Goal: Task Accomplishment & Management: Manage account settings

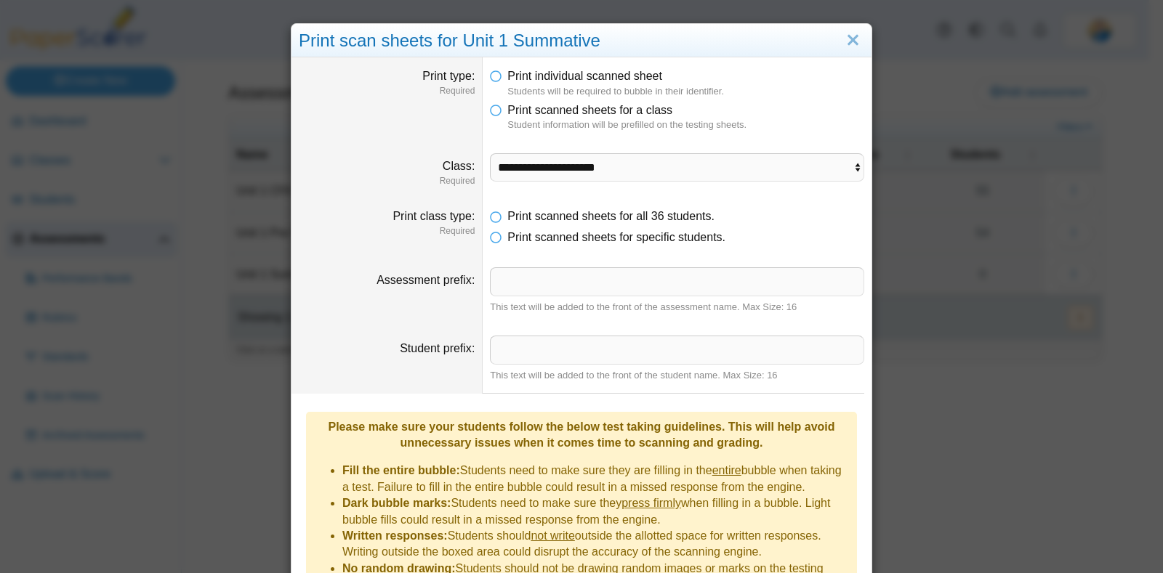
select select "**********"
click at [846, 43] on link "Close" at bounding box center [853, 40] width 23 height 25
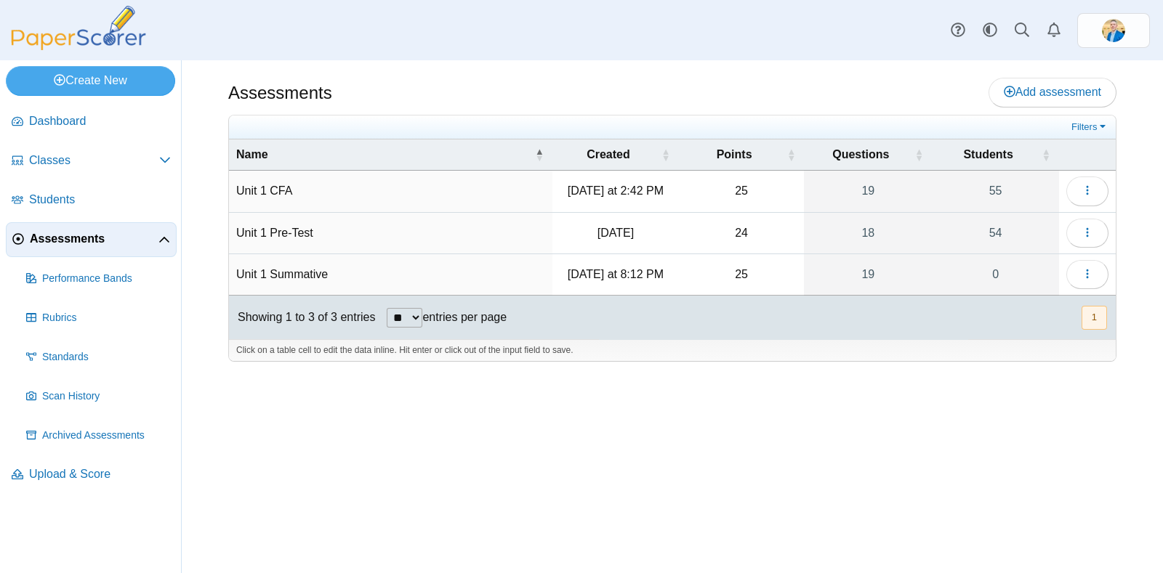
click at [80, 233] on span "Assessments" at bounding box center [94, 239] width 129 height 16
click at [994, 270] on link "1" at bounding box center [995, 274] width 127 height 41
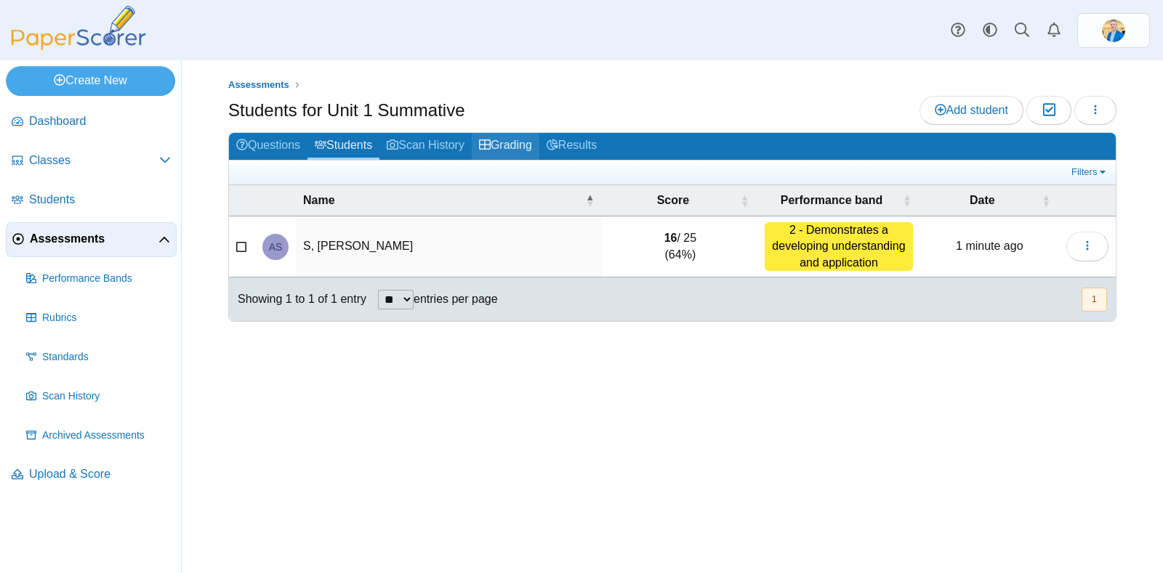
click at [521, 147] on link "Grading" at bounding box center [506, 146] width 68 height 27
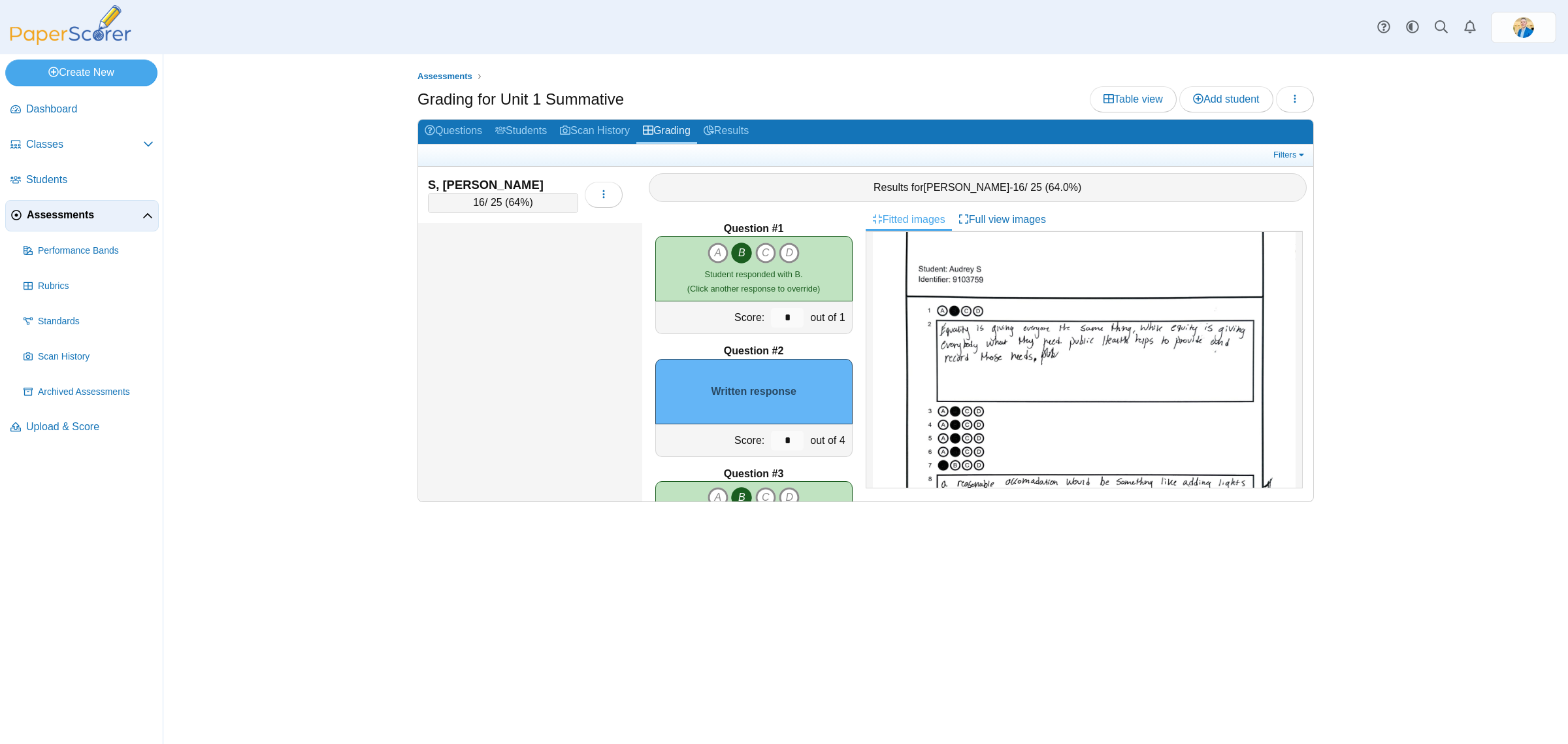
scroll to position [82, 0]
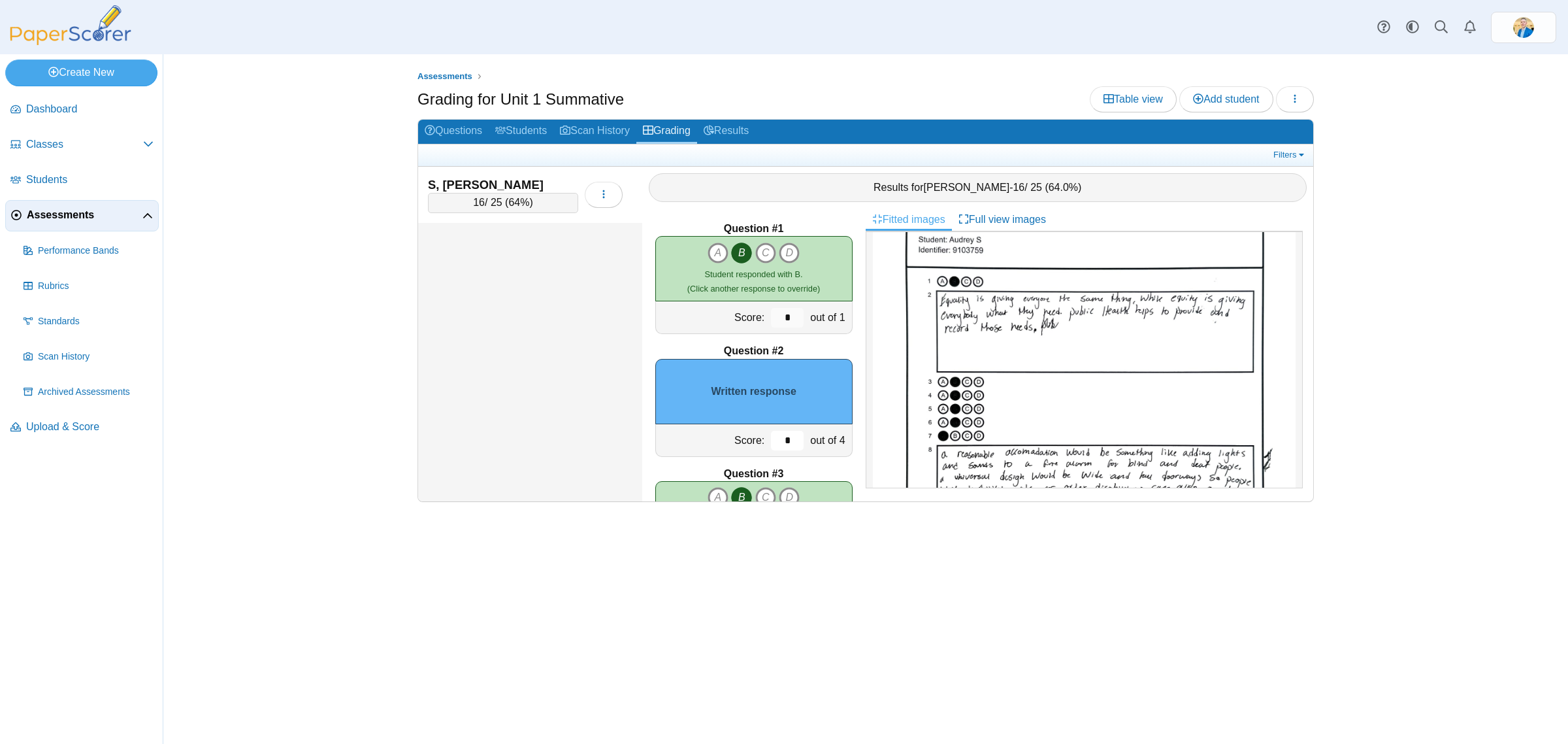
click at [786, 439] on input "*" at bounding box center [788, 441] width 32 height 20
click at [785, 439] on input "*" at bounding box center [788, 441] width 32 height 20
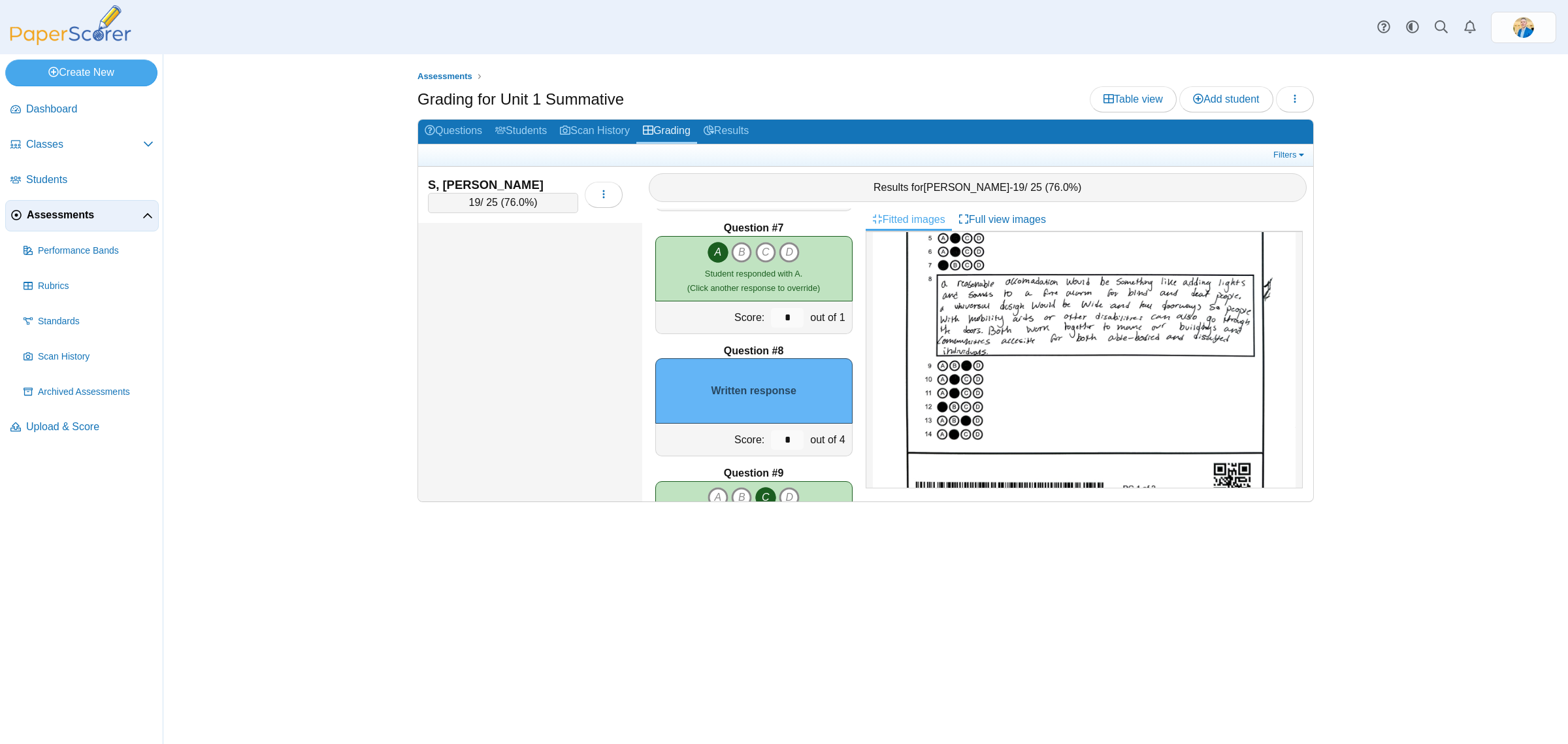
scroll to position [246, 0]
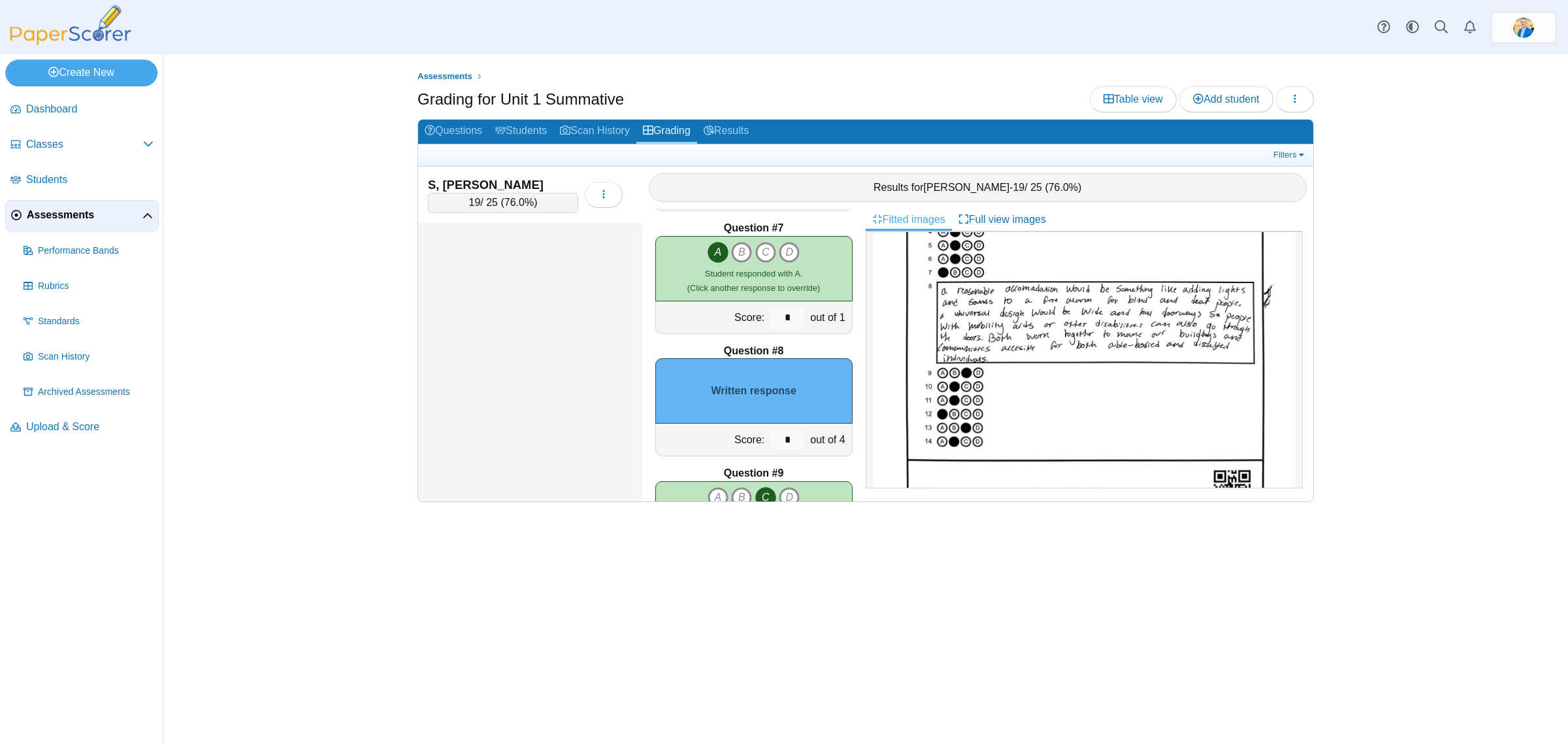
type input "*"
click at [779, 444] on input "*" at bounding box center [788, 440] width 32 height 20
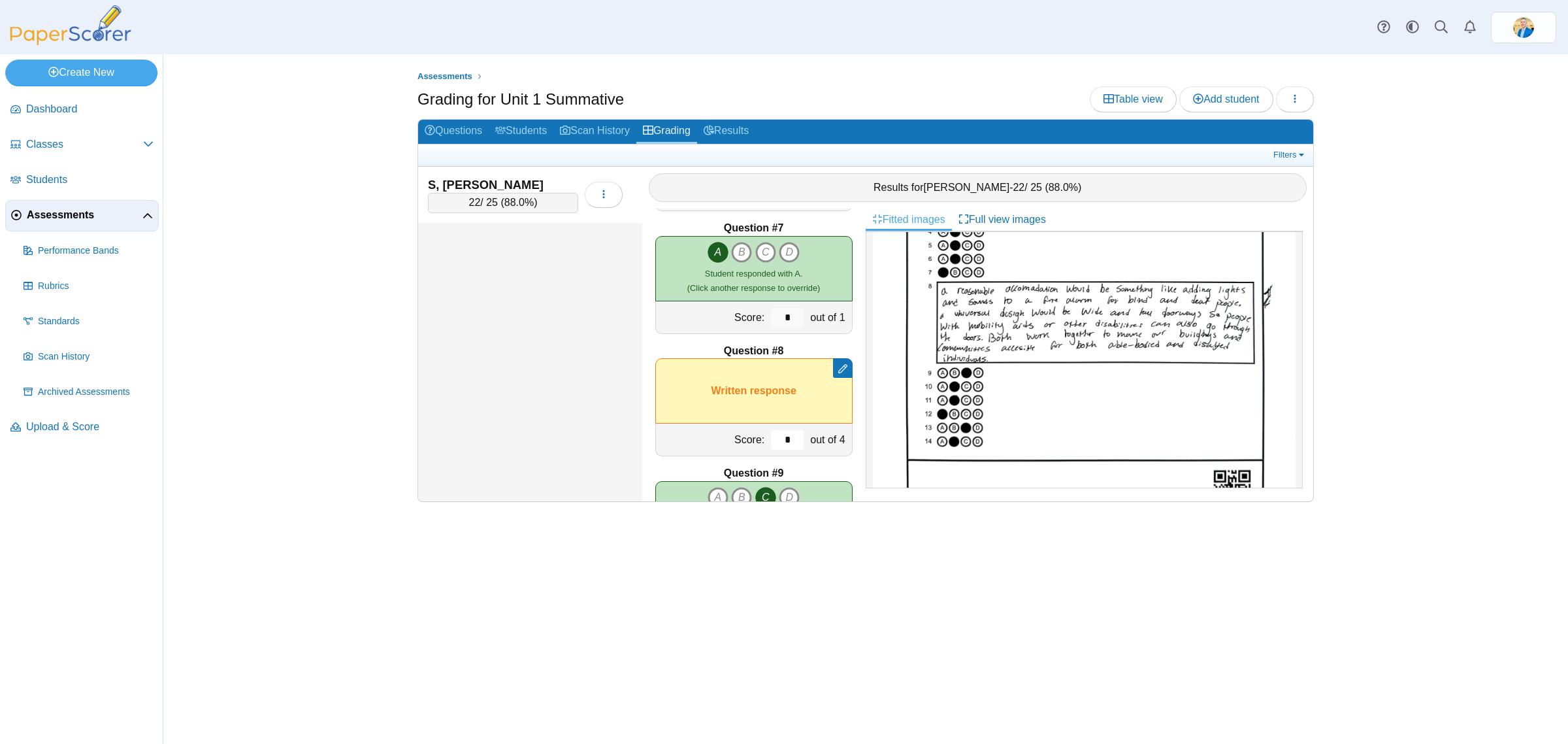
type input "*"
click at [1045, 515] on div "Assessments Grading for Unit 1 Summative Table view Add student Loading… Grading" at bounding box center [866, 399] width 980 height 690
click at [743, 129] on link "Results" at bounding box center [726, 131] width 58 height 24
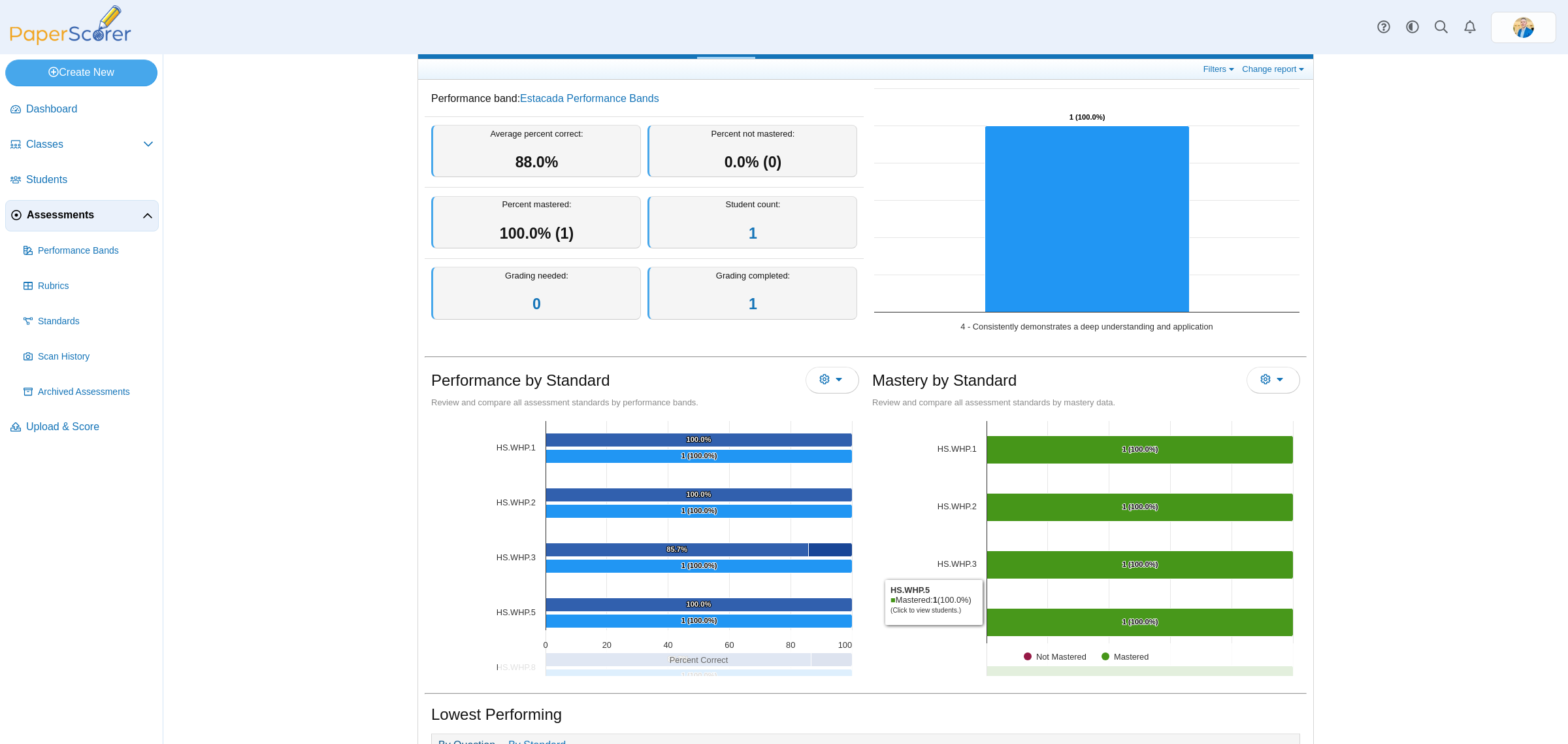
scroll to position [82, 0]
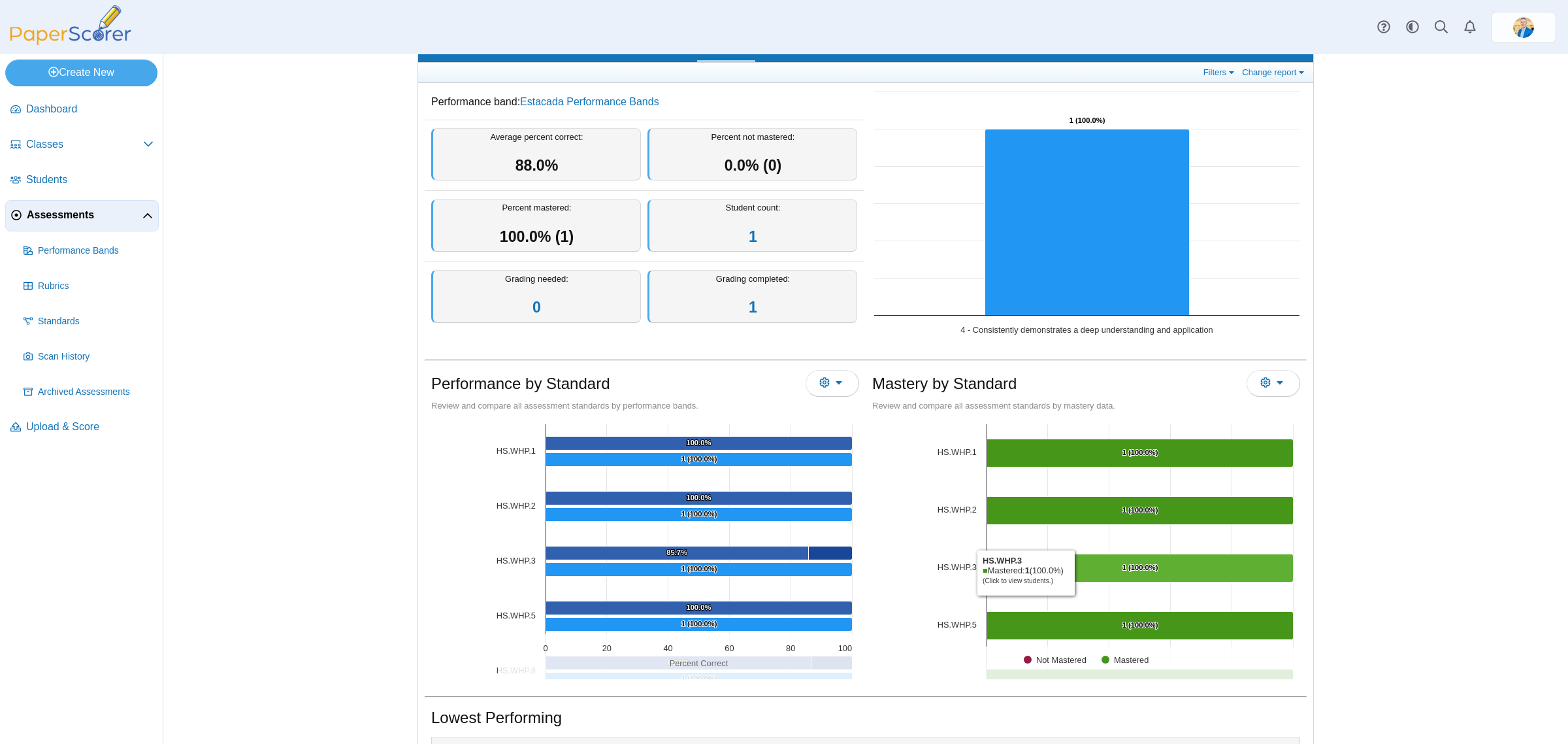
click at [1073, 573] on Mastered "[object Object], 1. Mastered." at bounding box center [1140, 568] width 307 height 28
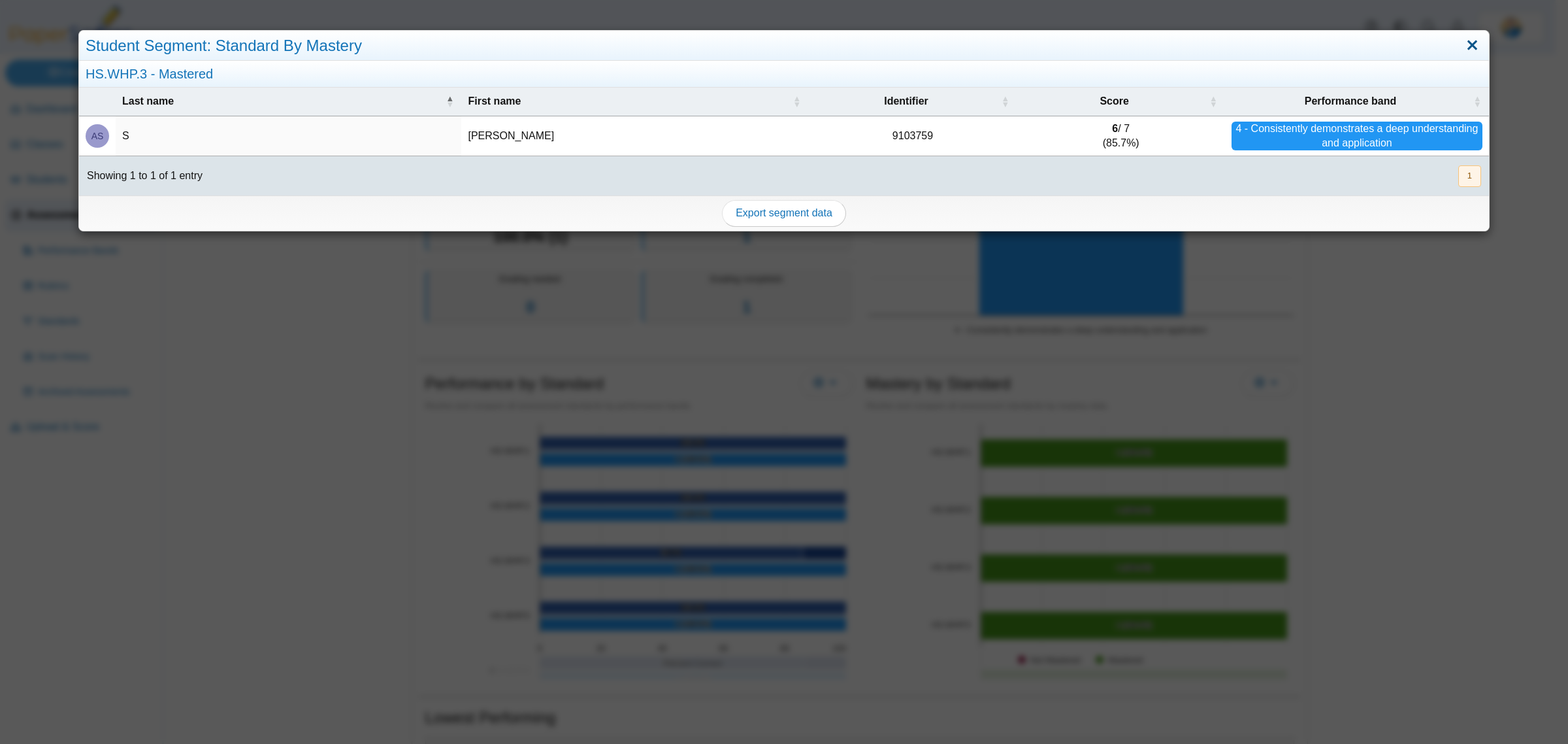
click at [1463, 48] on link "Close" at bounding box center [1473, 46] width 21 height 22
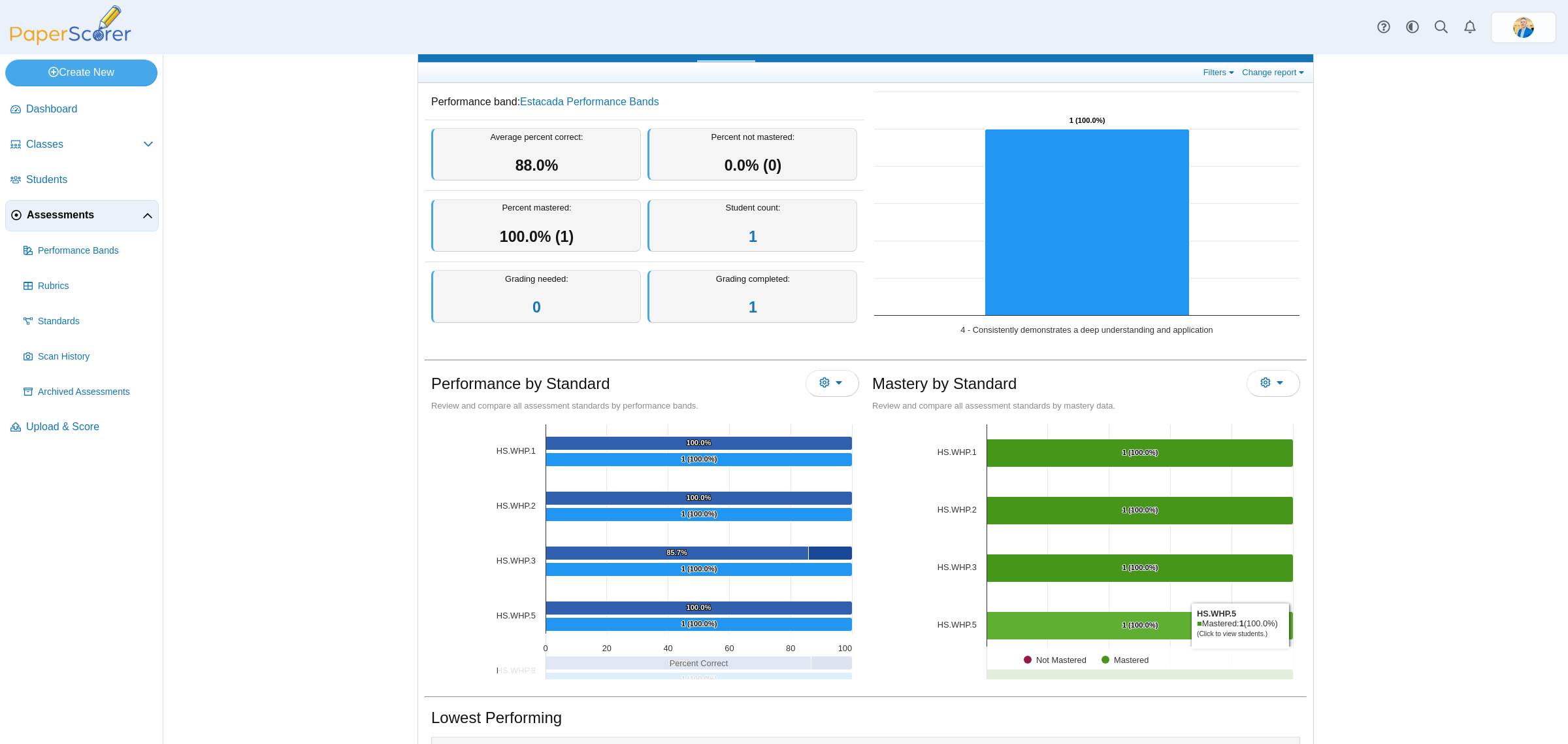
scroll to position [66, 0]
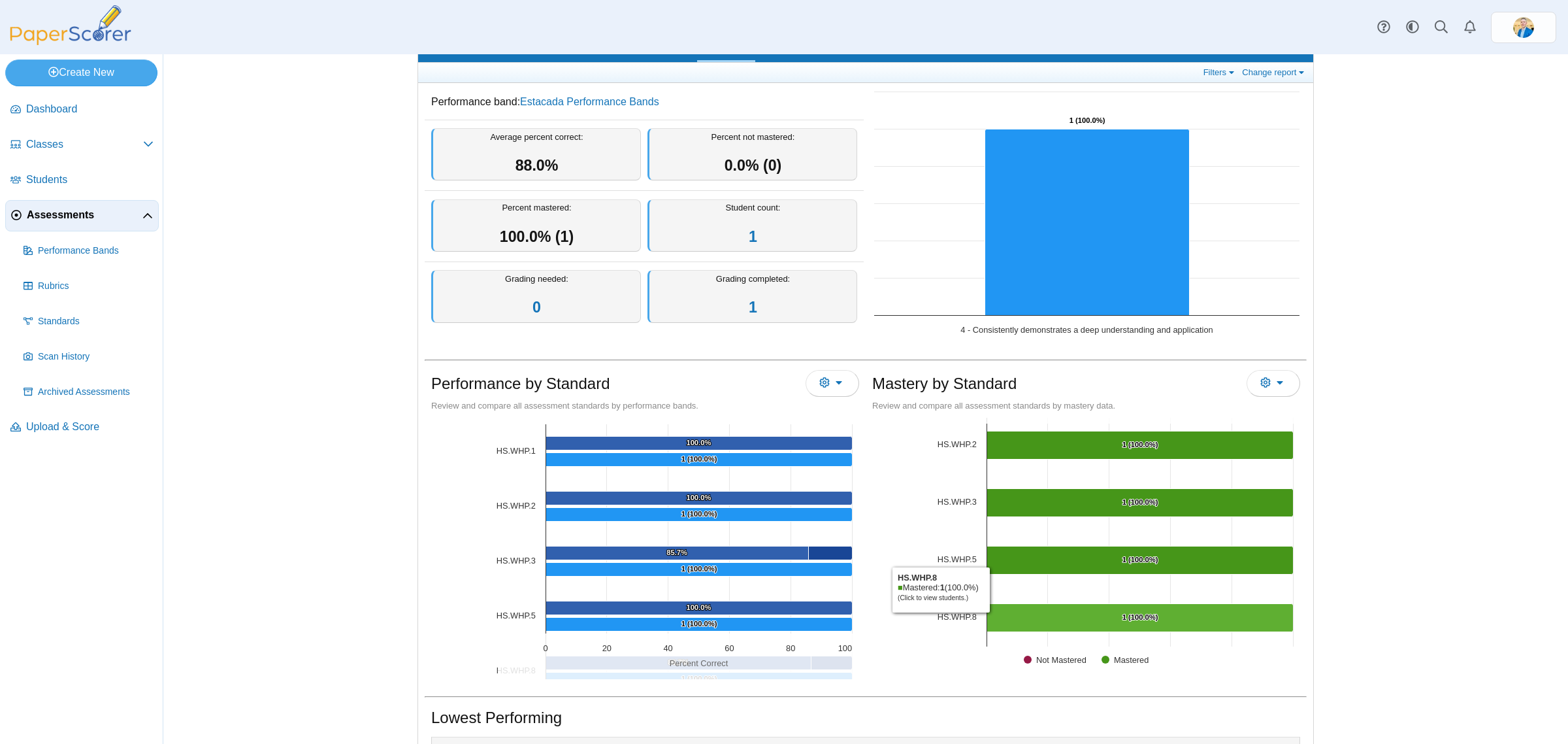
click at [1013, 613] on Mastered "[object Object], 1. Mastered." at bounding box center [1140, 618] width 307 height 28
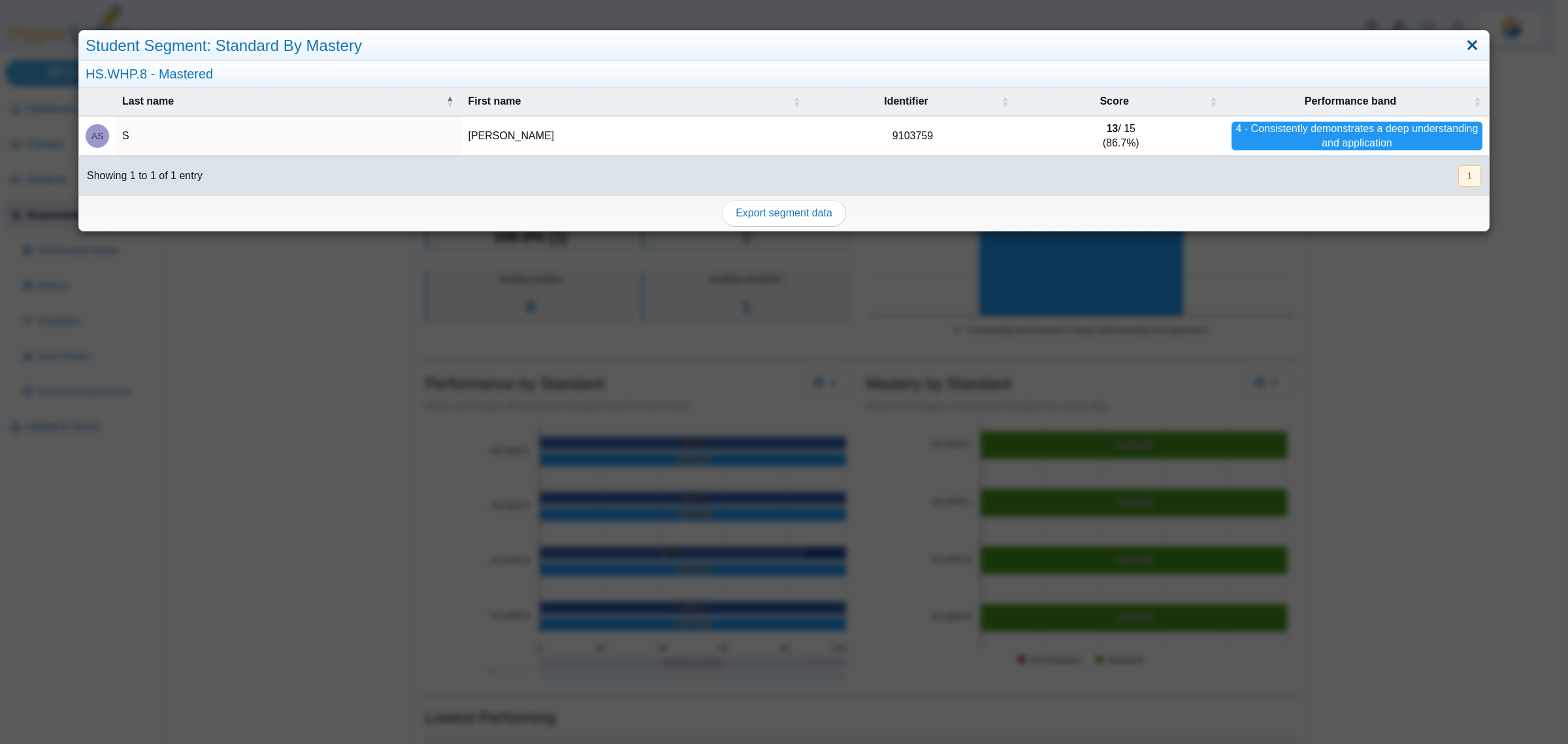
click at [1463, 42] on link "Close" at bounding box center [1473, 46] width 21 height 22
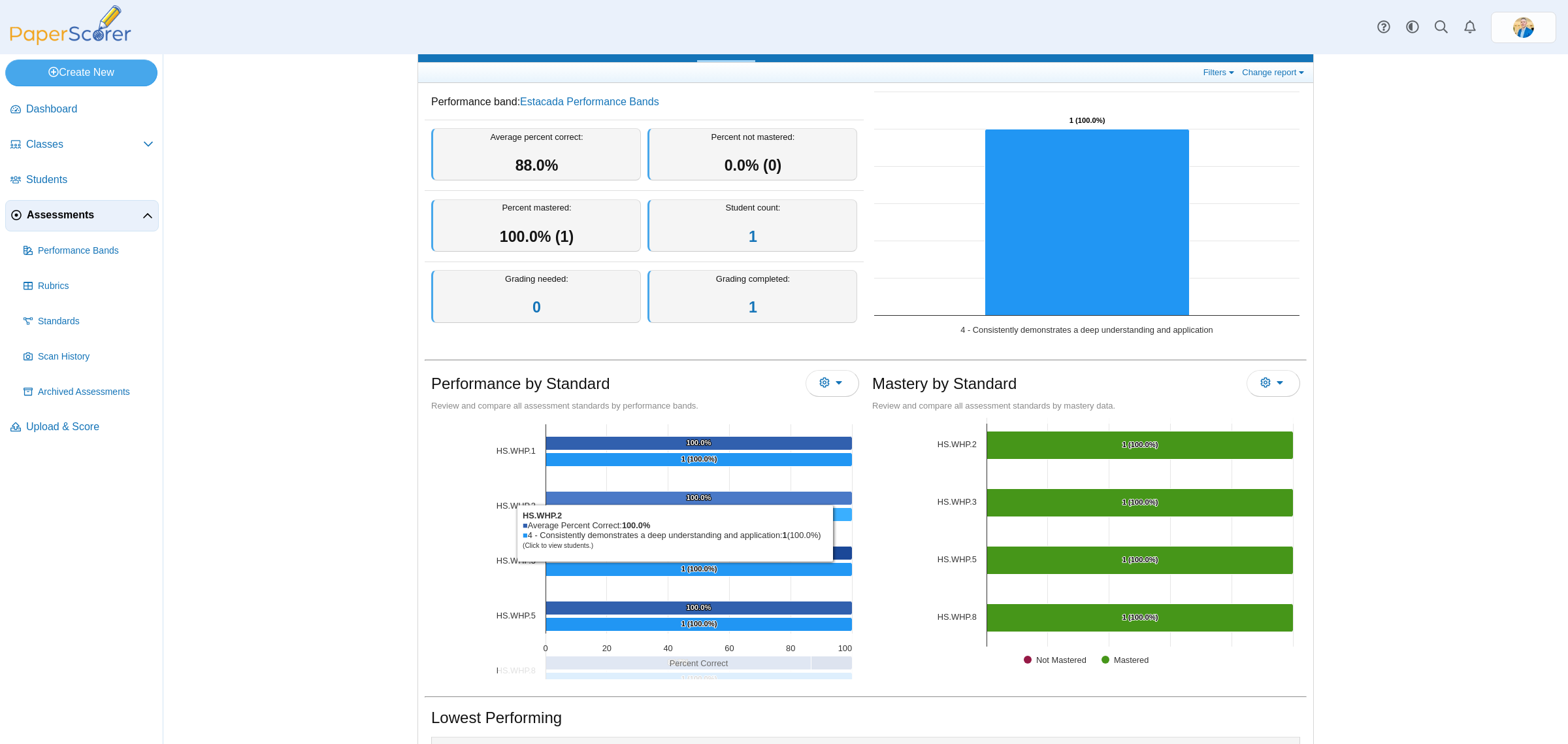
scroll to position [0, 0]
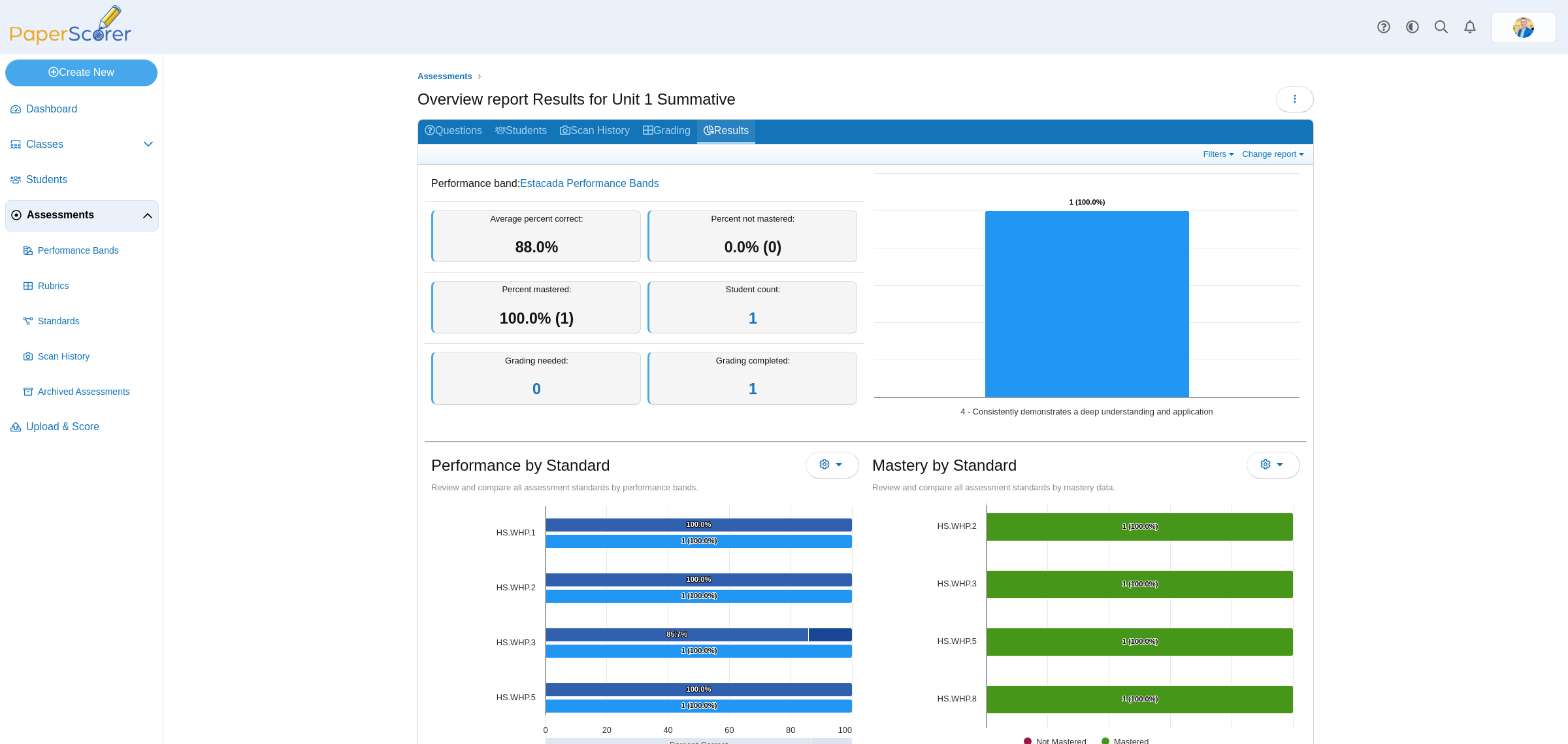
click at [717, 132] on link "Results" at bounding box center [726, 131] width 58 height 24
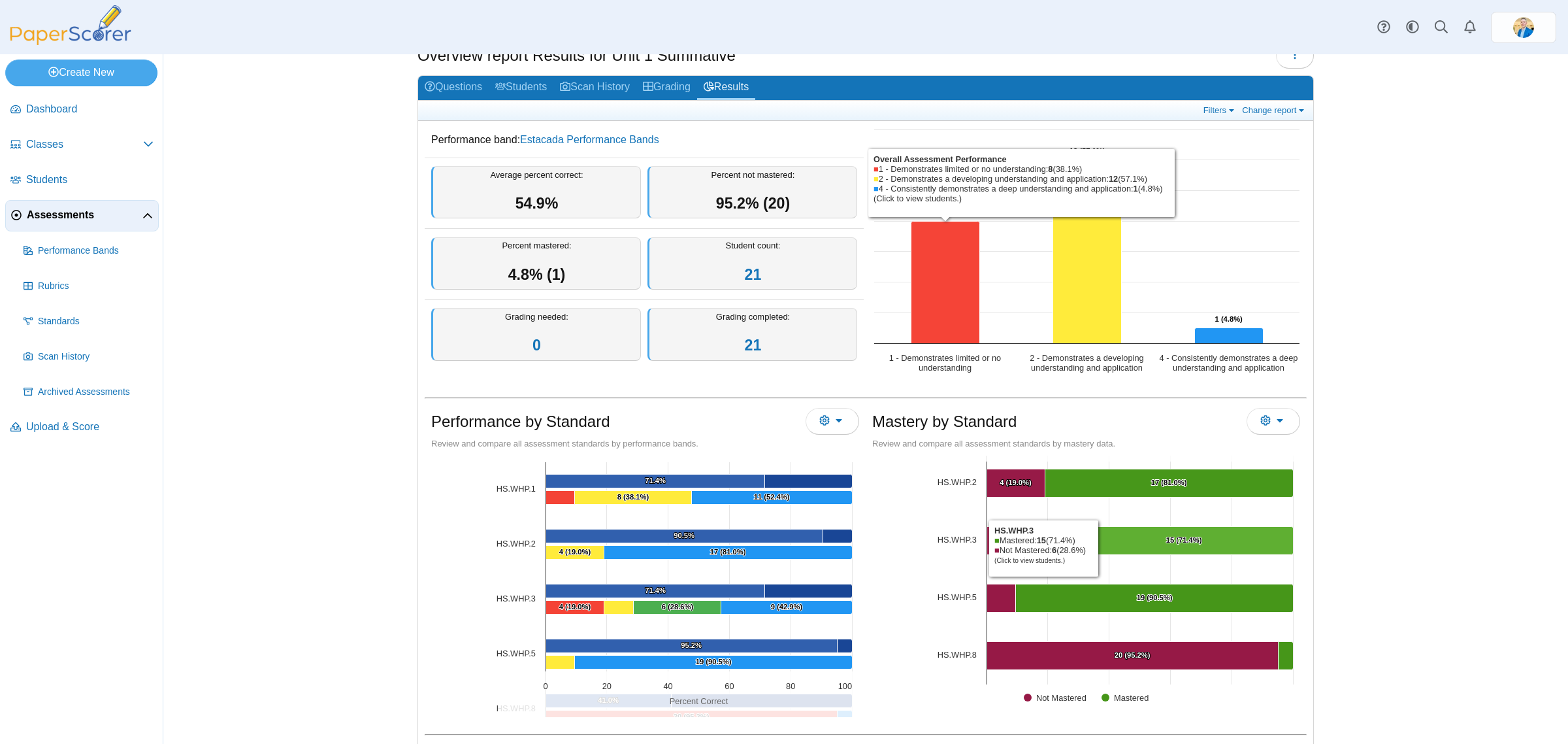
scroll to position [82, 0]
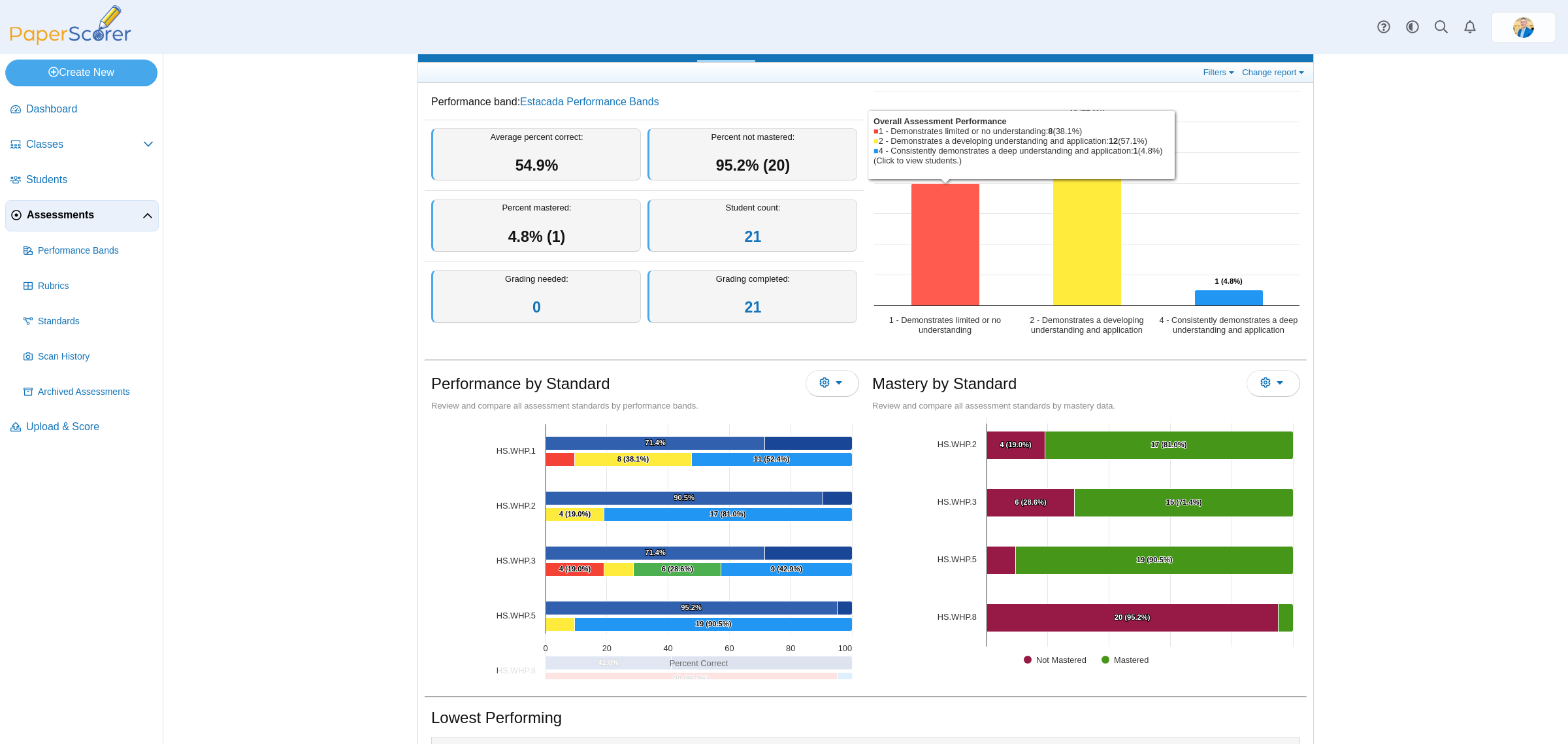
click at [939, 255] on icon "1 - Demonstrates limited or no understanding, 8. Overall Assessment Performance." at bounding box center [946, 245] width 68 height 122
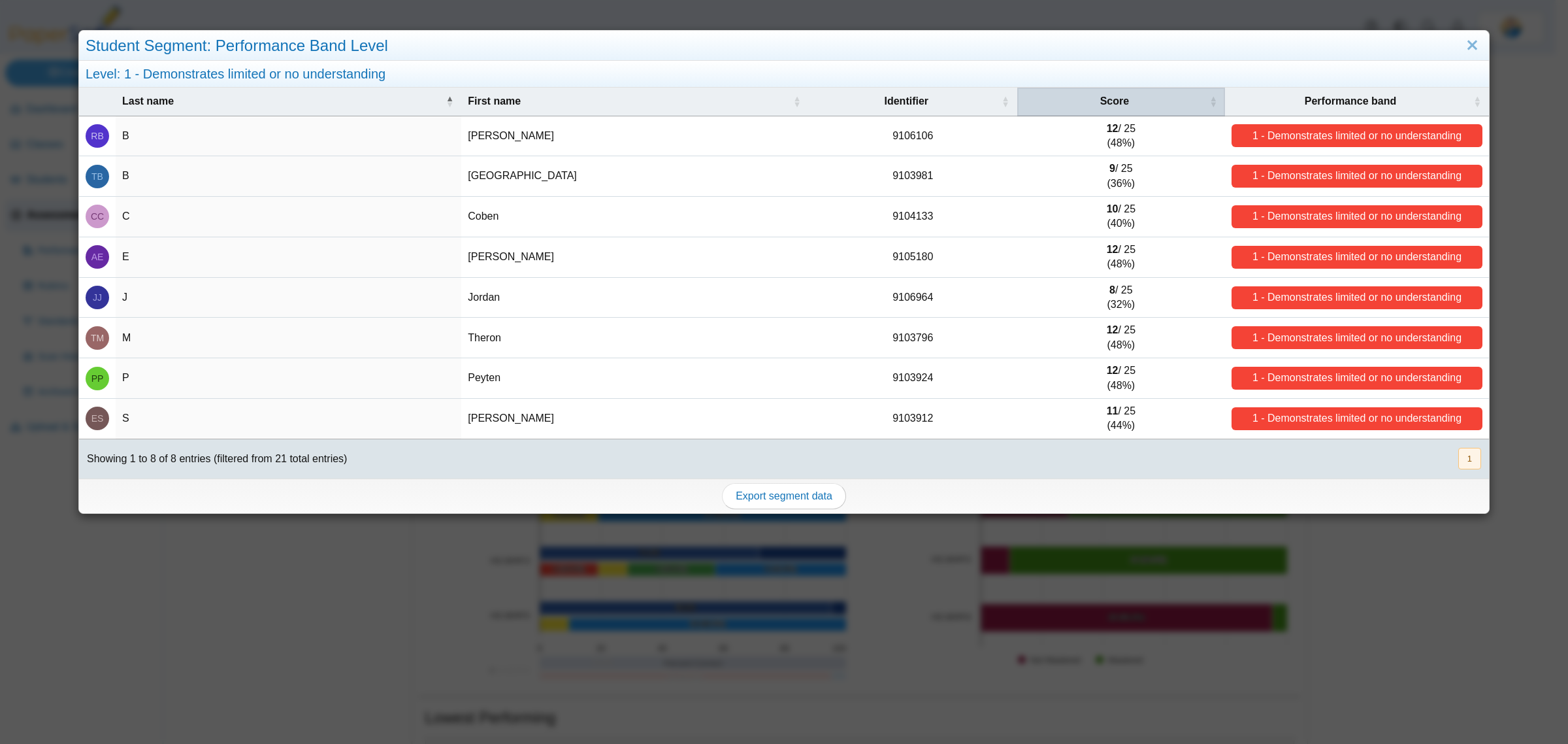
click at [1102, 103] on span "Score" at bounding box center [1115, 101] width 29 height 11
click at [1463, 46] on link "Close" at bounding box center [1473, 46] width 21 height 22
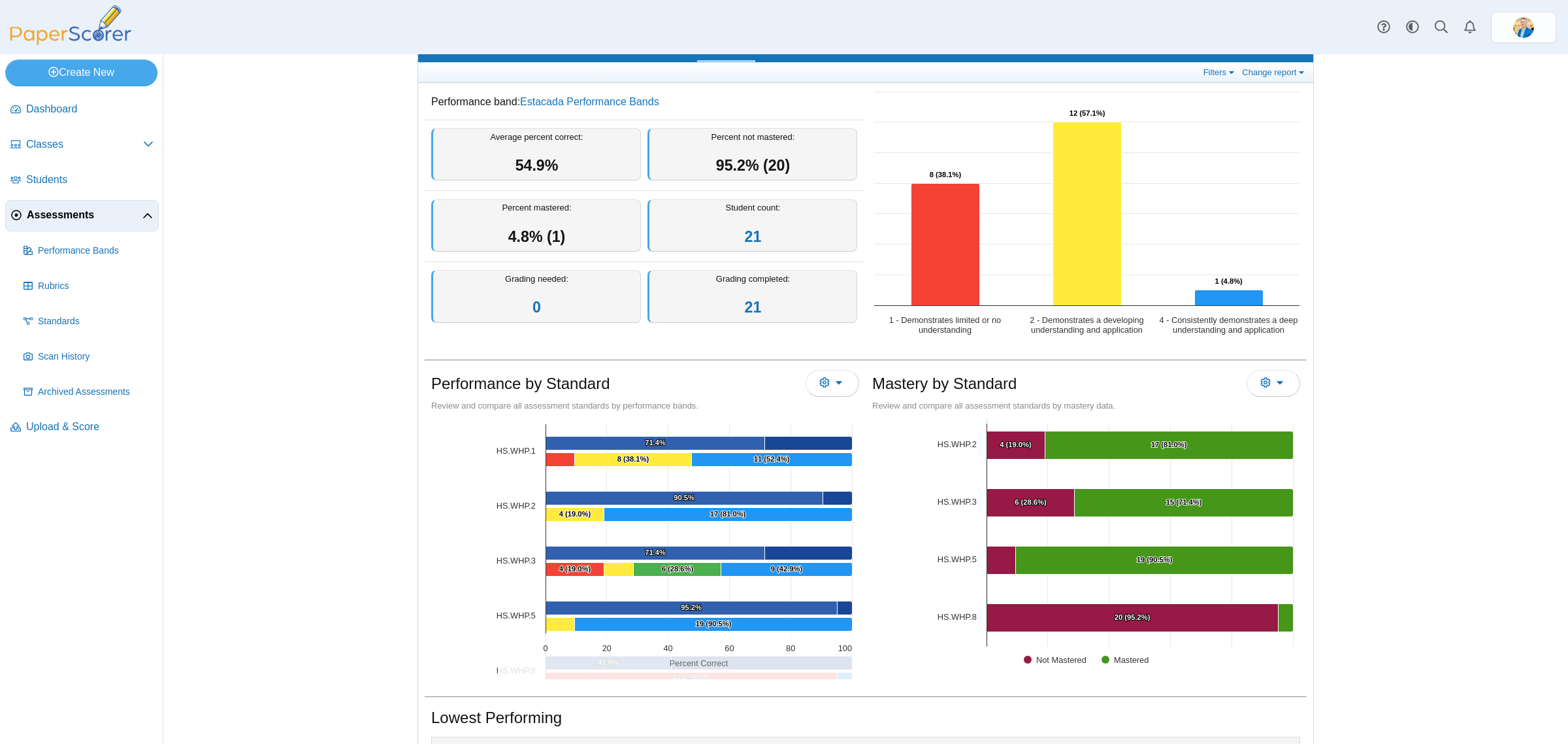
click at [54, 211] on span "Assessments" at bounding box center [85, 215] width 116 height 14
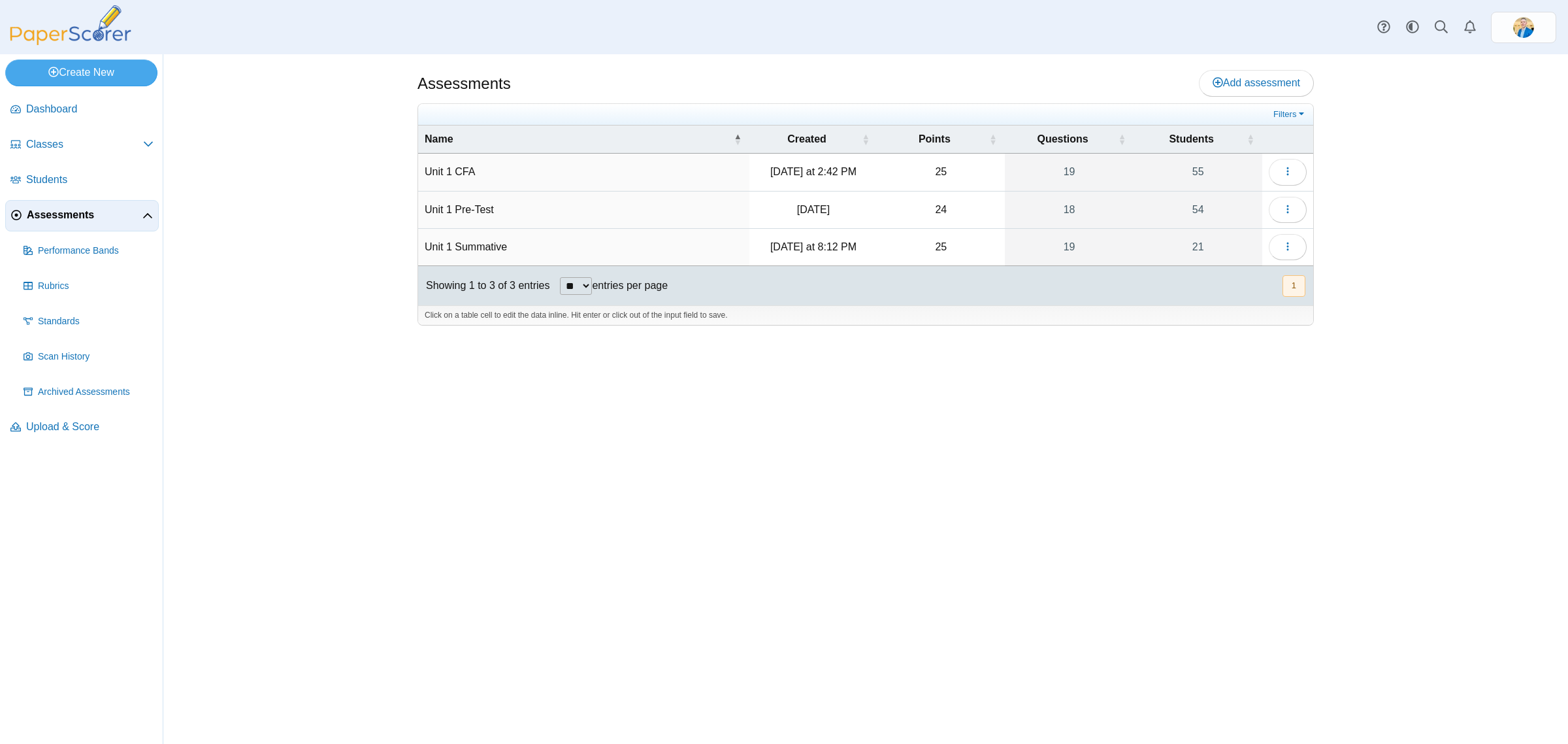
click at [47, 178] on span "Students" at bounding box center [90, 180] width 128 height 14
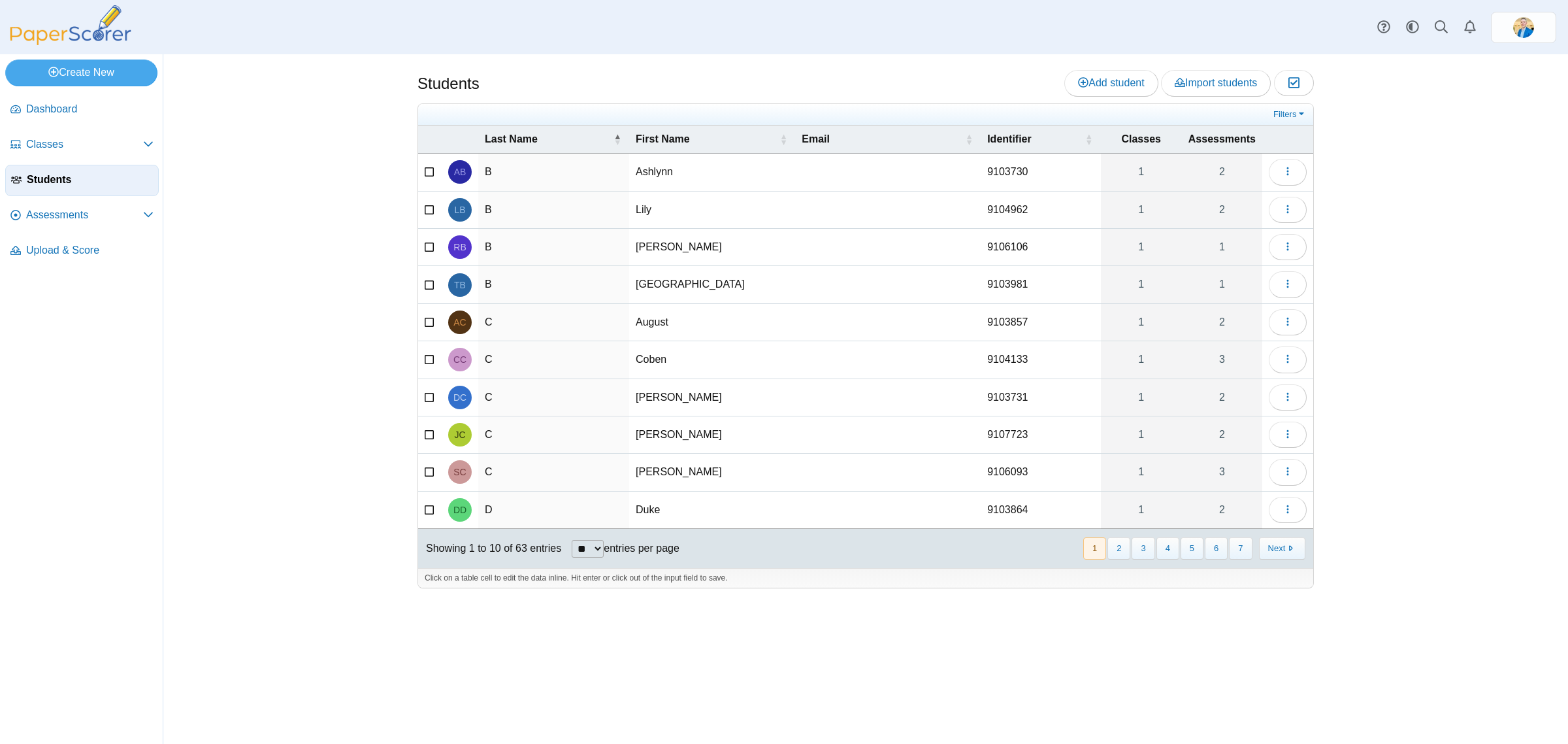
click at [57, 187] on link "Students" at bounding box center [82, 180] width 154 height 31
click at [572, 552] on select "** ** ** ***" at bounding box center [588, 549] width 32 height 18
select select "***"
click at [572, 542] on select "** ** ** ***" at bounding box center [588, 549] width 32 height 18
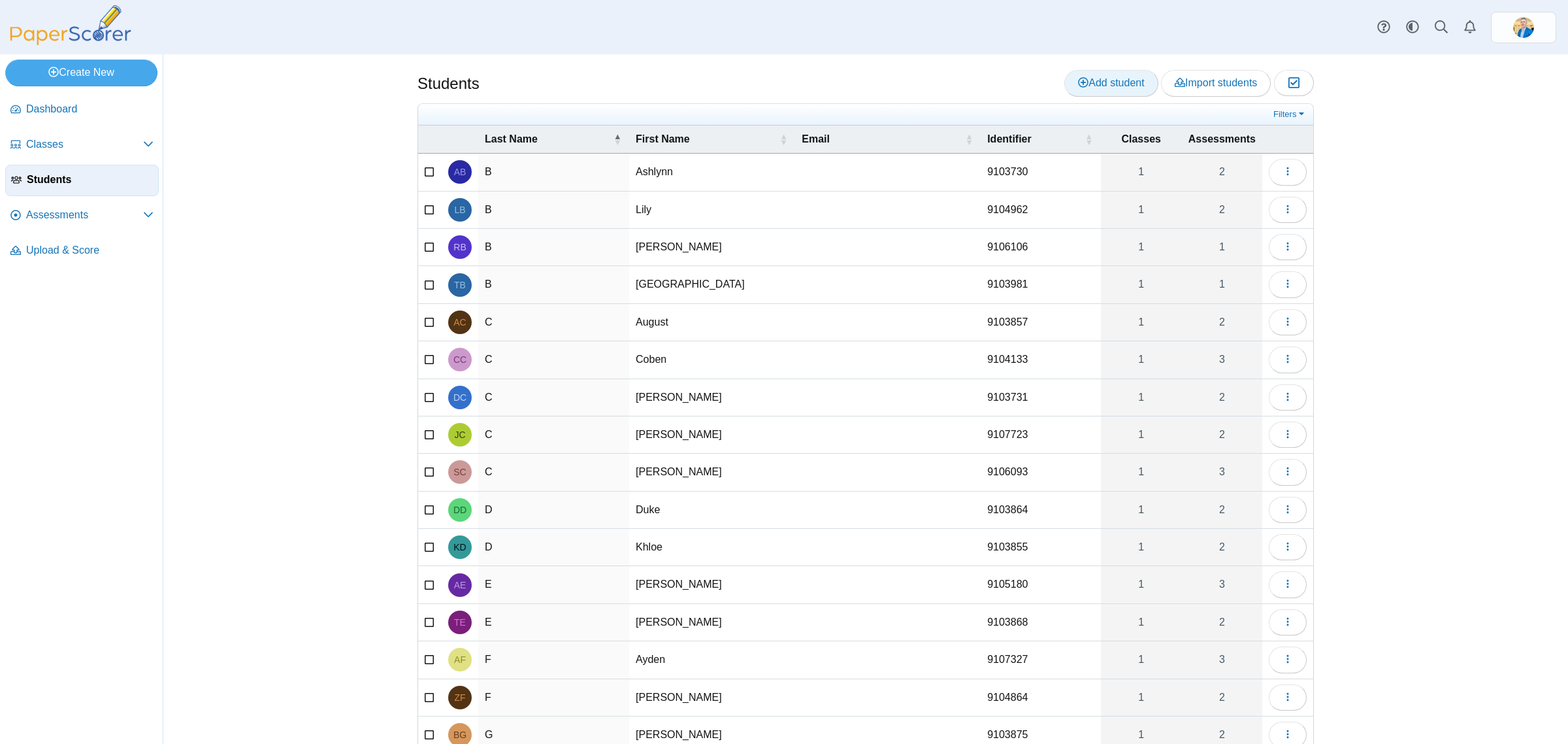
click at [1078, 80] on use at bounding box center [1083, 83] width 11 height 11
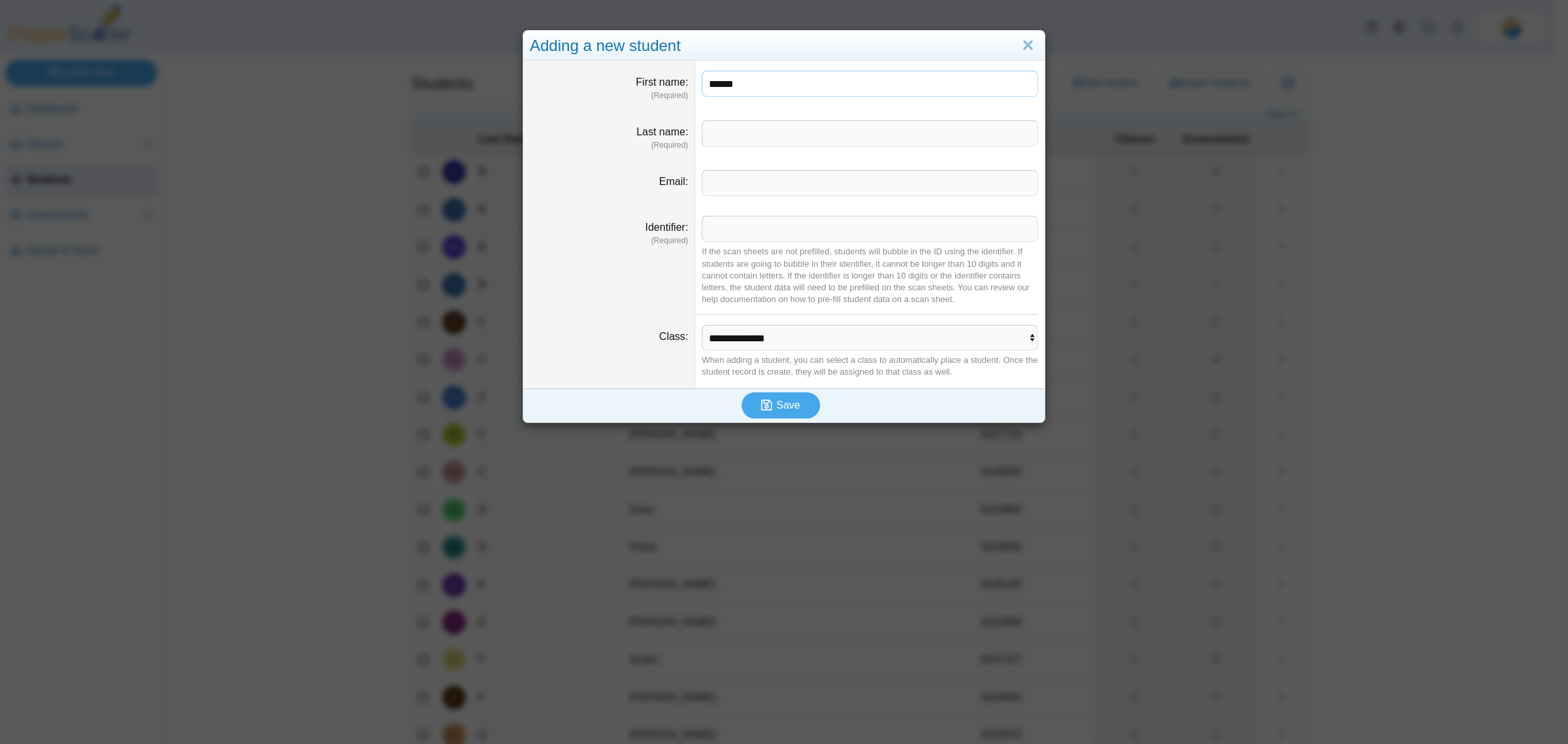
type input "******"
type input "****"
type input "*******"
click at [815, 337] on select "**********" at bounding box center [870, 337] width 336 height 25
select select "**********"
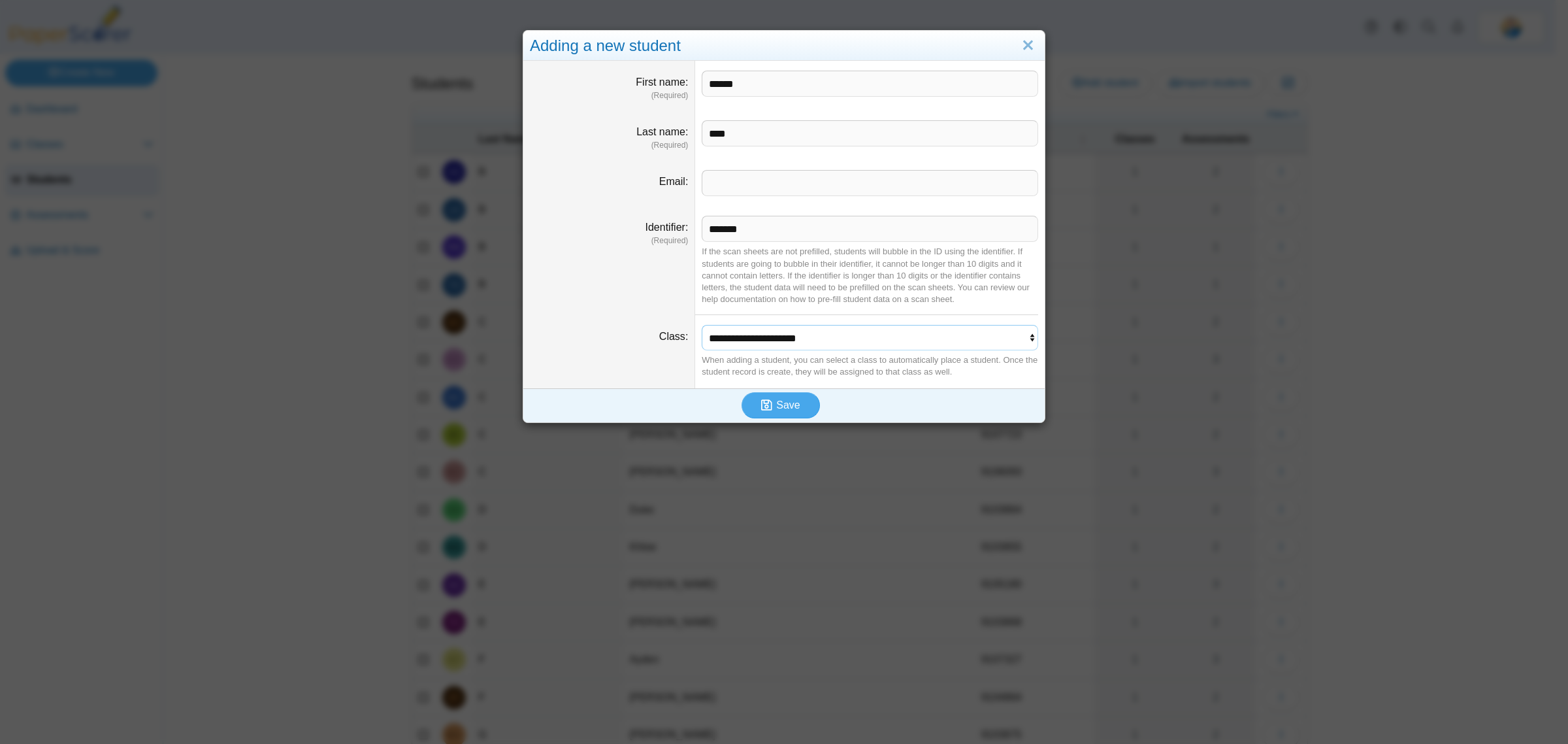
click at [702, 326] on select "**********" at bounding box center [870, 337] width 336 height 25
click at [778, 406] on span "Save" at bounding box center [788, 405] width 23 height 11
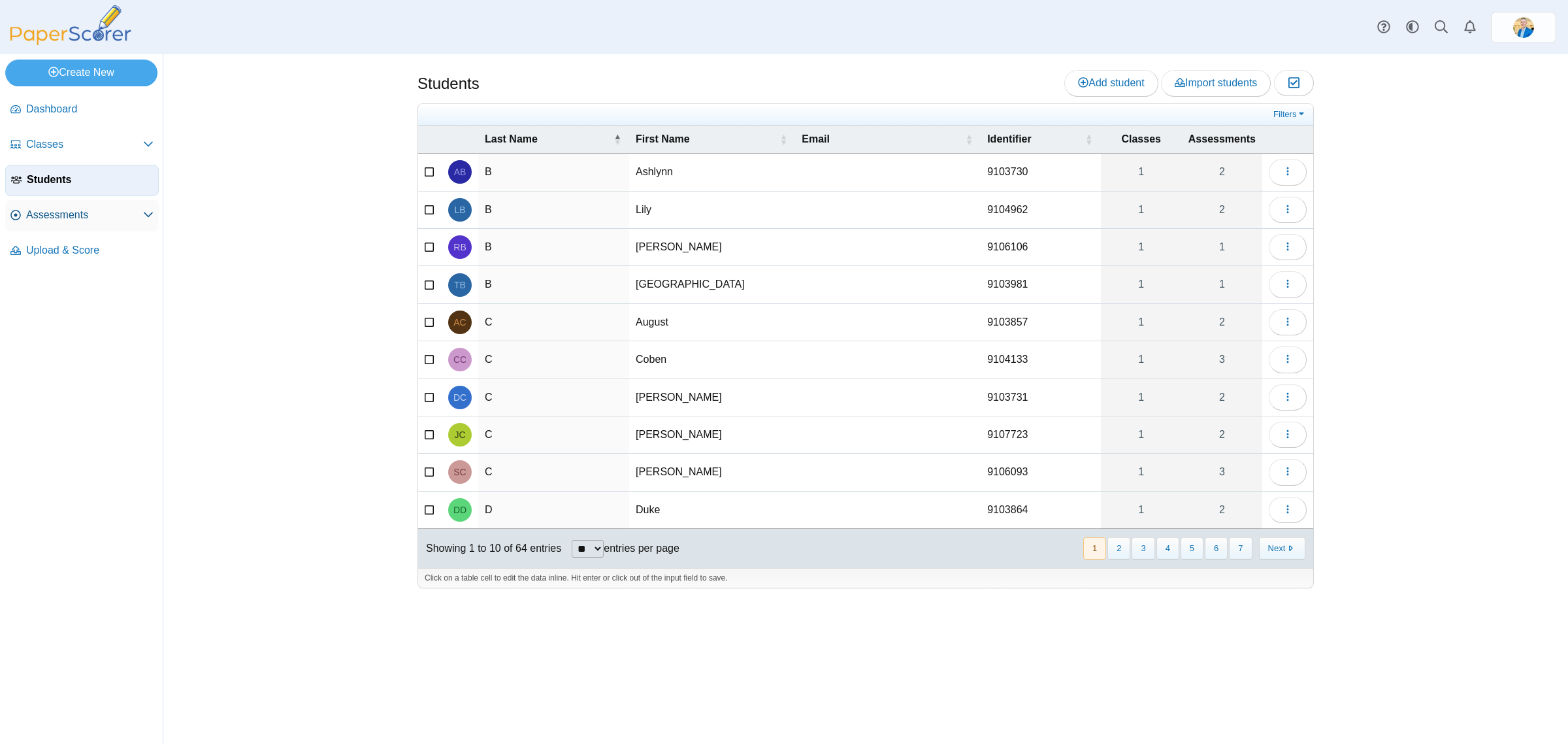
click at [52, 210] on span "Assessments" at bounding box center [85, 215] width 117 height 14
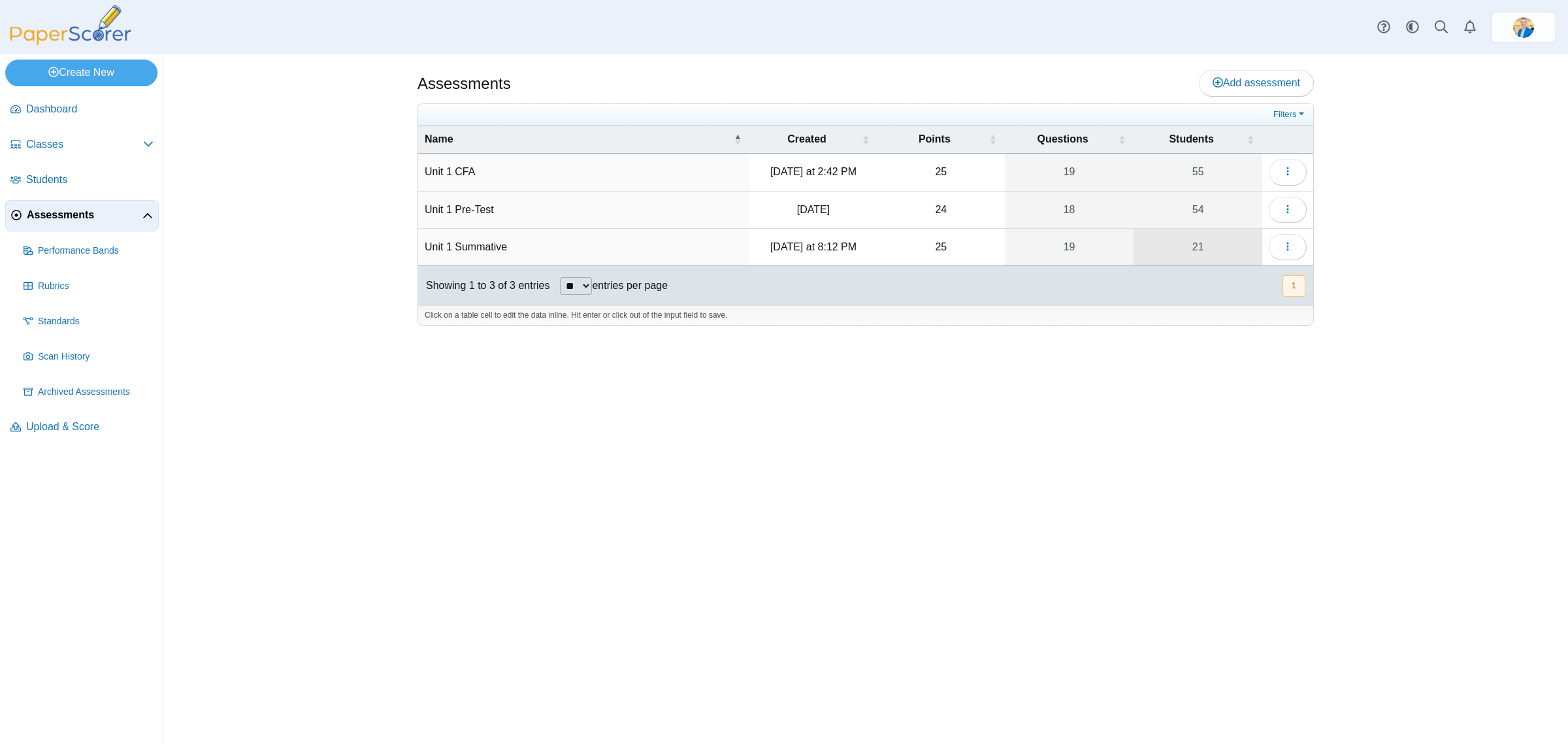
click at [1202, 254] on link "21" at bounding box center [1198, 247] width 129 height 37
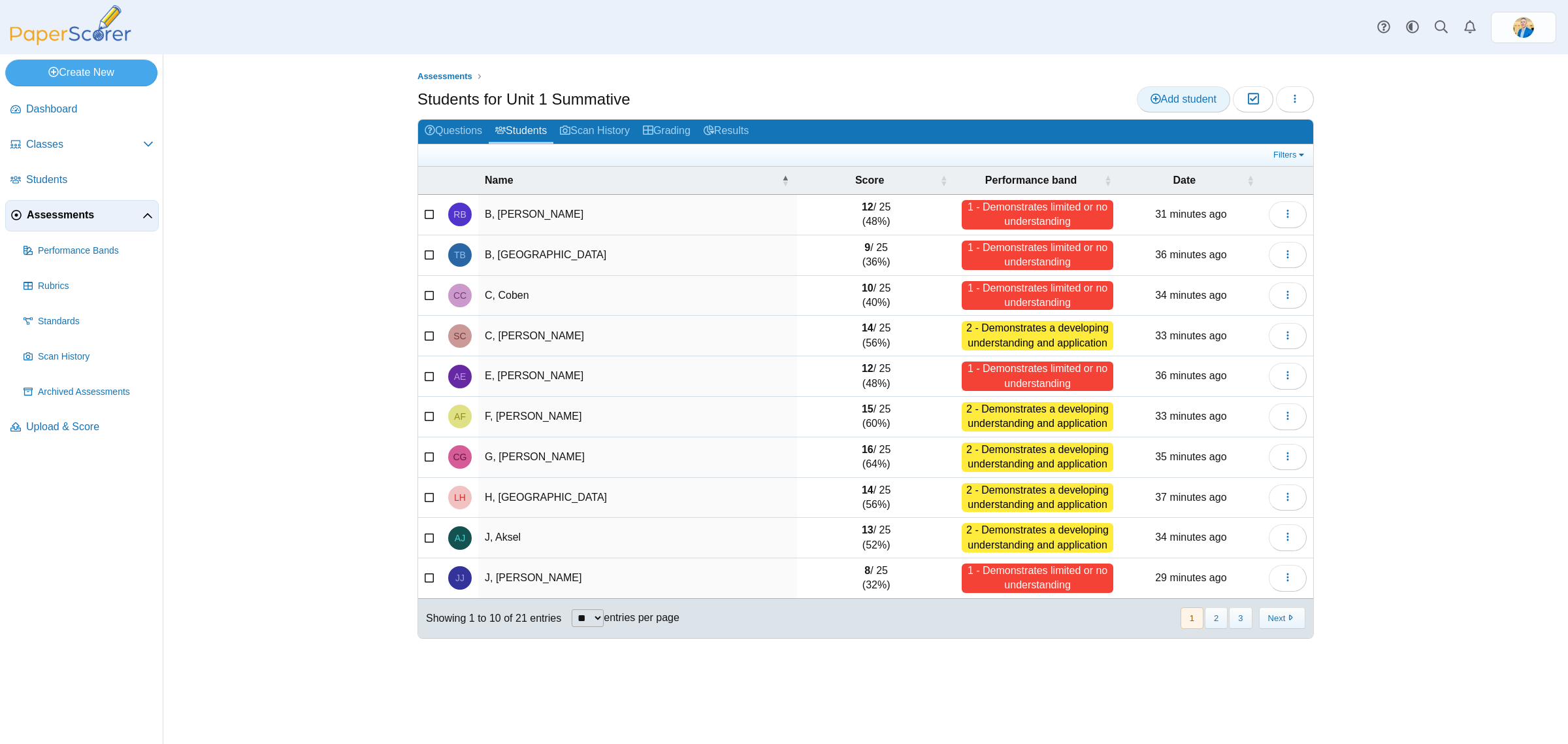
click at [1154, 99] on use at bounding box center [1156, 99] width 11 height 11
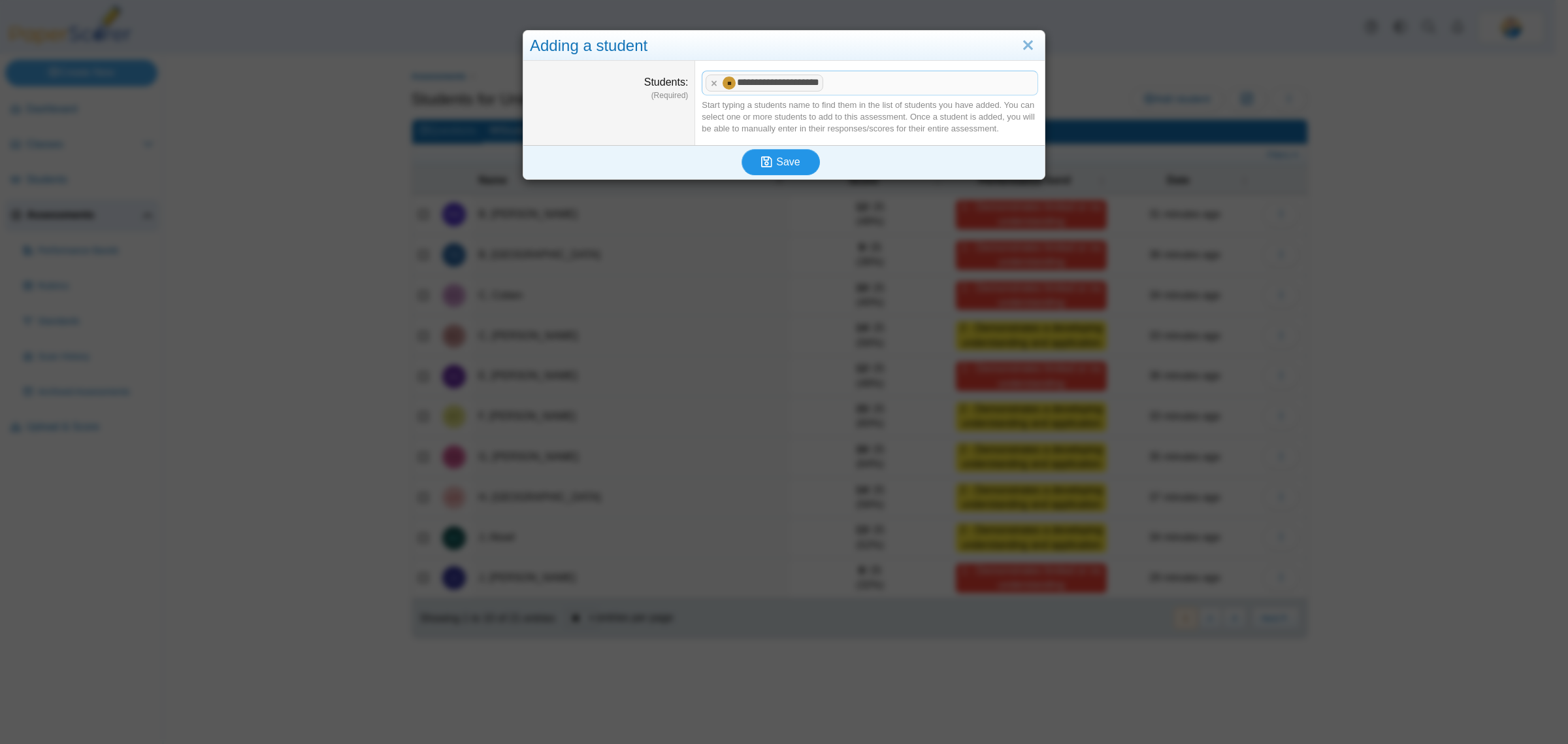
click at [781, 166] on span "Save" at bounding box center [788, 162] width 23 height 11
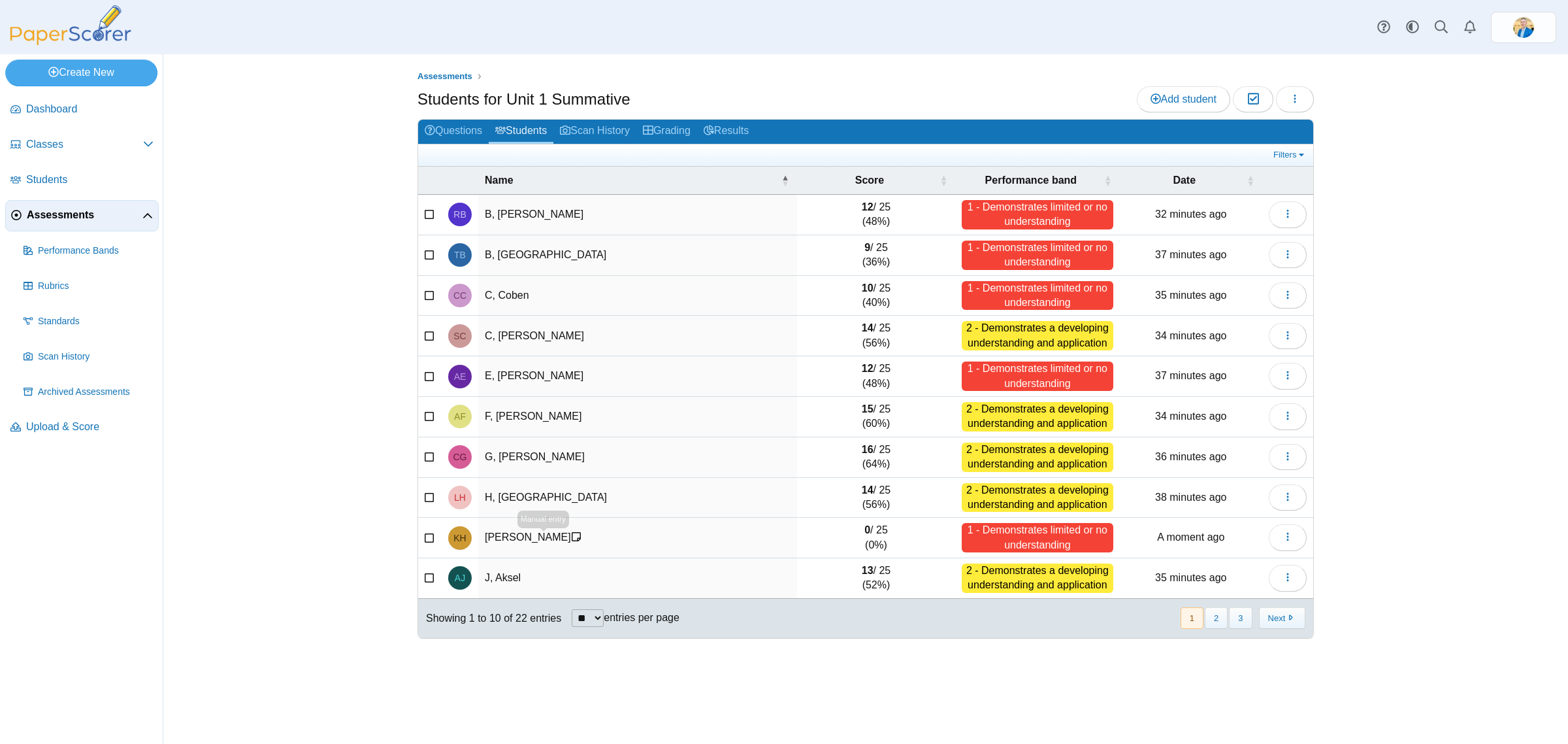
click at [571, 538] on icon at bounding box center [576, 537] width 11 height 11
click at [523, 540] on td "[PERSON_NAME]" at bounding box center [637, 538] width 319 height 40
click at [669, 136] on link "Grading" at bounding box center [667, 131] width 61 height 24
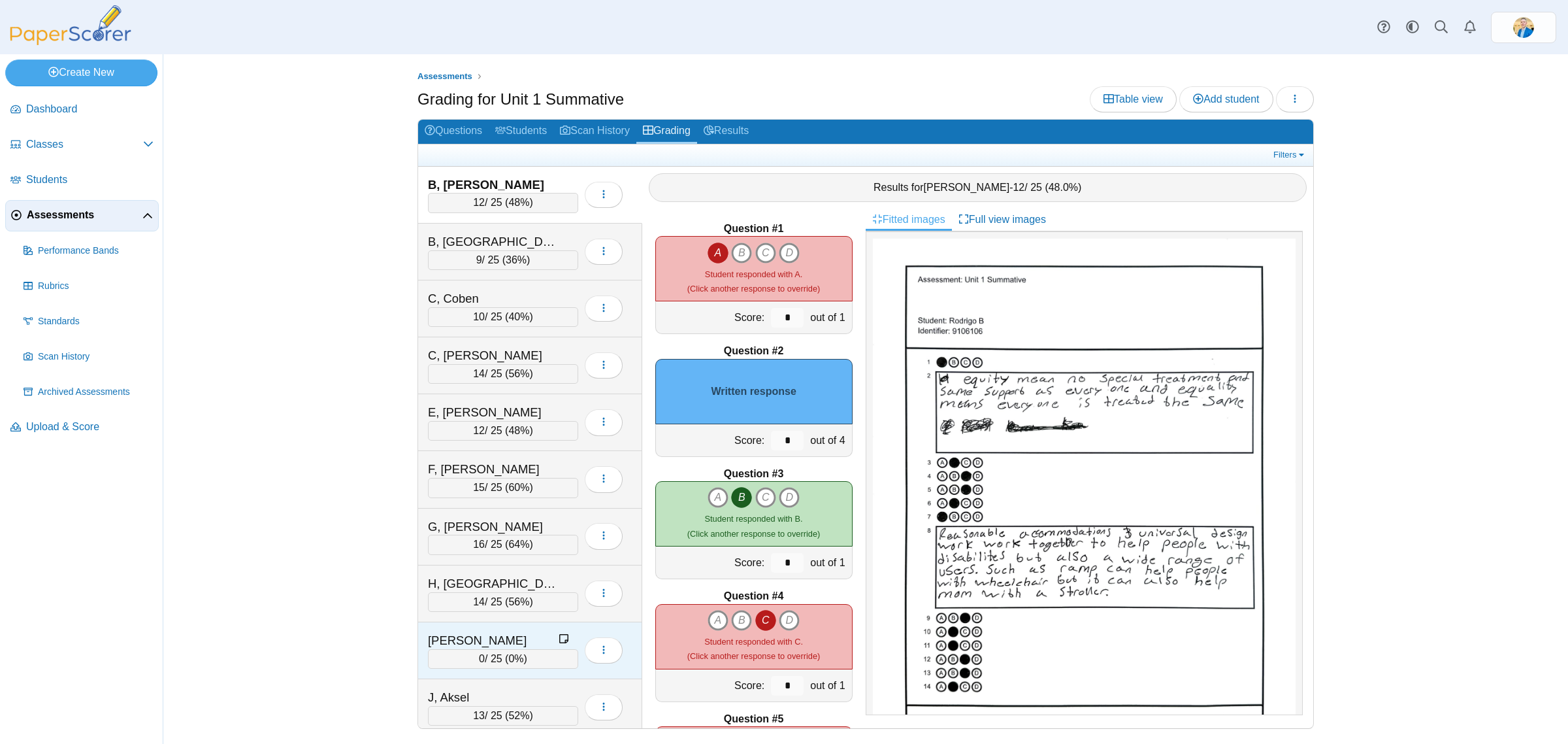
click at [494, 634] on div "[PERSON_NAME] 0 / 25 ( 0% ) Loading…" at bounding box center [530, 650] width 224 height 57
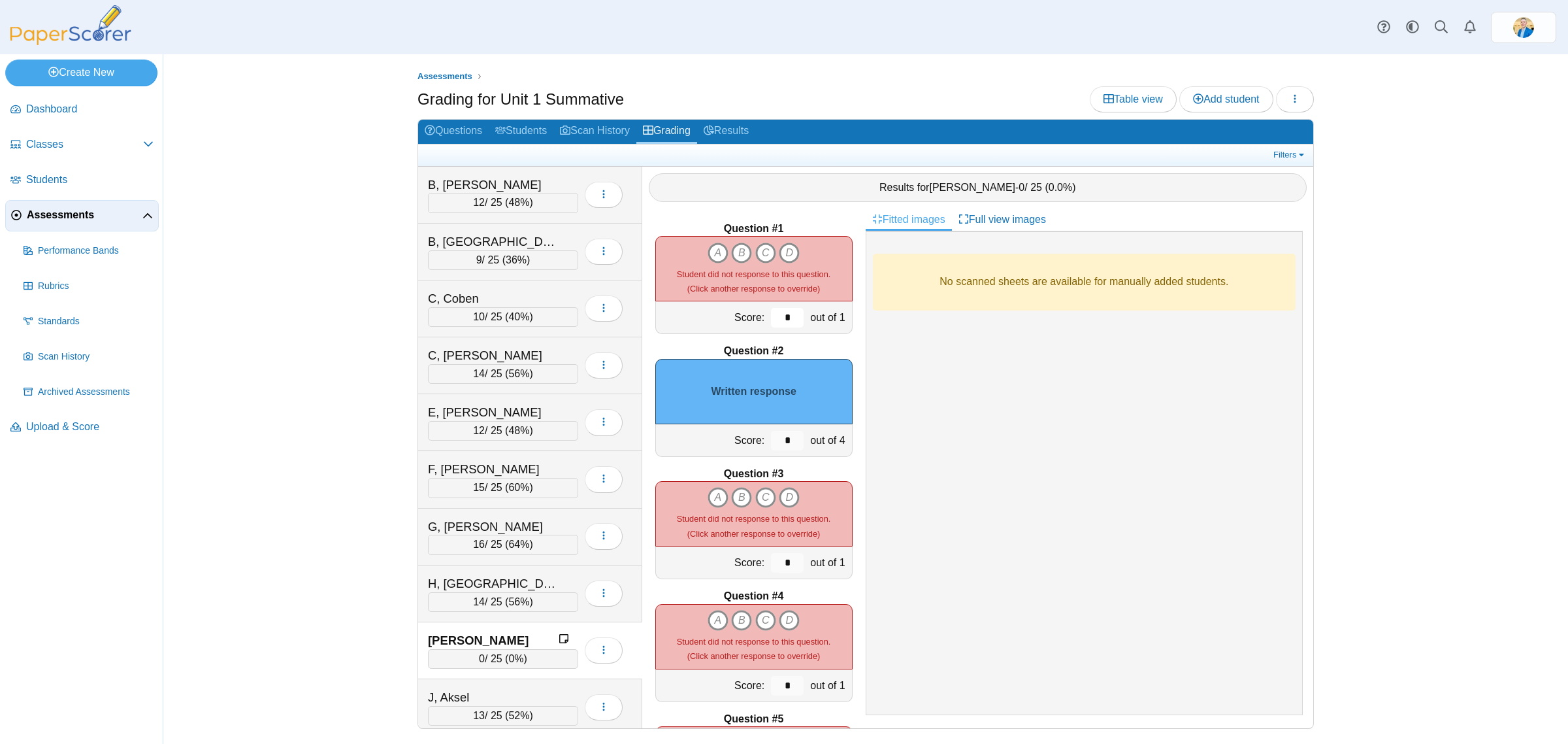
click at [779, 325] on input "*" at bounding box center [788, 318] width 32 height 20
click at [703, 318] on div "Score:" at bounding box center [712, 318] width 112 height 32
click at [742, 249] on icon "B" at bounding box center [741, 253] width 21 height 21
type input "*"
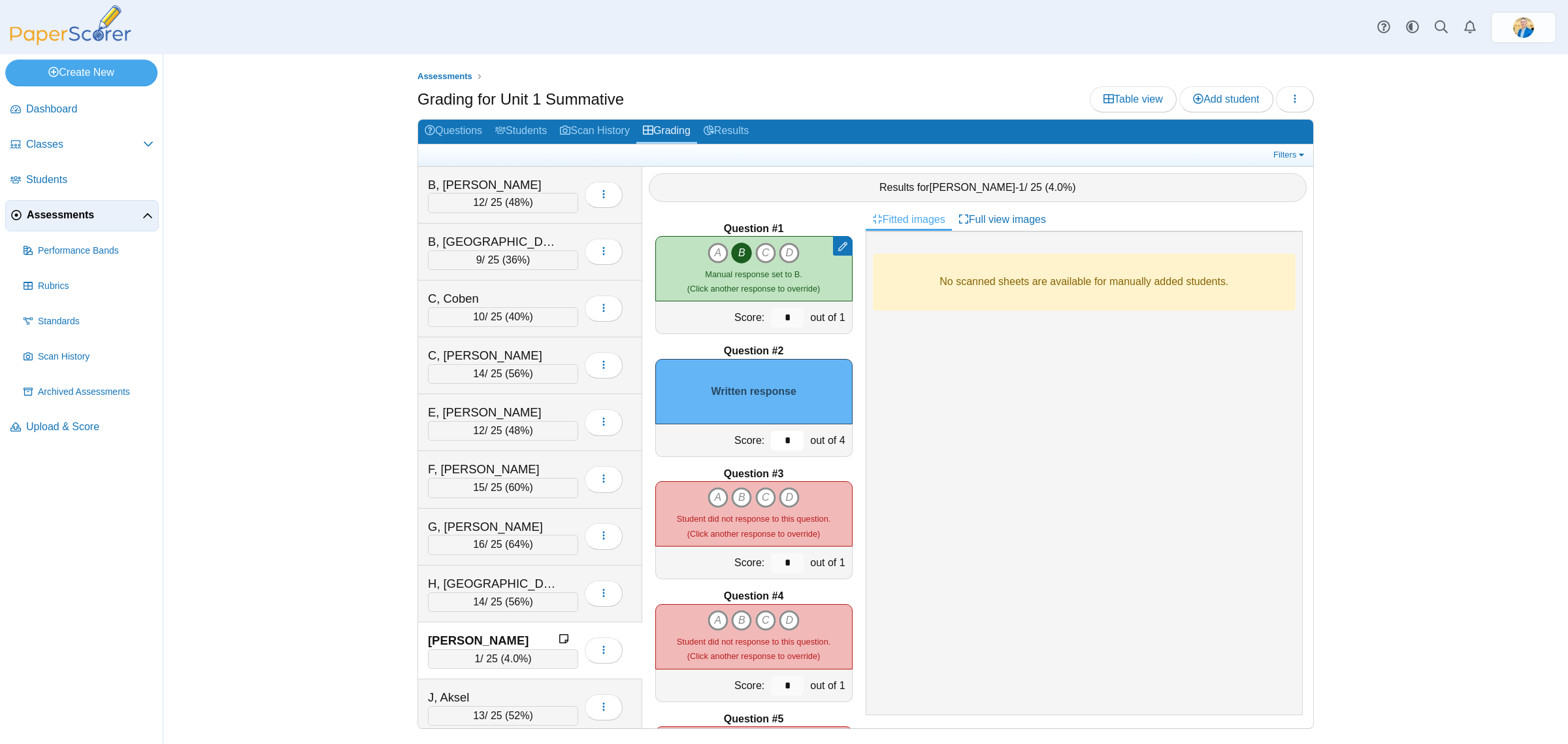
click at [780, 440] on input "*" at bounding box center [788, 441] width 32 height 20
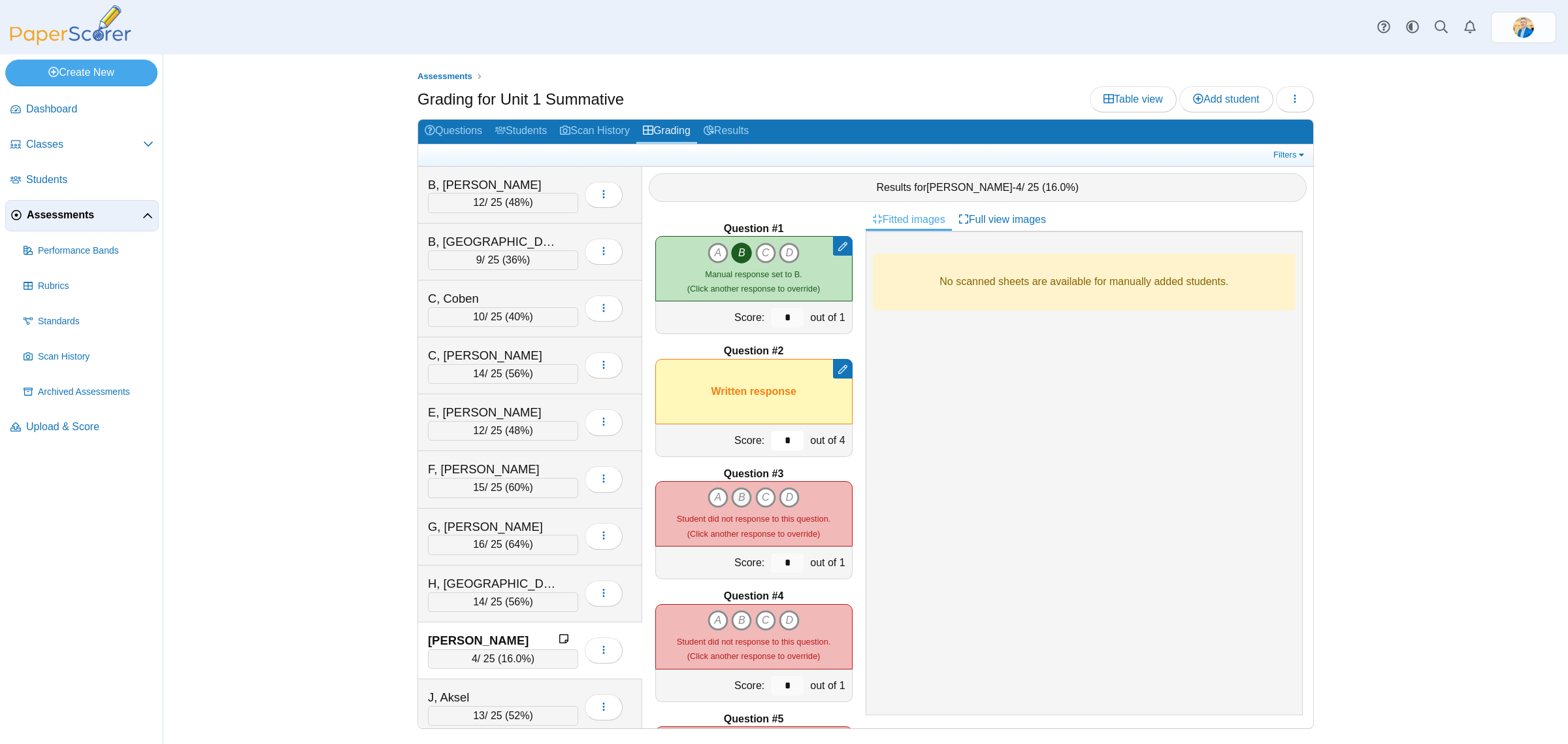
type input "*"
click at [734, 498] on icon "B" at bounding box center [741, 497] width 21 height 21
type input "*"
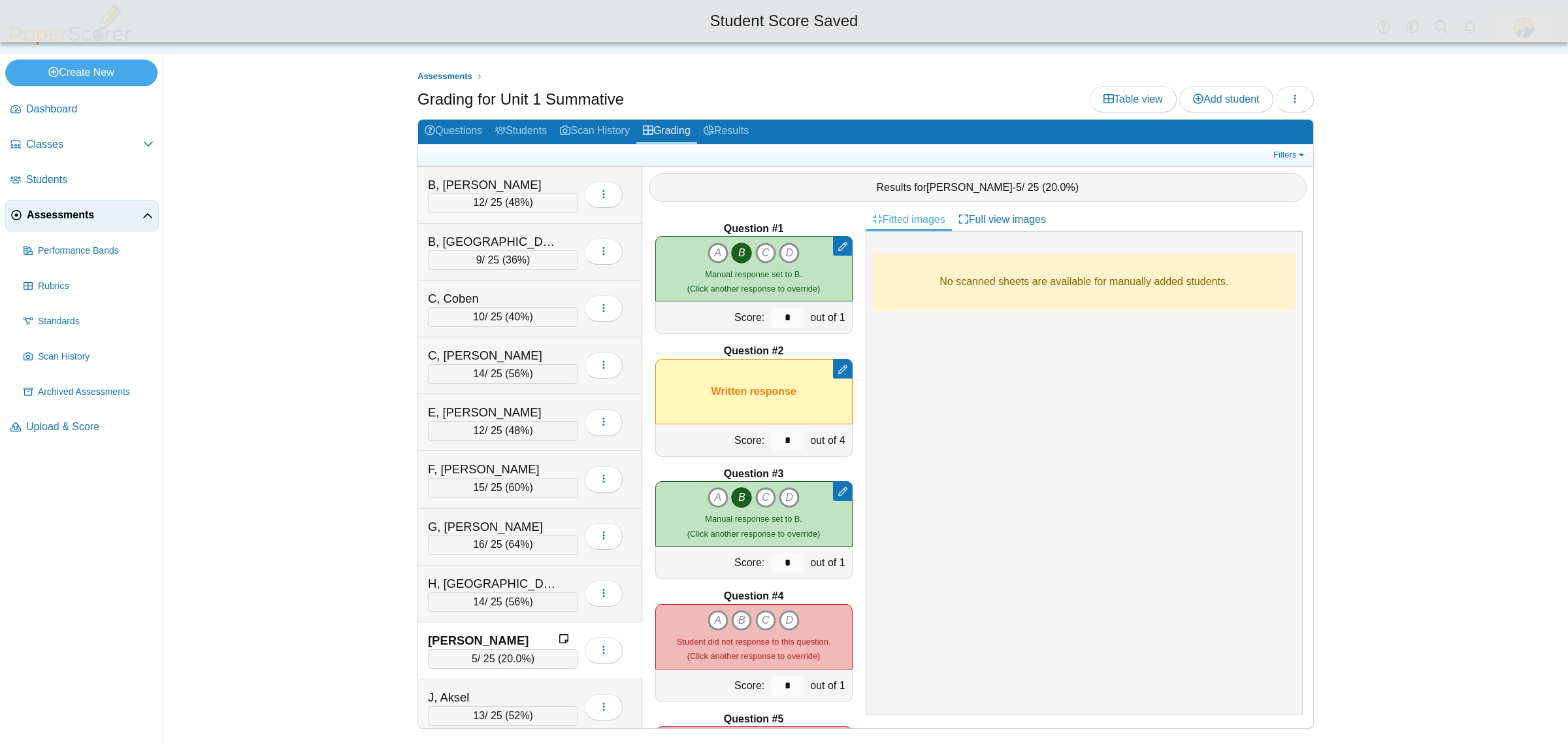
click at [731, 622] on icon "B" at bounding box center [741, 620] width 21 height 21
type input "*"
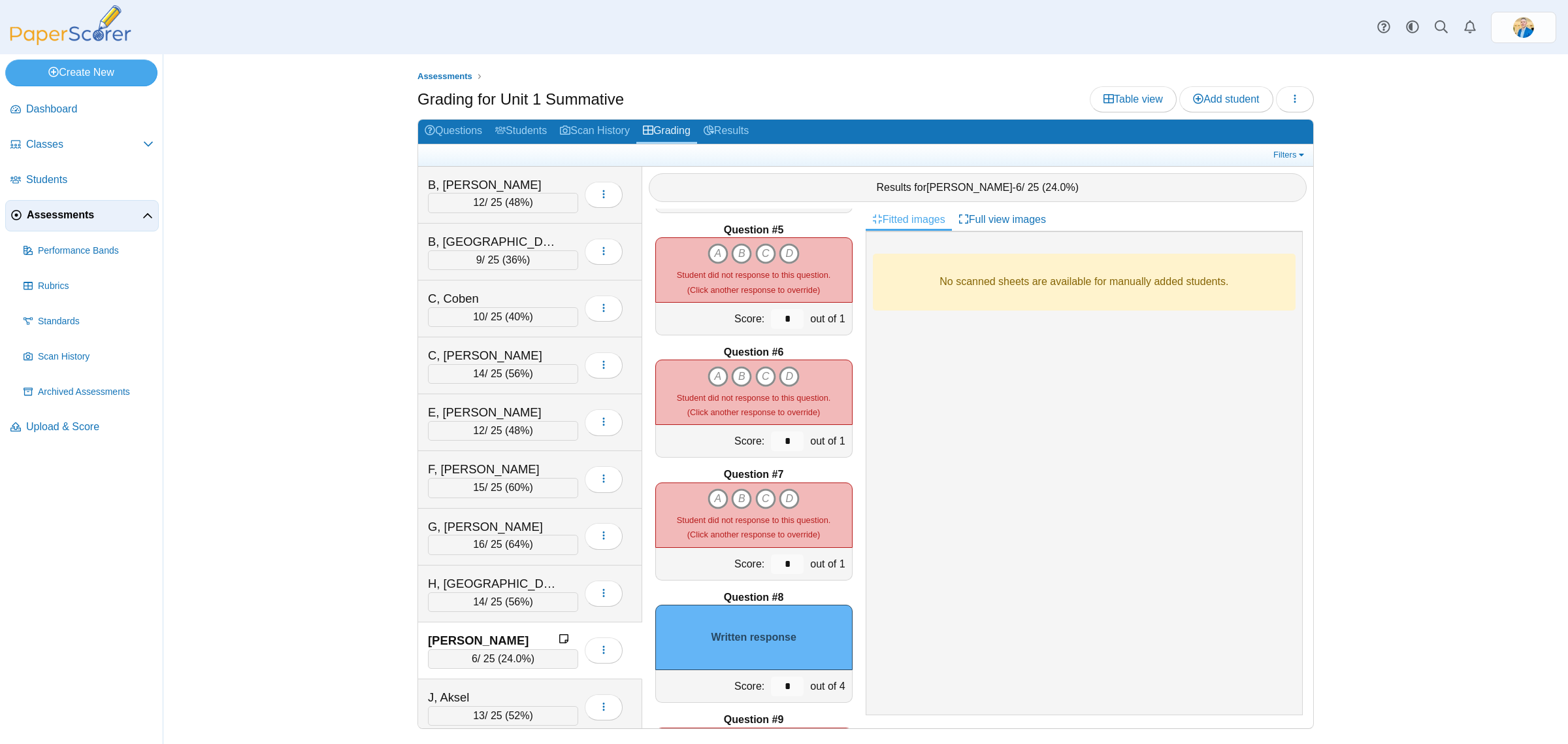
scroll to position [490, 0]
click at [759, 252] on icon "C" at bounding box center [765, 252] width 21 height 21
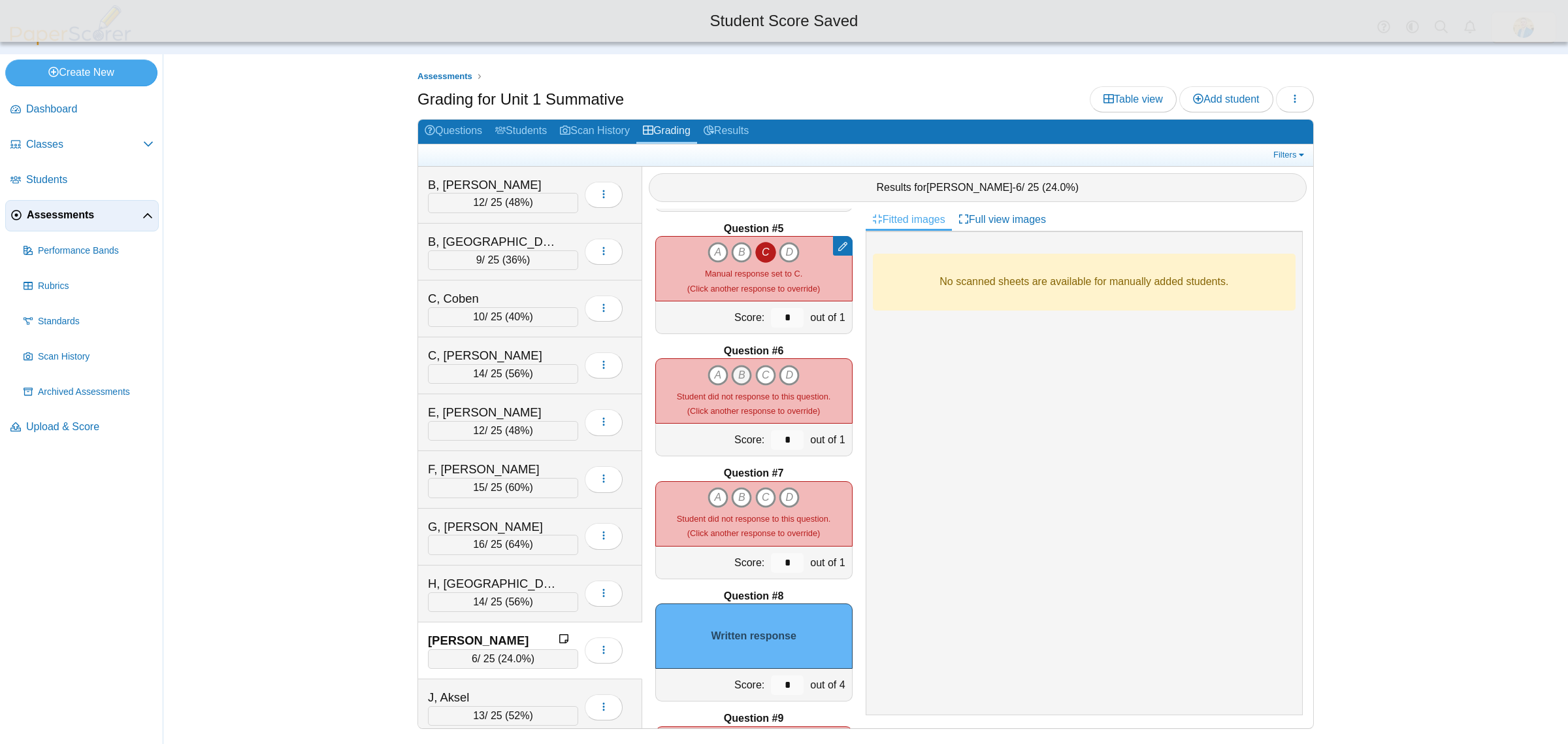
click at [734, 371] on icon "B" at bounding box center [741, 375] width 21 height 21
type input "*"
click at [714, 501] on icon "A" at bounding box center [717, 497] width 21 height 21
type input "*"
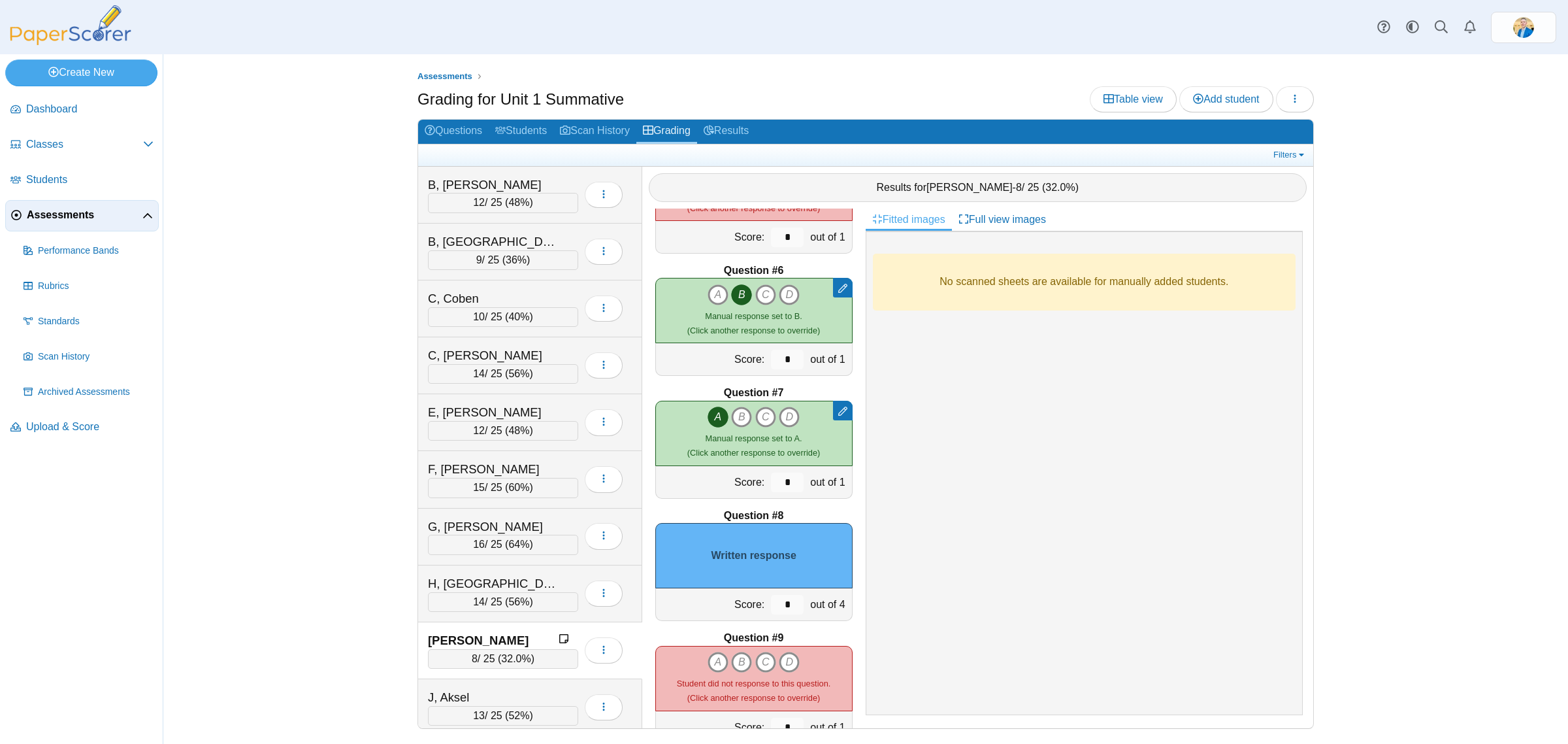
scroll to position [572, 0]
click at [781, 613] on input "*" at bounding box center [788, 604] width 32 height 20
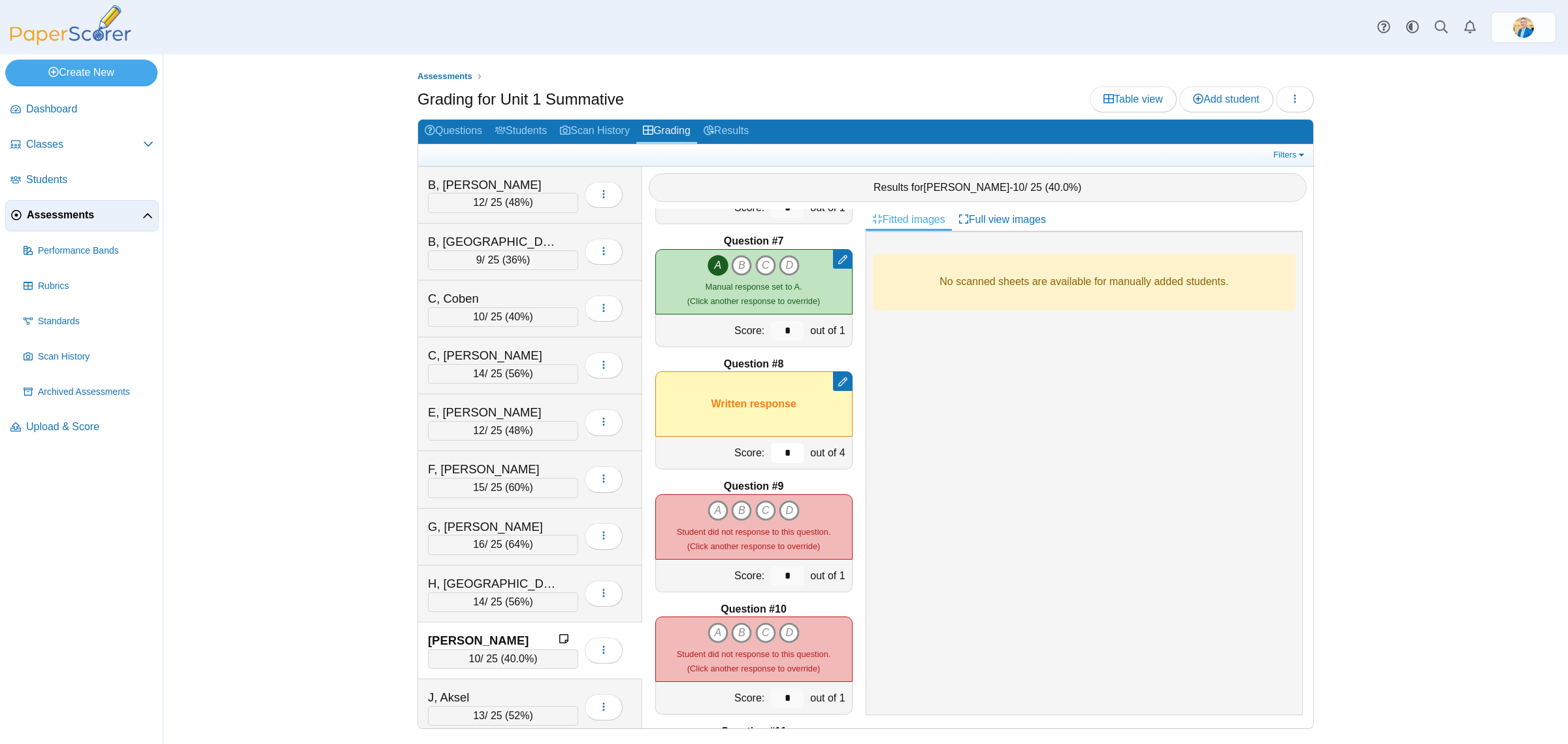
scroll to position [736, 0]
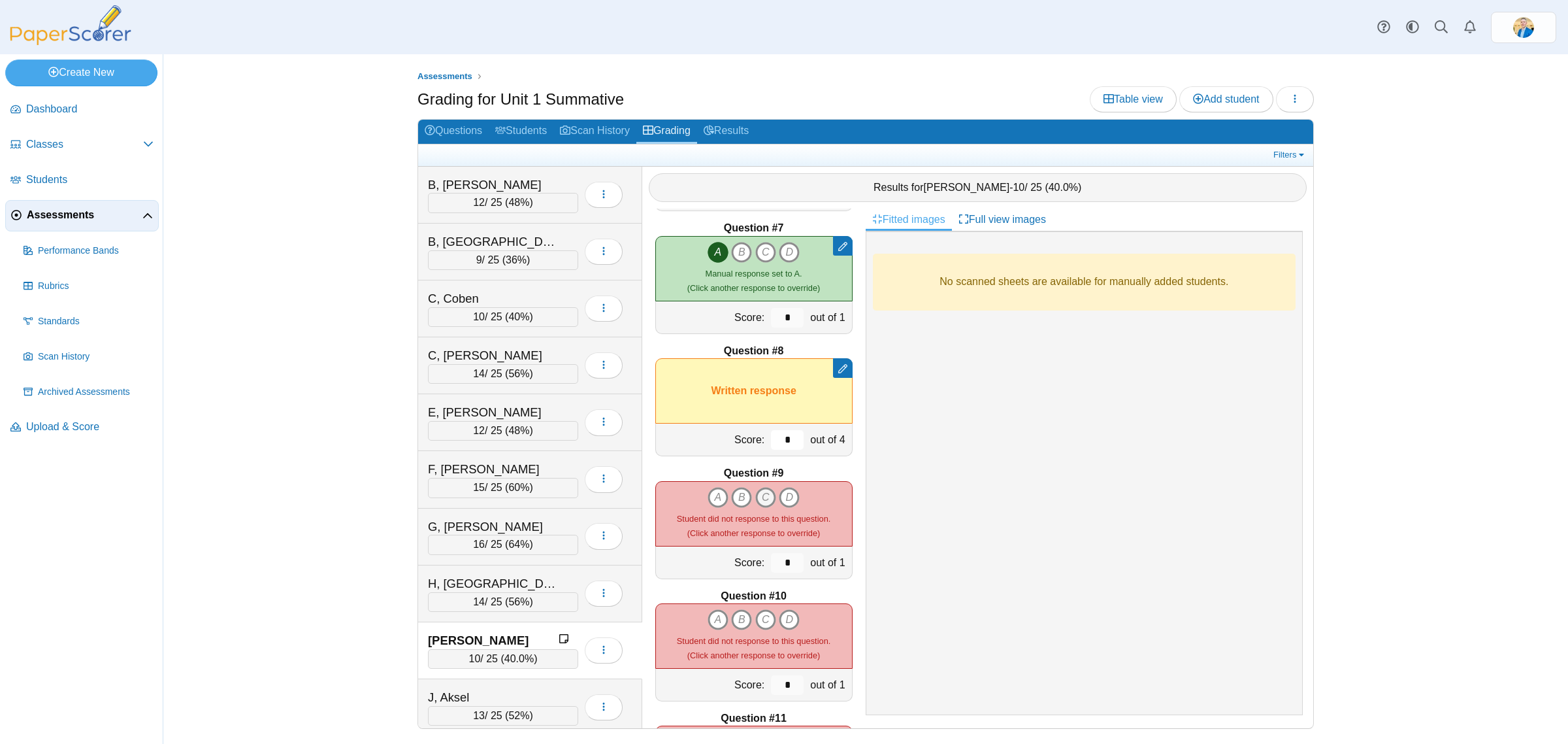
type input "*"
click at [759, 494] on icon "C" at bounding box center [765, 497] width 21 height 21
type input "*"
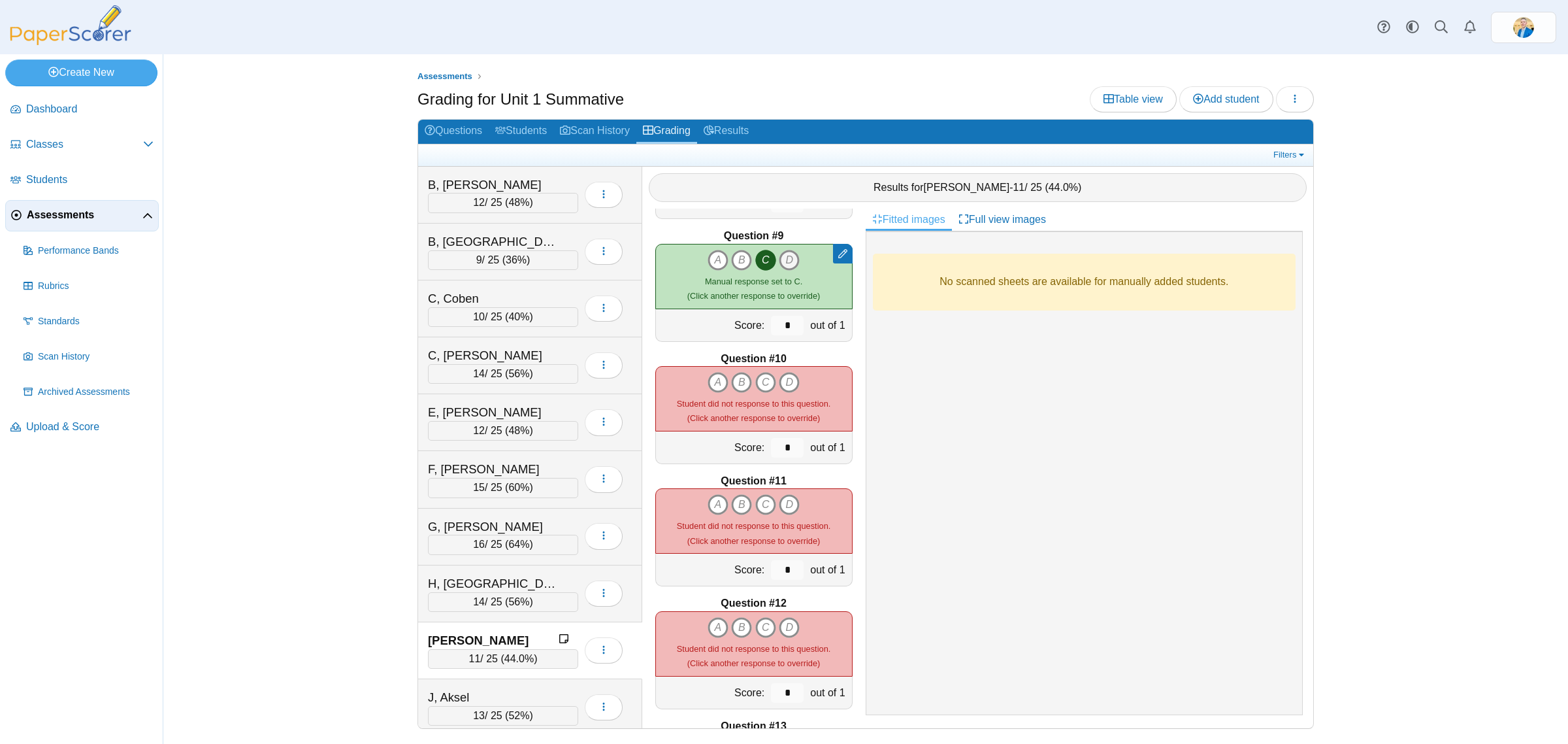
scroll to position [981, 0]
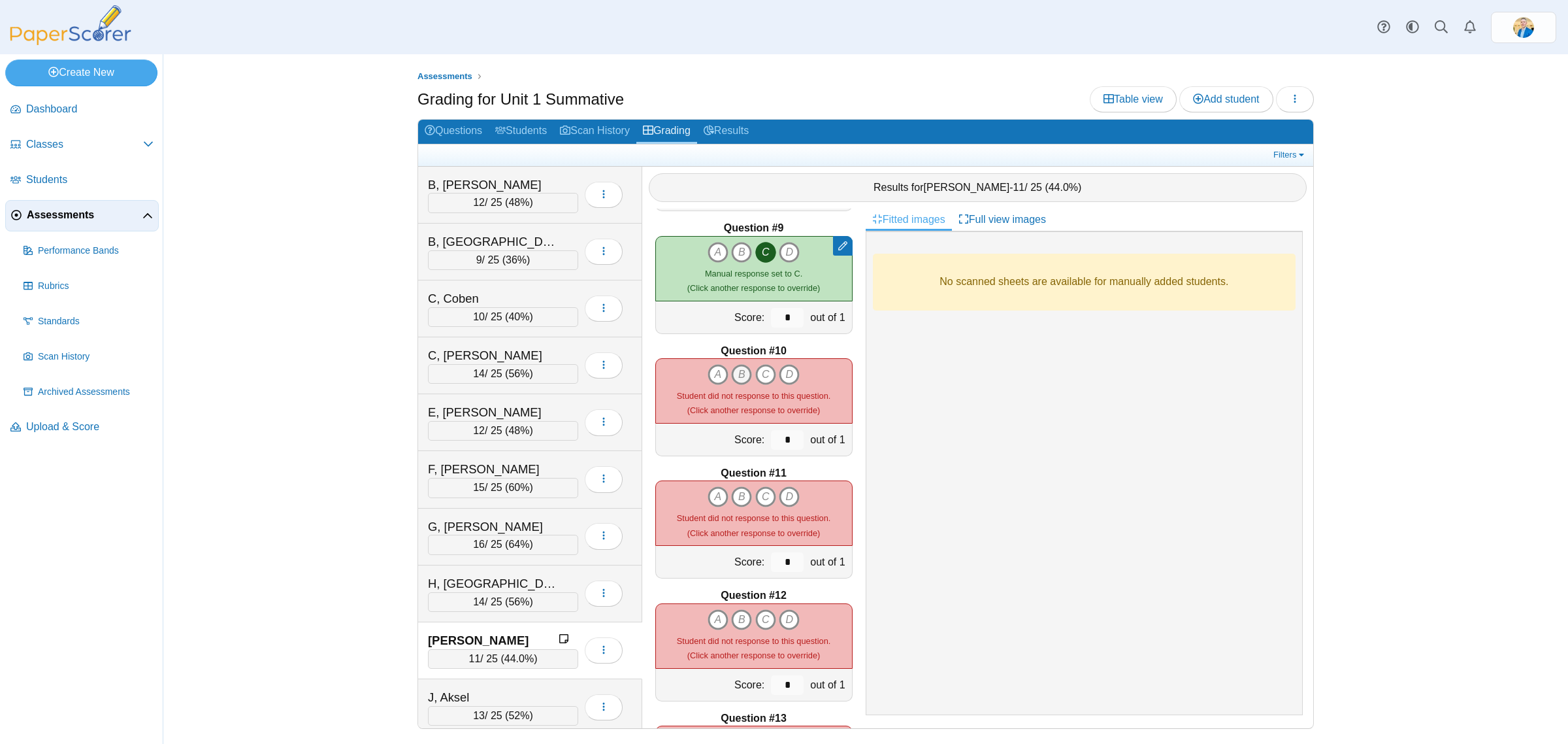
click at [739, 380] on icon "B" at bounding box center [741, 374] width 21 height 21
type input "*"
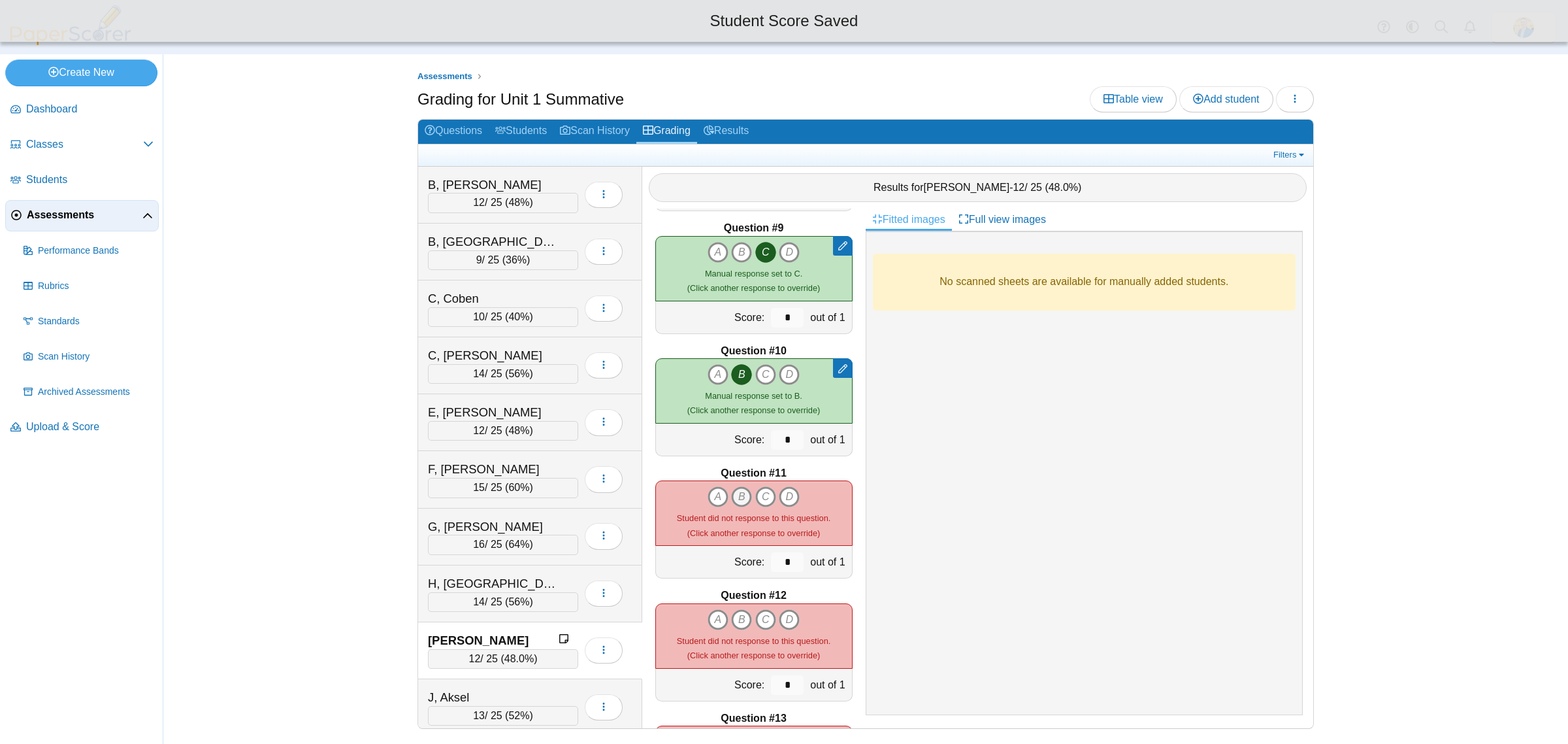
click at [736, 488] on icon "B" at bounding box center [741, 497] width 21 height 21
type input "*"
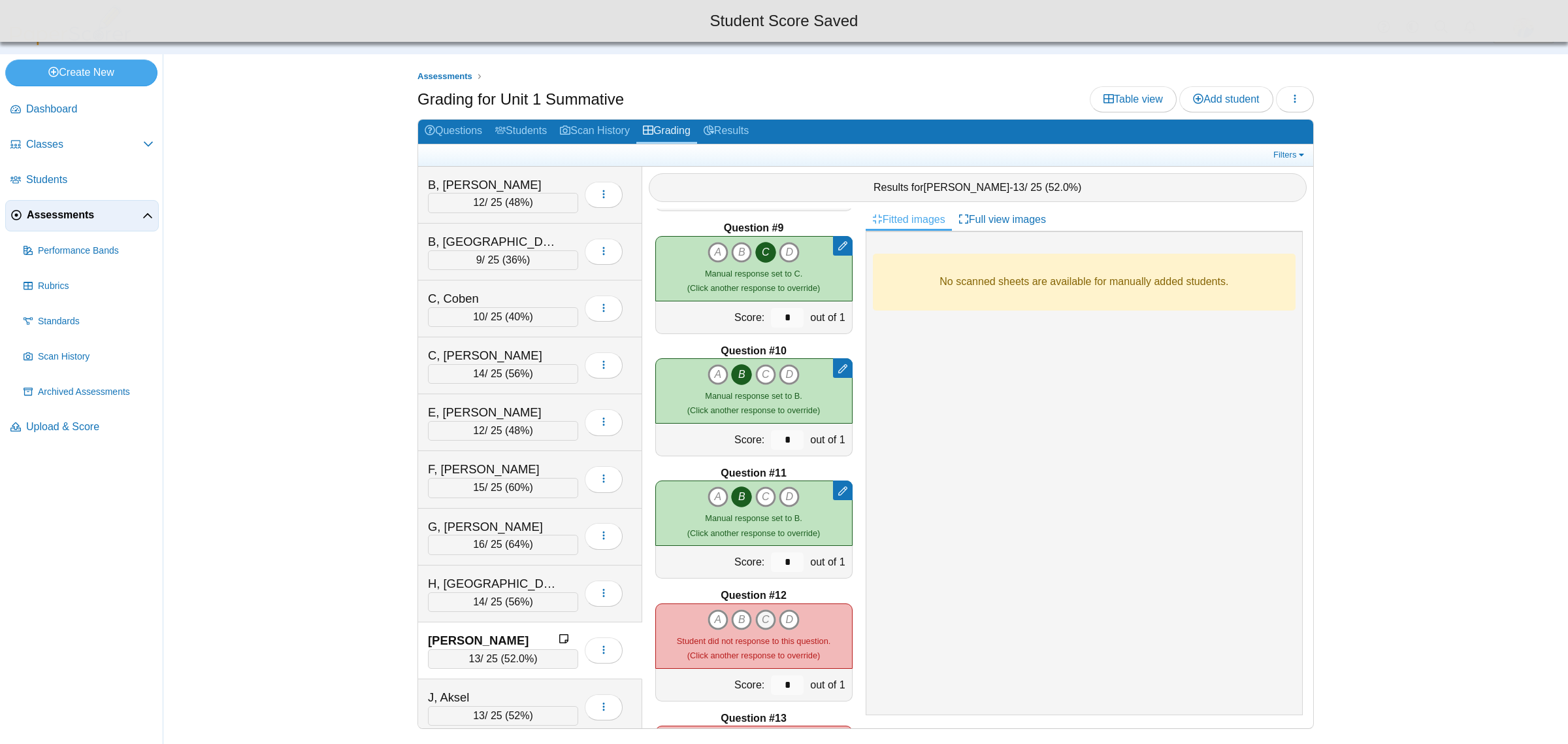
click at [764, 613] on icon "C" at bounding box center [765, 619] width 21 height 21
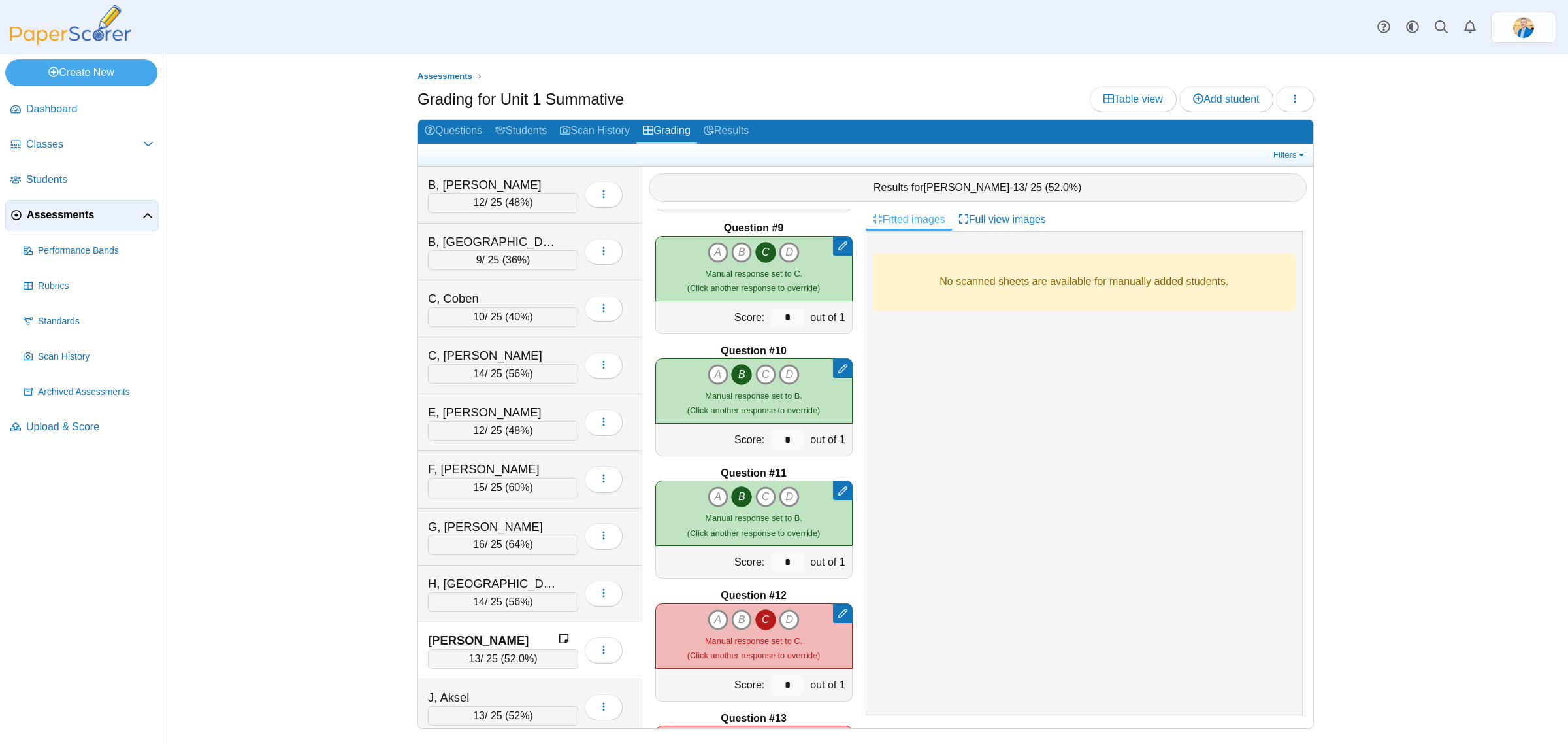
scroll to position [1308, 0]
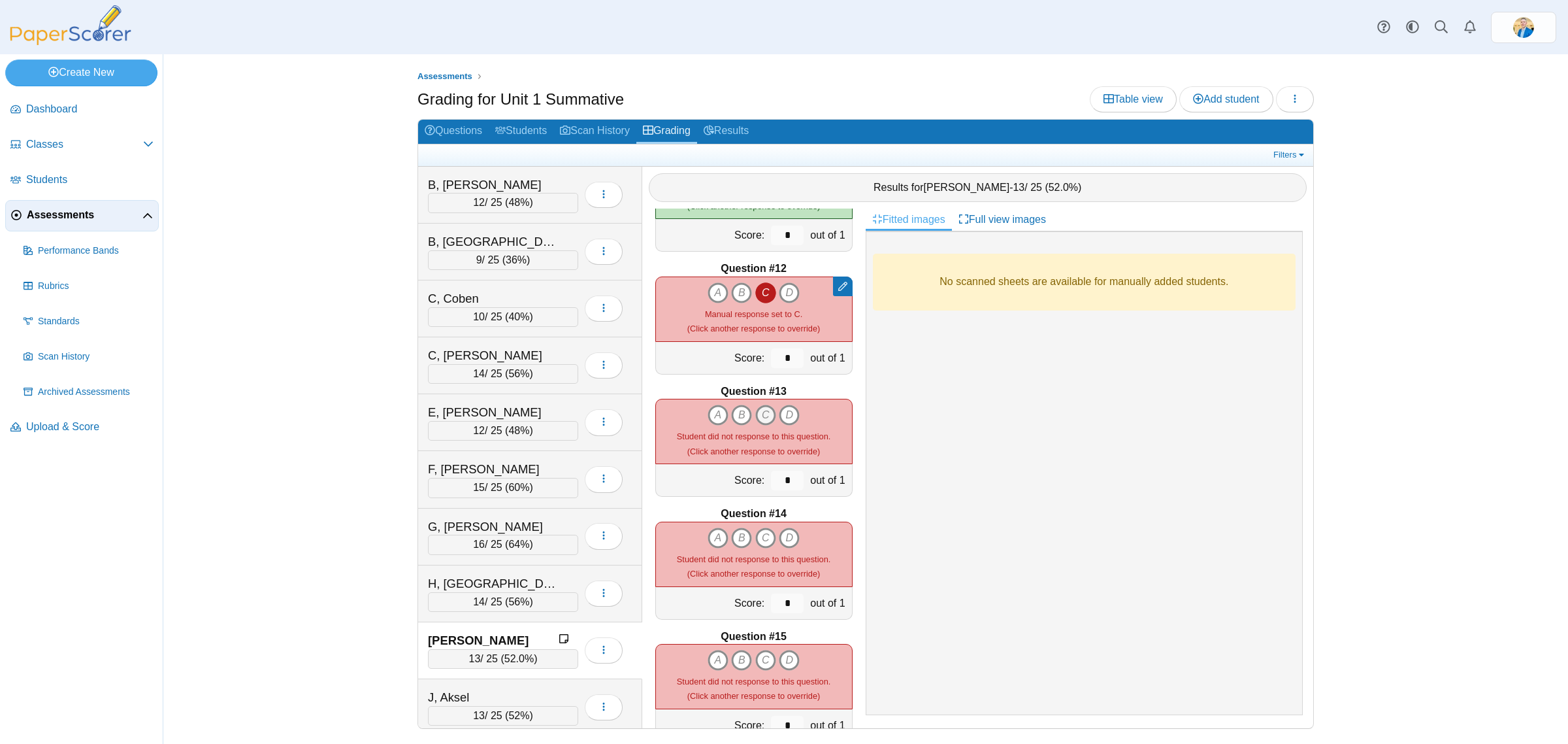
click at [759, 417] on icon "C" at bounding box center [765, 415] width 21 height 21
type input "*"
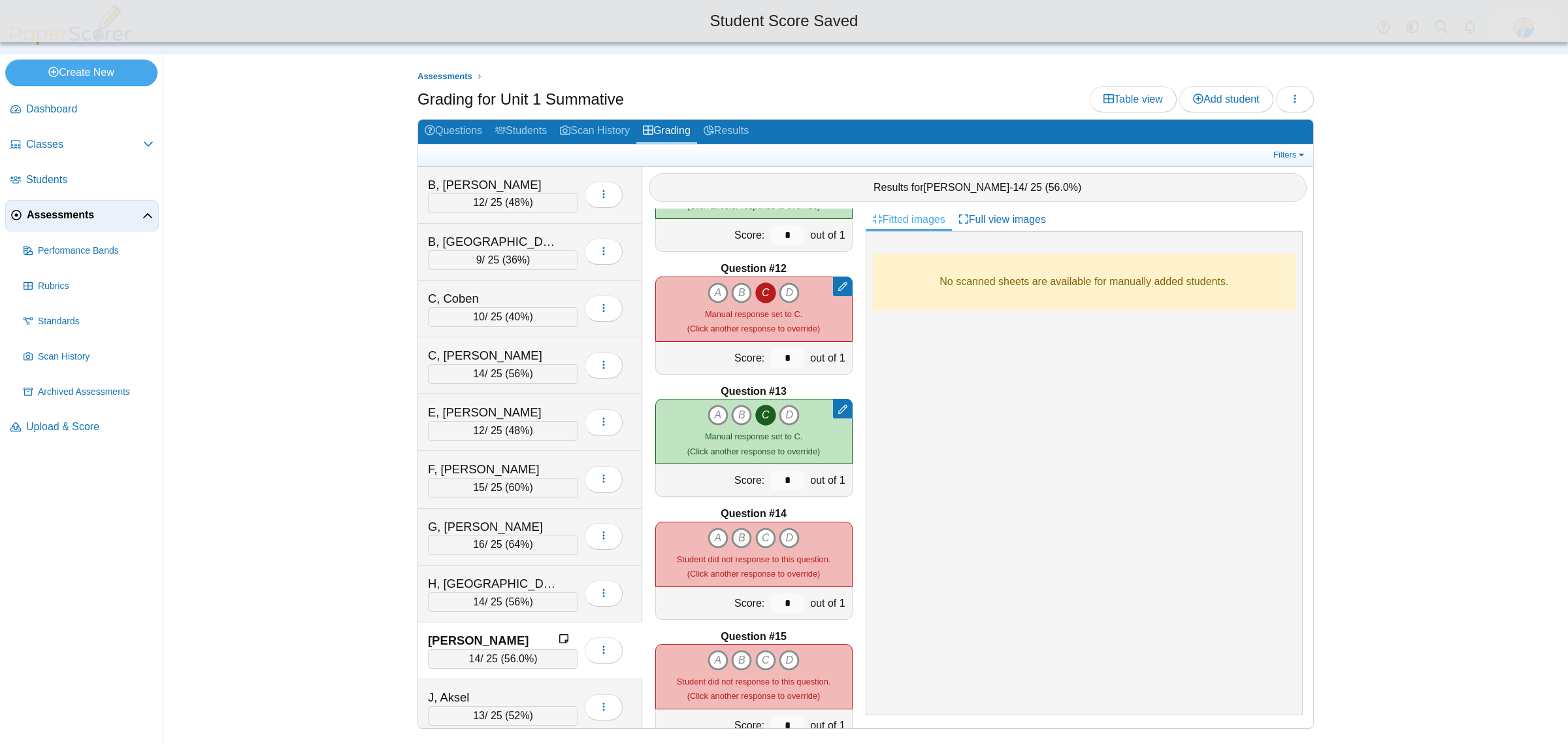
click at [741, 538] on icon "B" at bounding box center [741, 538] width 21 height 21
type input "*"
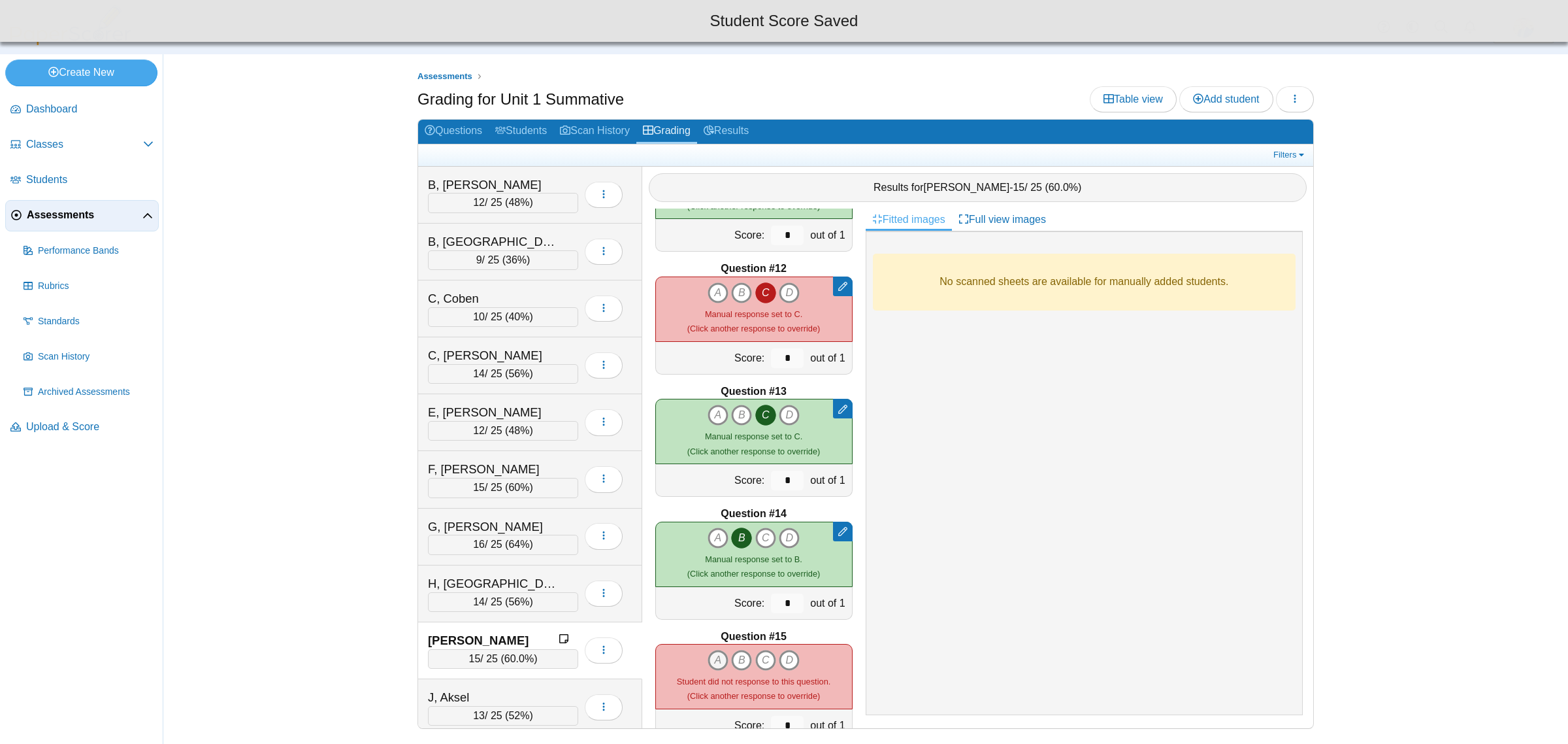
drag, startPoint x: 701, startPoint y: 664, endPoint x: 707, endPoint y: 669, distance: 7.8
click at [708, 664] on icon "A" at bounding box center [717, 659] width 21 height 21
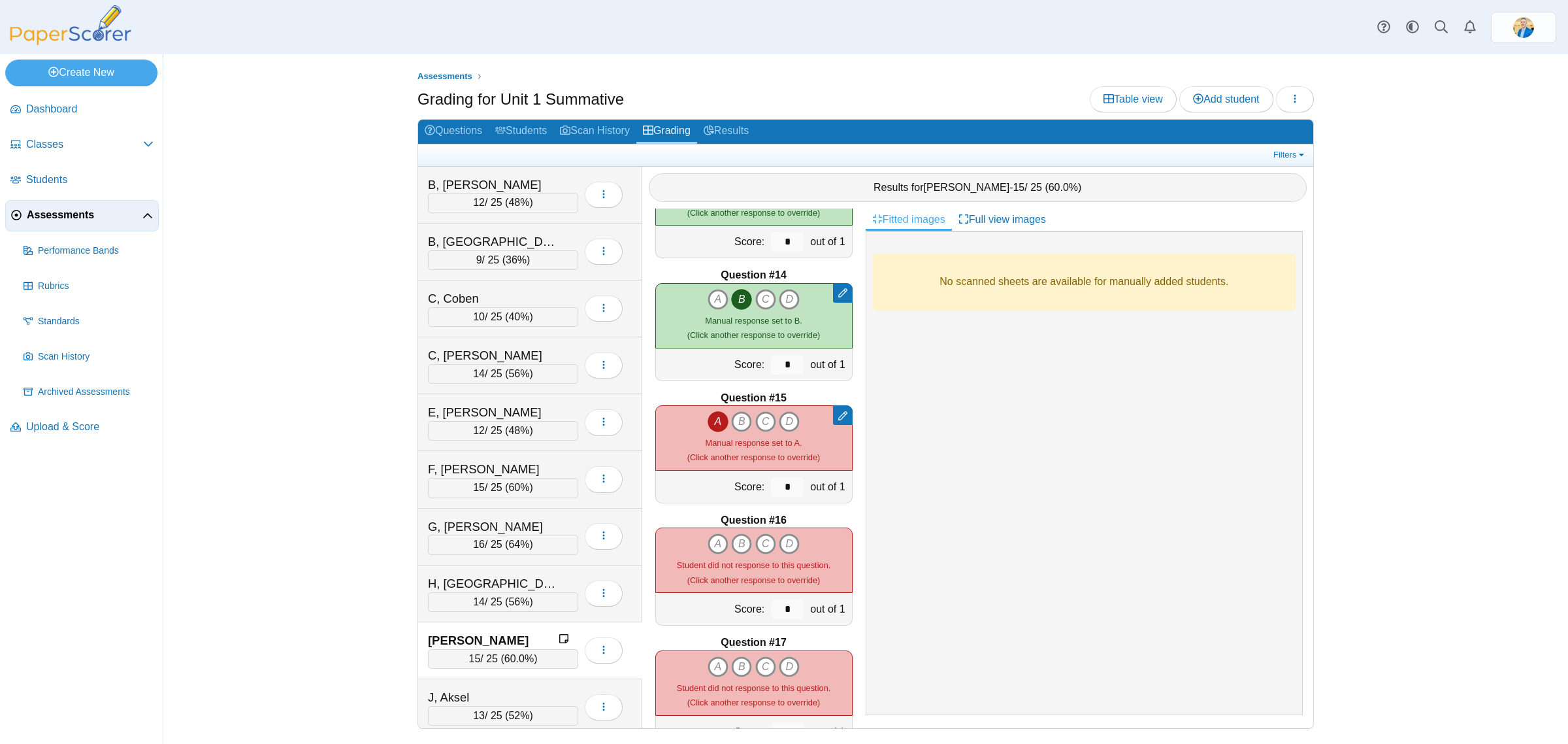
scroll to position [1553, 0]
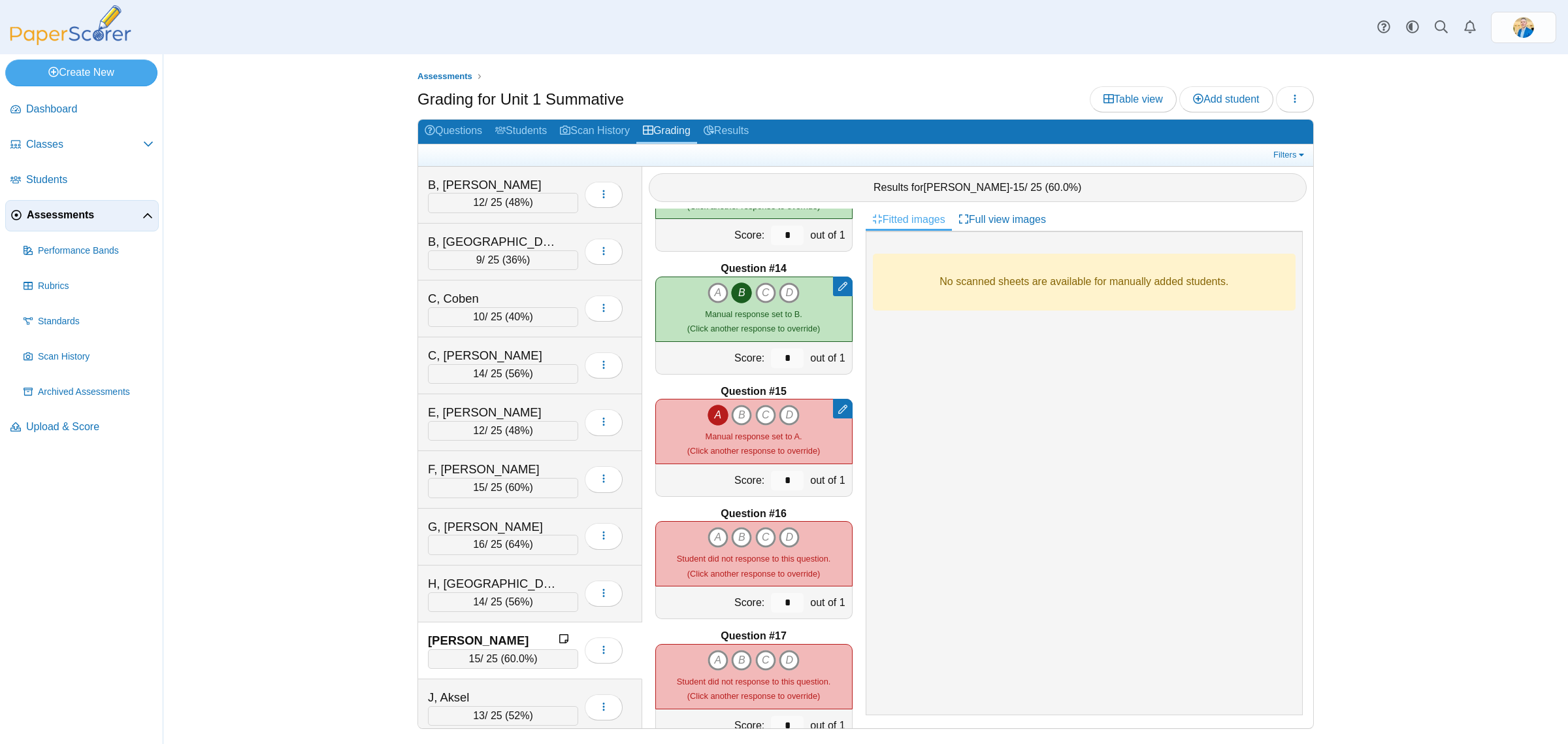
click at [762, 548] on div "A B C D (Click another response to override)" at bounding box center [753, 554] width 154 height 54
click at [760, 544] on icon "C" at bounding box center [765, 537] width 21 height 21
type input "*"
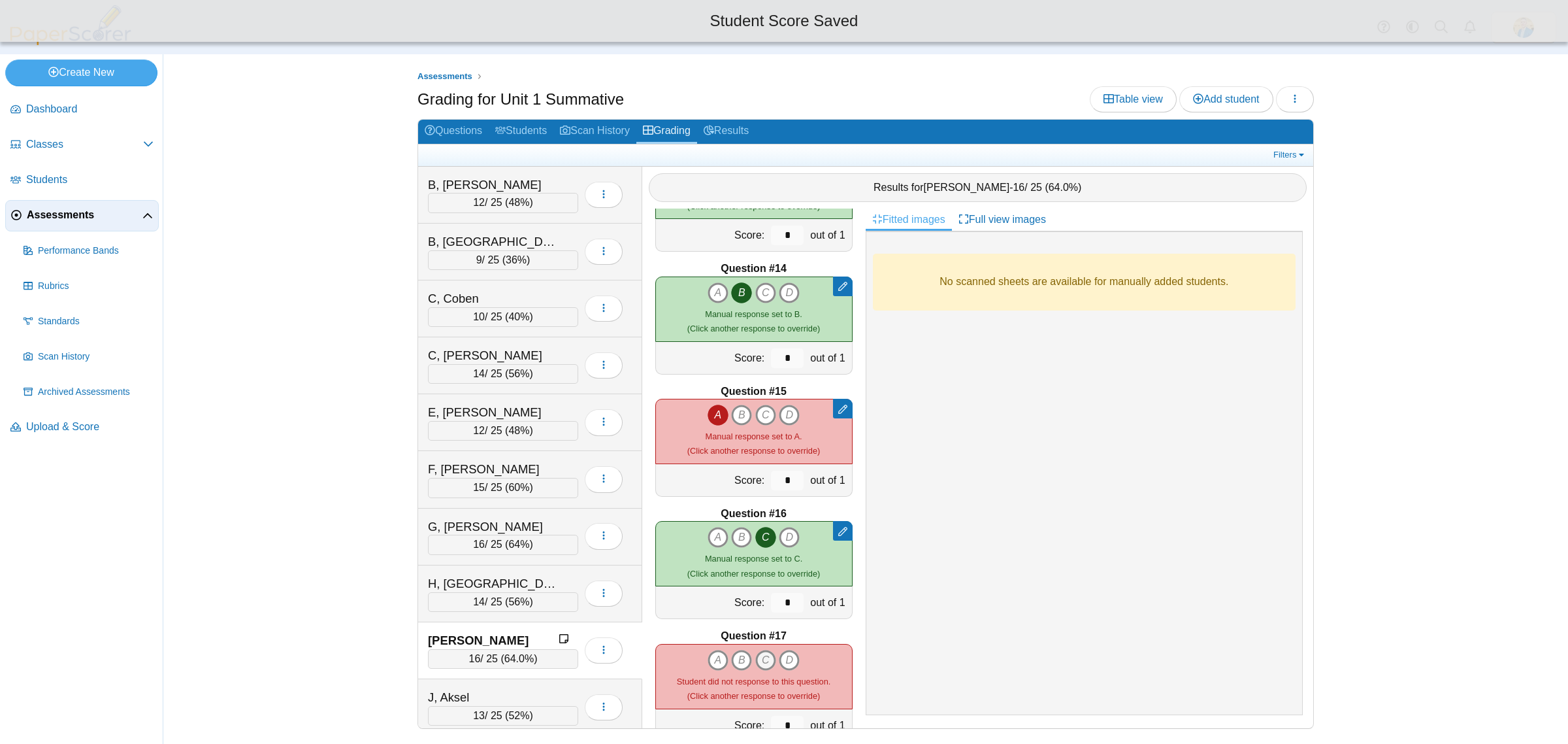
click at [763, 667] on icon "C" at bounding box center [765, 659] width 21 height 21
type input "*"
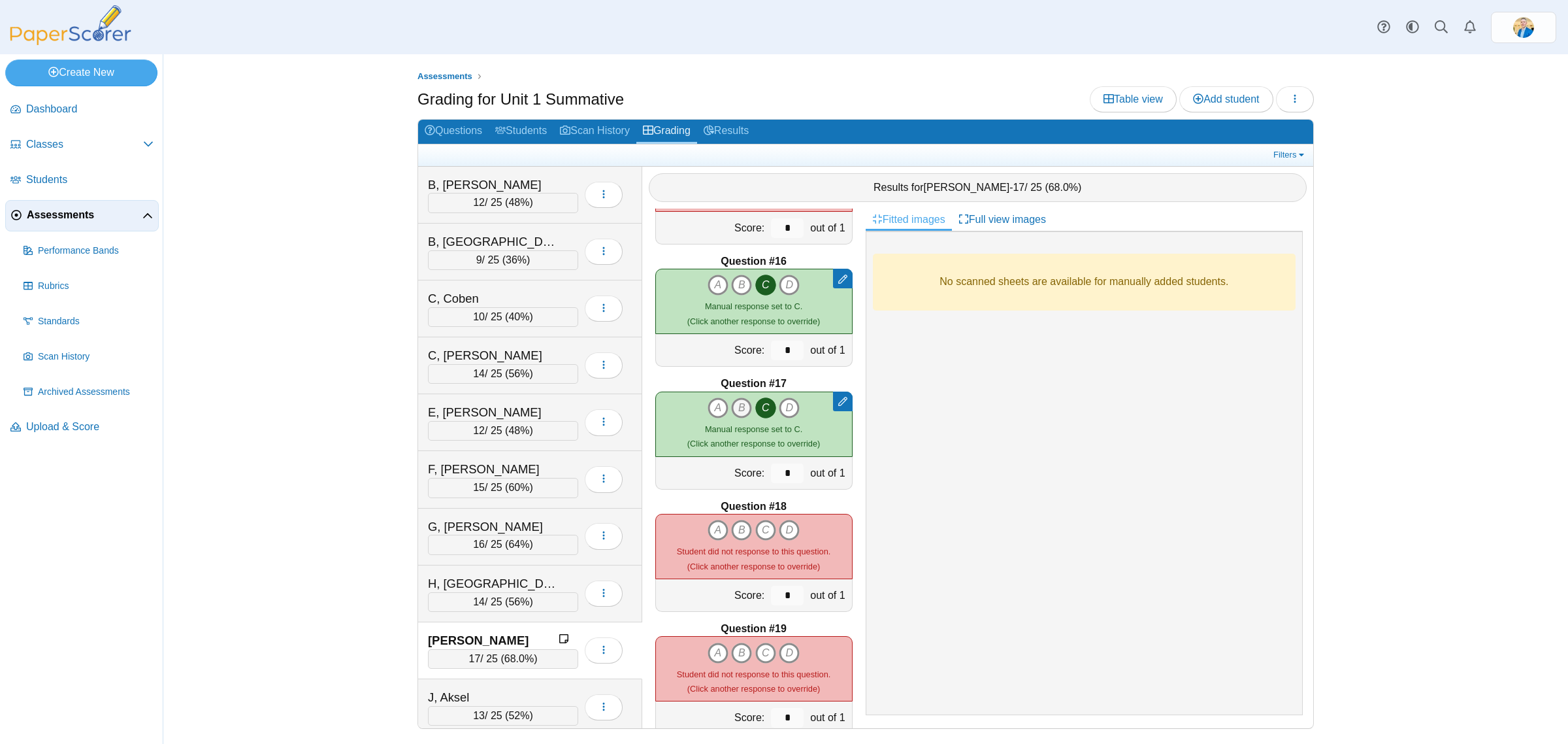
scroll to position [1835, 0]
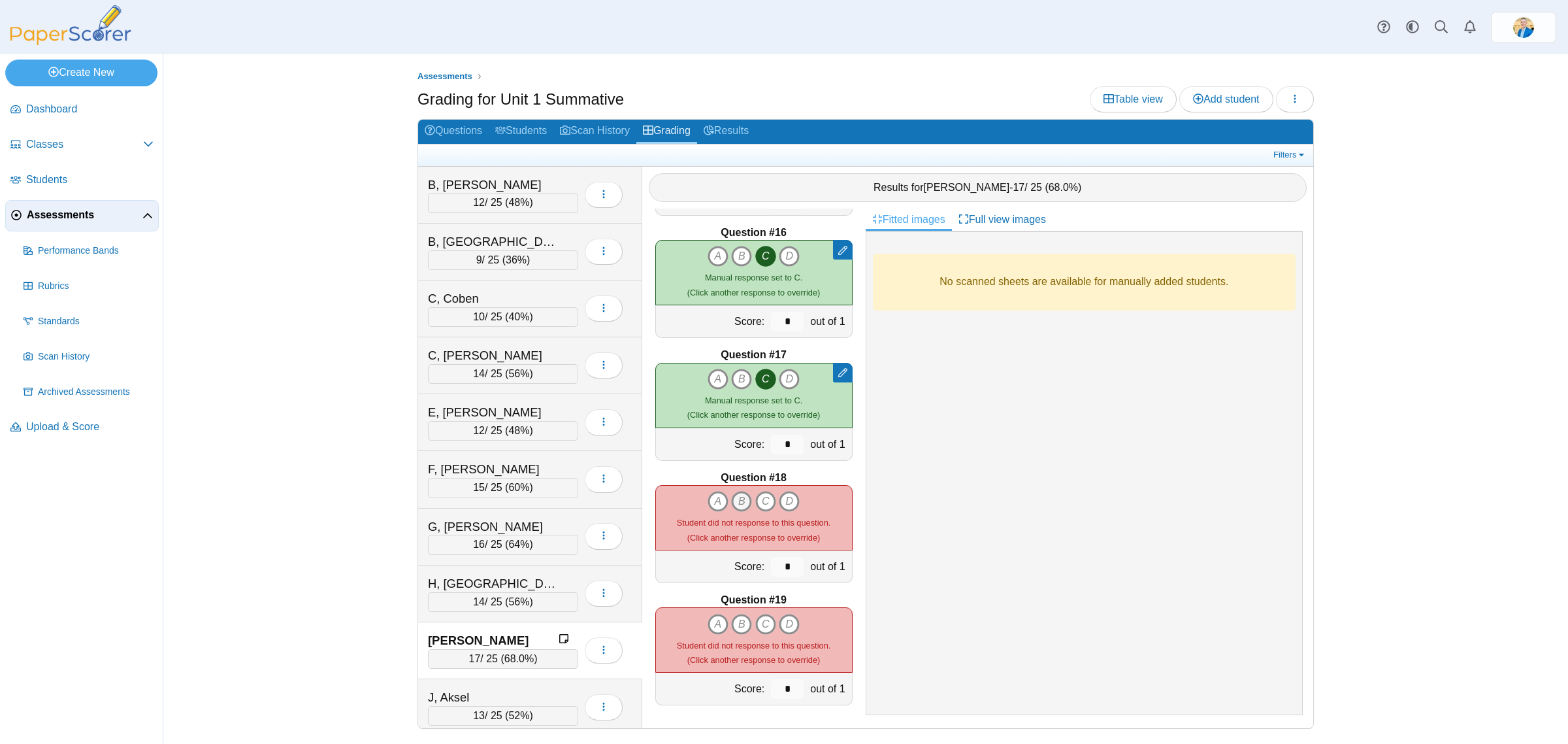
click at [734, 497] on icon "B" at bounding box center [741, 501] width 21 height 21
type input "*"
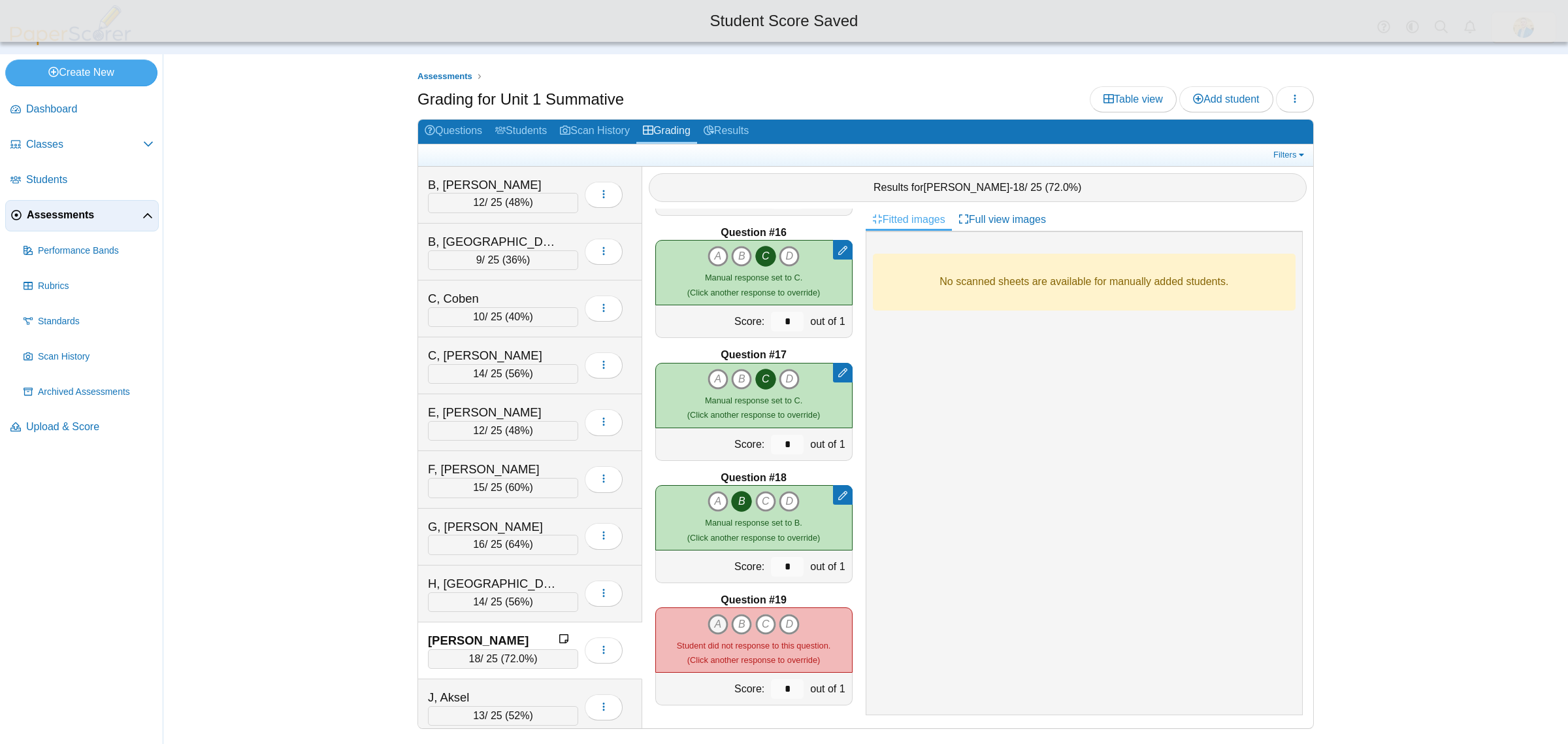
click at [711, 622] on icon "A" at bounding box center [717, 624] width 21 height 21
type input "*"
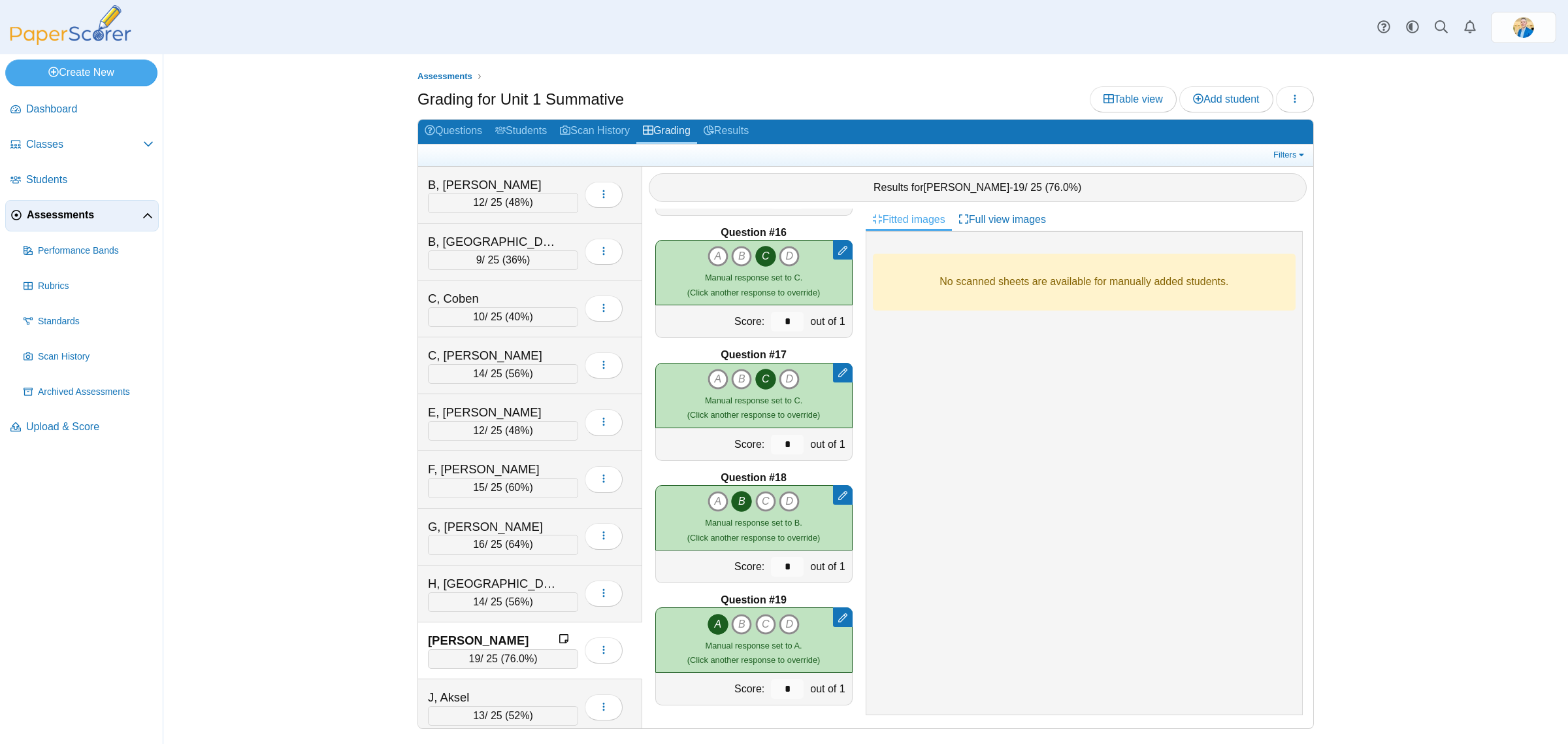
click at [368, 634] on div "Assessments Grading for Unit 1 Summative Table view Add student Loading… 12 9" at bounding box center [866, 399] width 1405 height 690
click at [747, 131] on link "Results" at bounding box center [726, 131] width 58 height 24
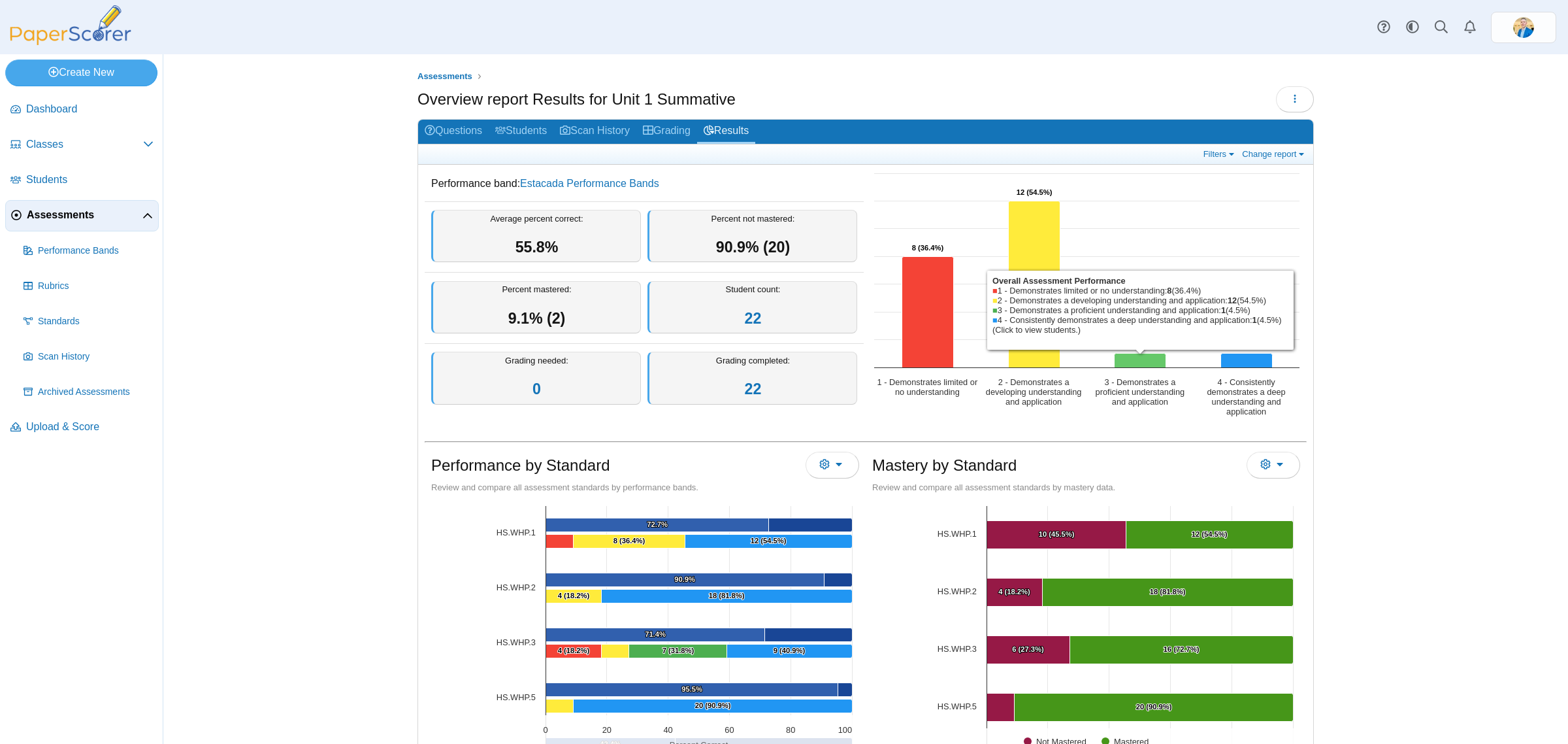
click at [1137, 357] on icon "3 - Demonstrates a proficient understanding and application, 1. Overall Assessm…" at bounding box center [1140, 361] width 51 height 14
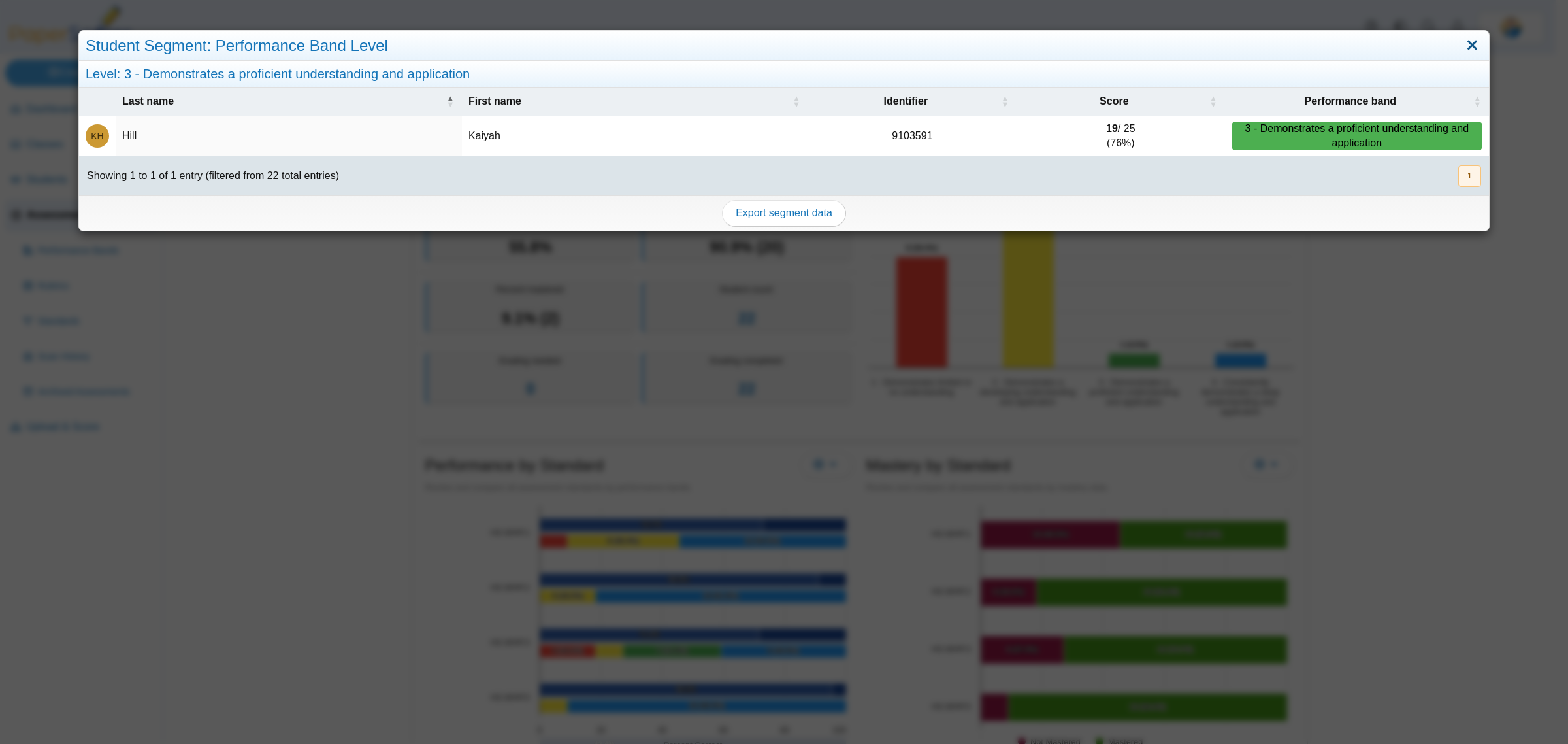
click at [1463, 47] on link "Close" at bounding box center [1473, 46] width 21 height 22
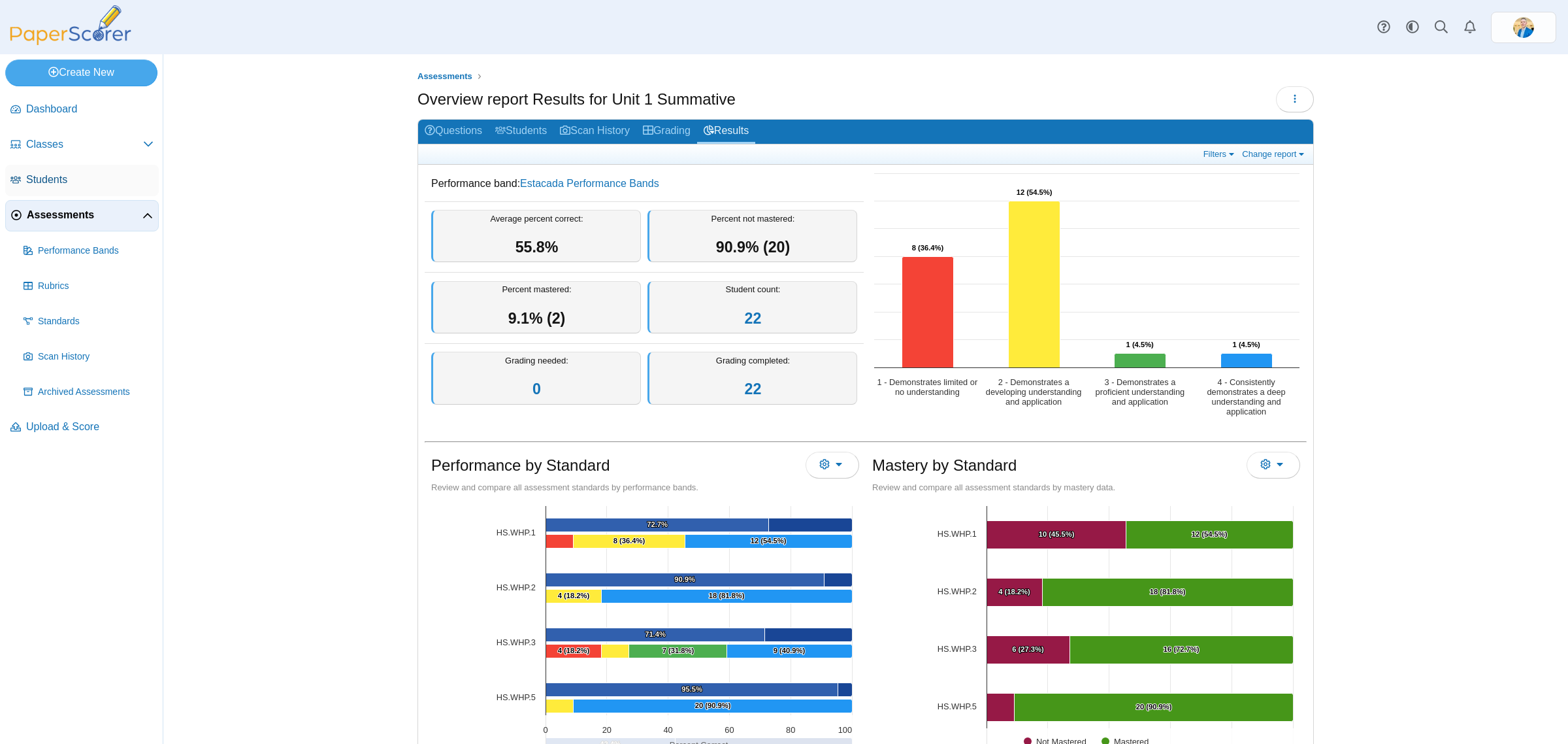
click at [57, 181] on span "Students" at bounding box center [90, 180] width 128 height 14
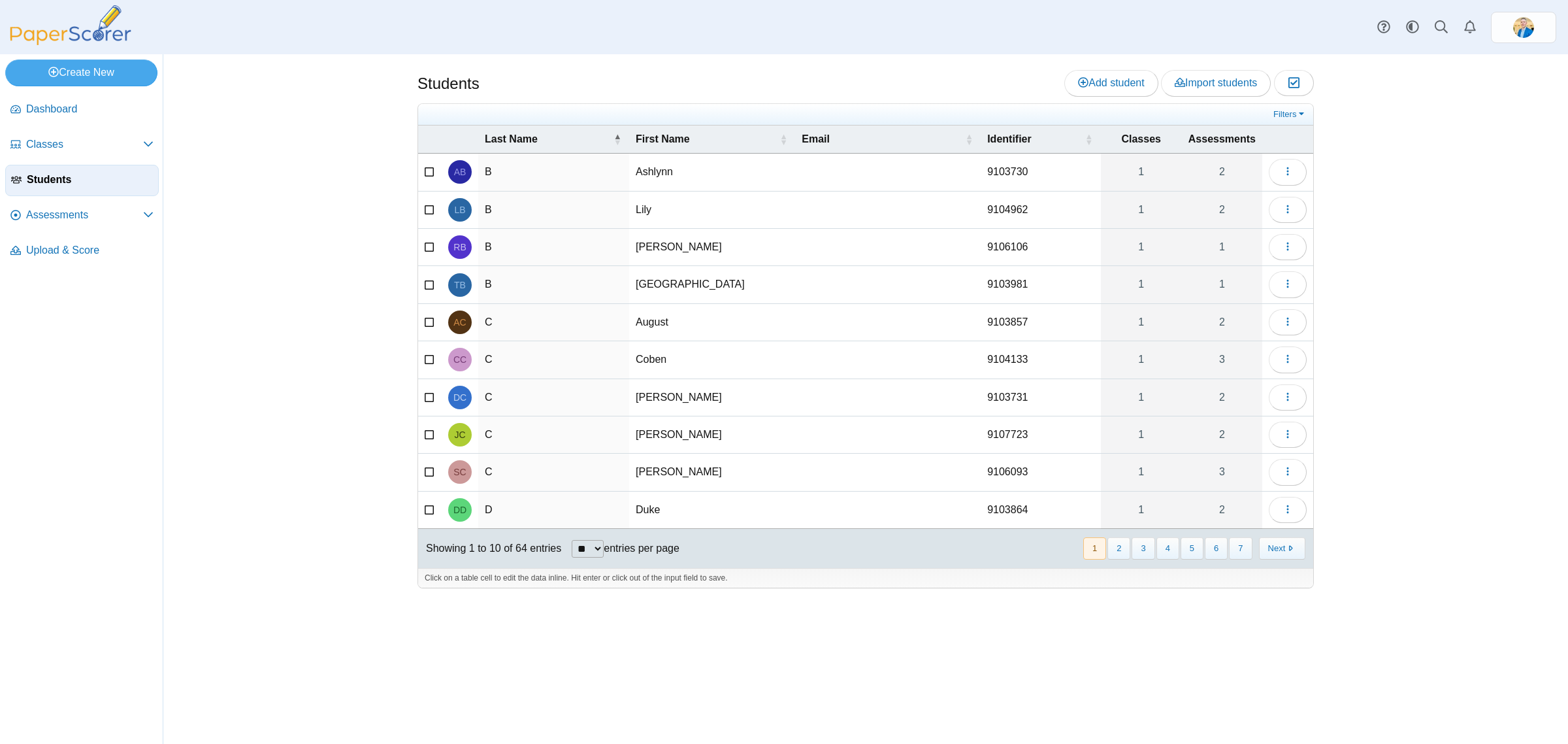
click at [575, 556] on select "** ** ** ***" at bounding box center [588, 549] width 32 height 18
select select "**"
click at [572, 542] on select "** ** ** ***" at bounding box center [588, 549] width 32 height 18
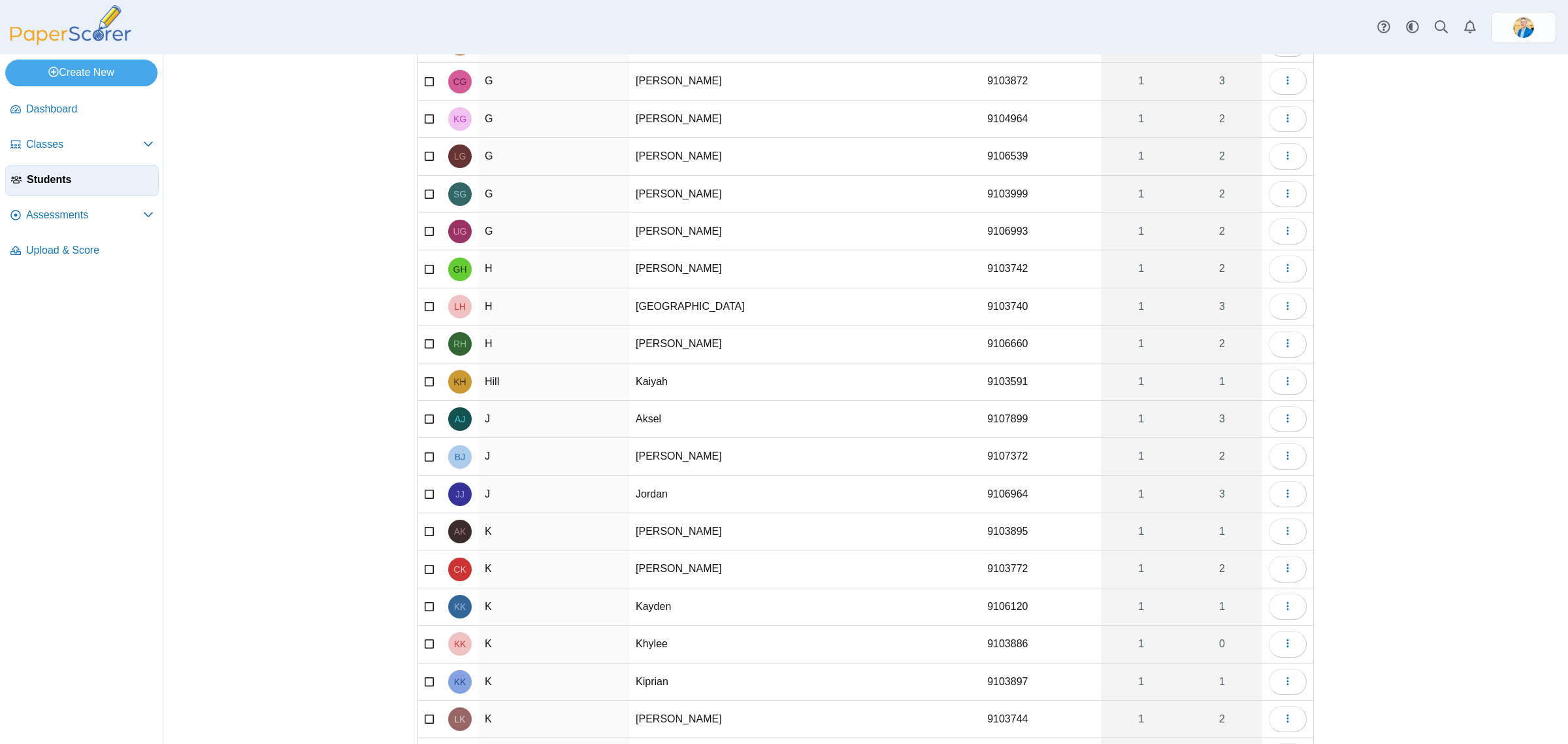
scroll to position [736, 0]
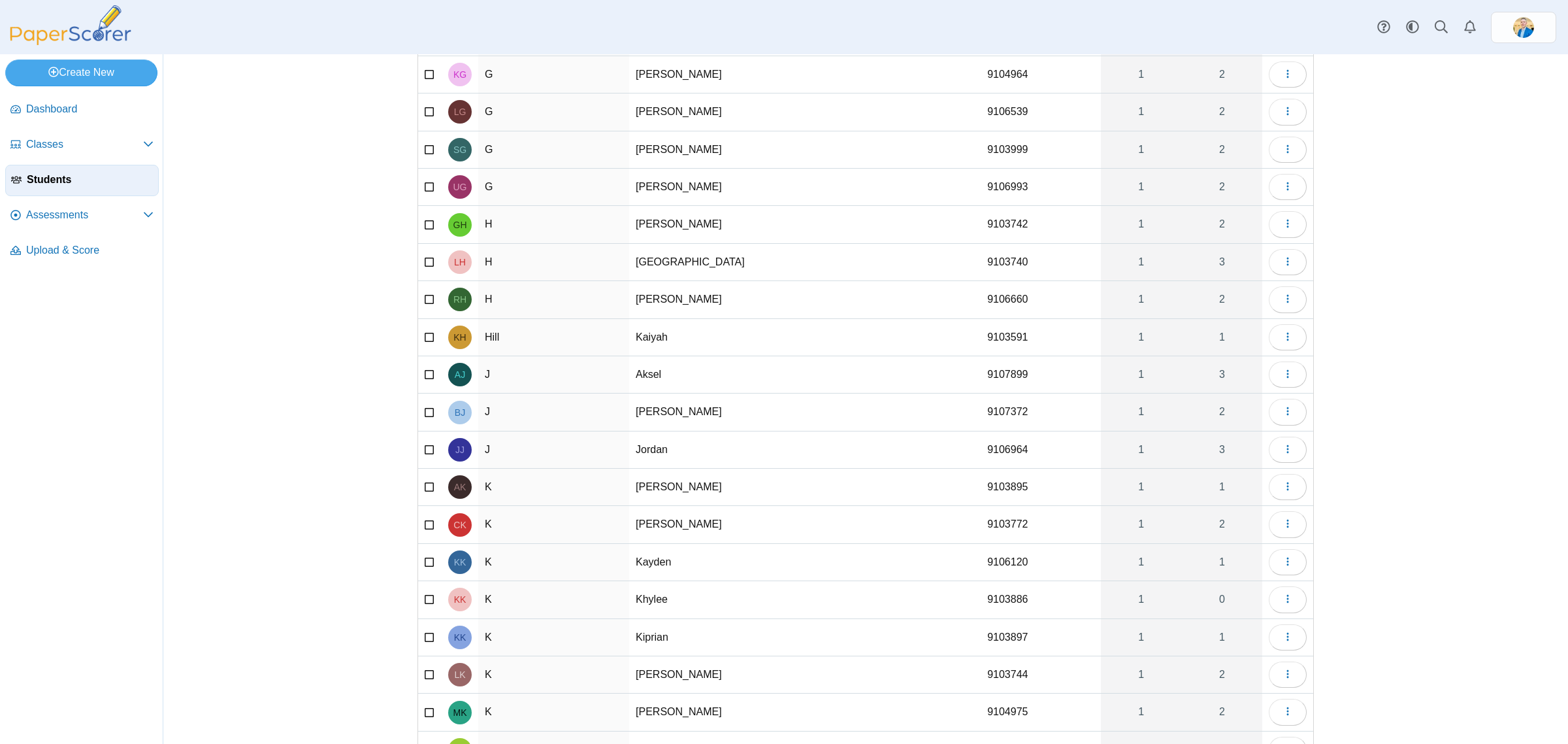
click at [484, 347] on td "Hill" at bounding box center [554, 337] width 151 height 37
type input "*"
click at [308, 408] on div "Students Add student Import students Moderation 0" at bounding box center [866, 399] width 1405 height 690
click at [69, 218] on span "Assessments" at bounding box center [85, 215] width 117 height 14
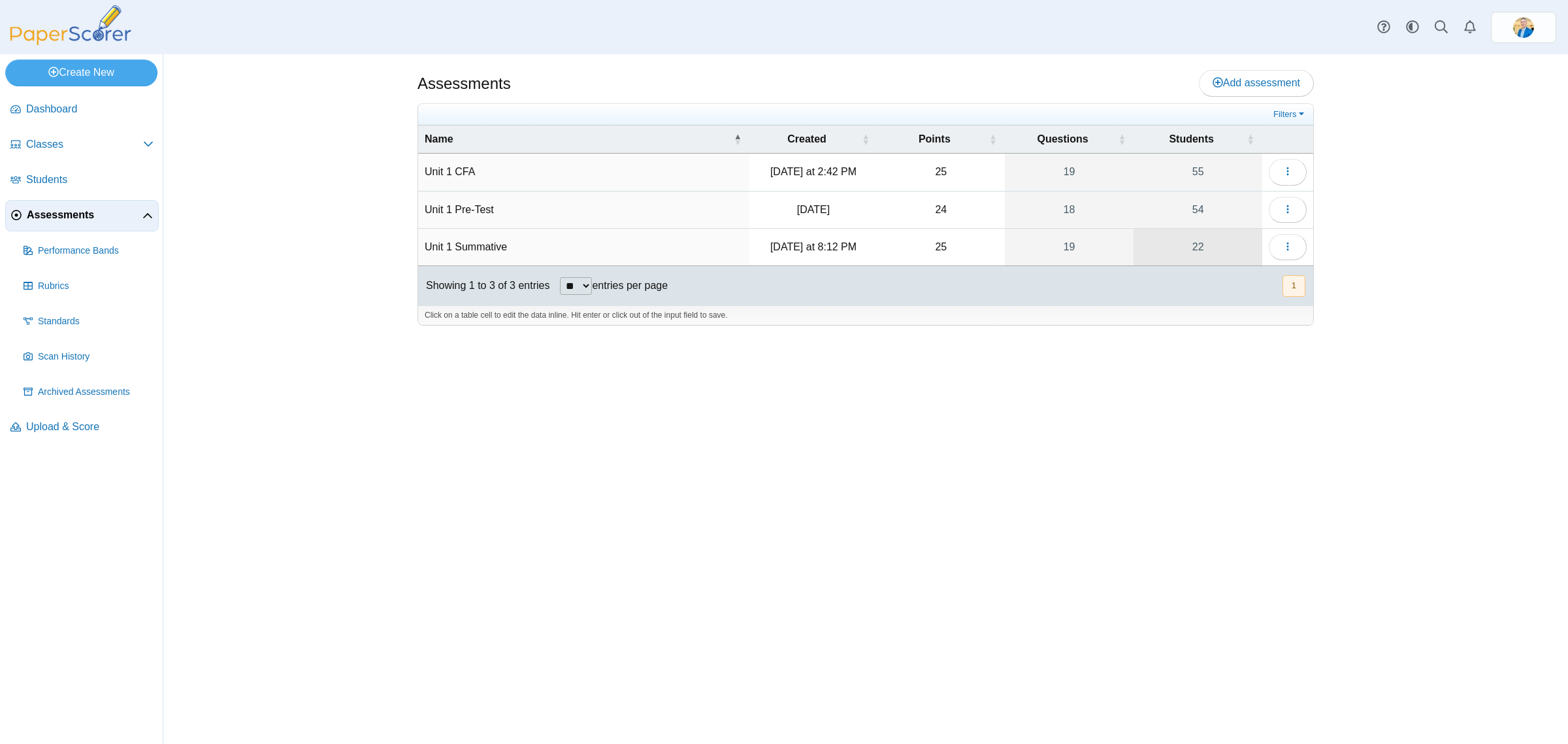
click at [1200, 250] on link "22" at bounding box center [1198, 247] width 129 height 37
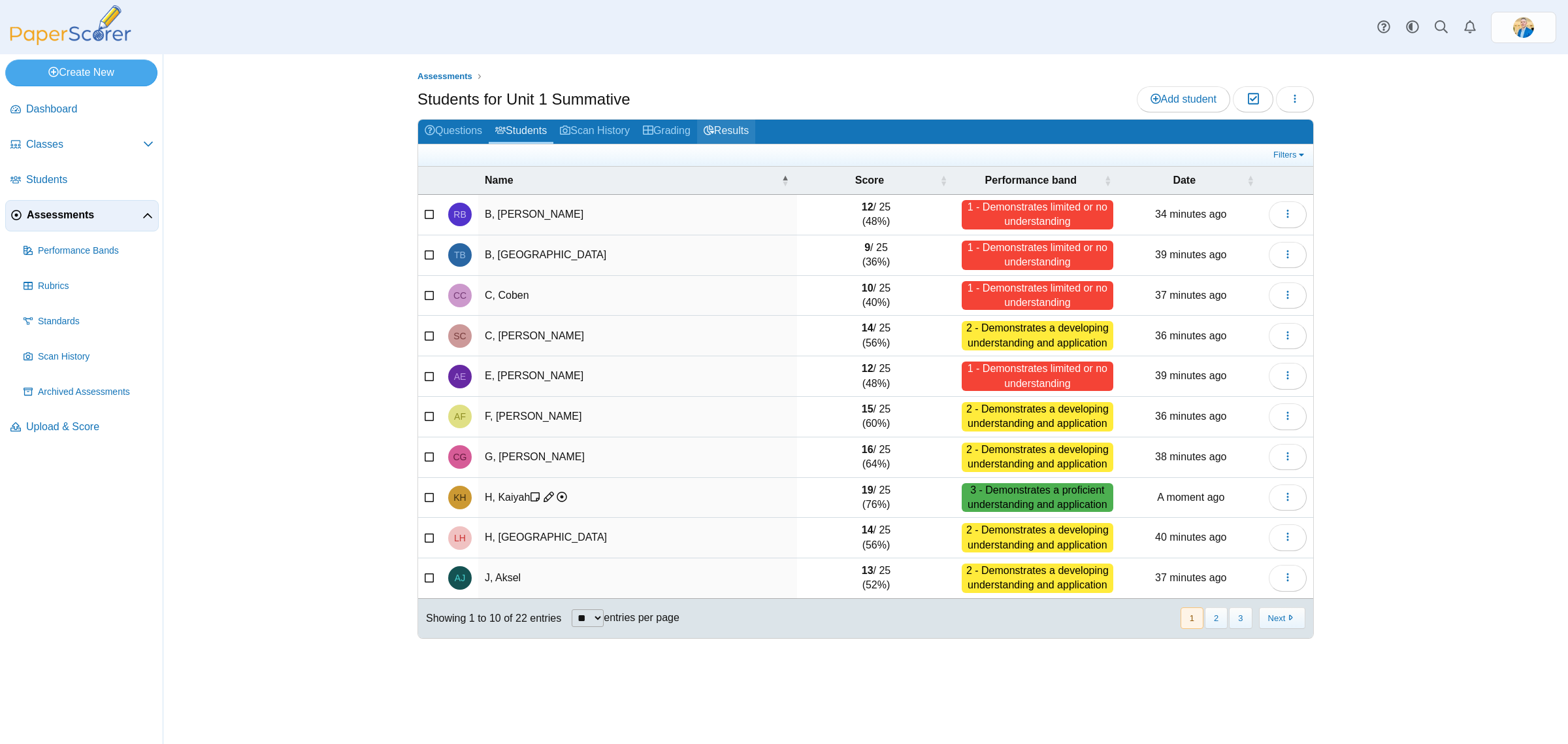
click at [755, 126] on link "Results" at bounding box center [726, 131] width 58 height 24
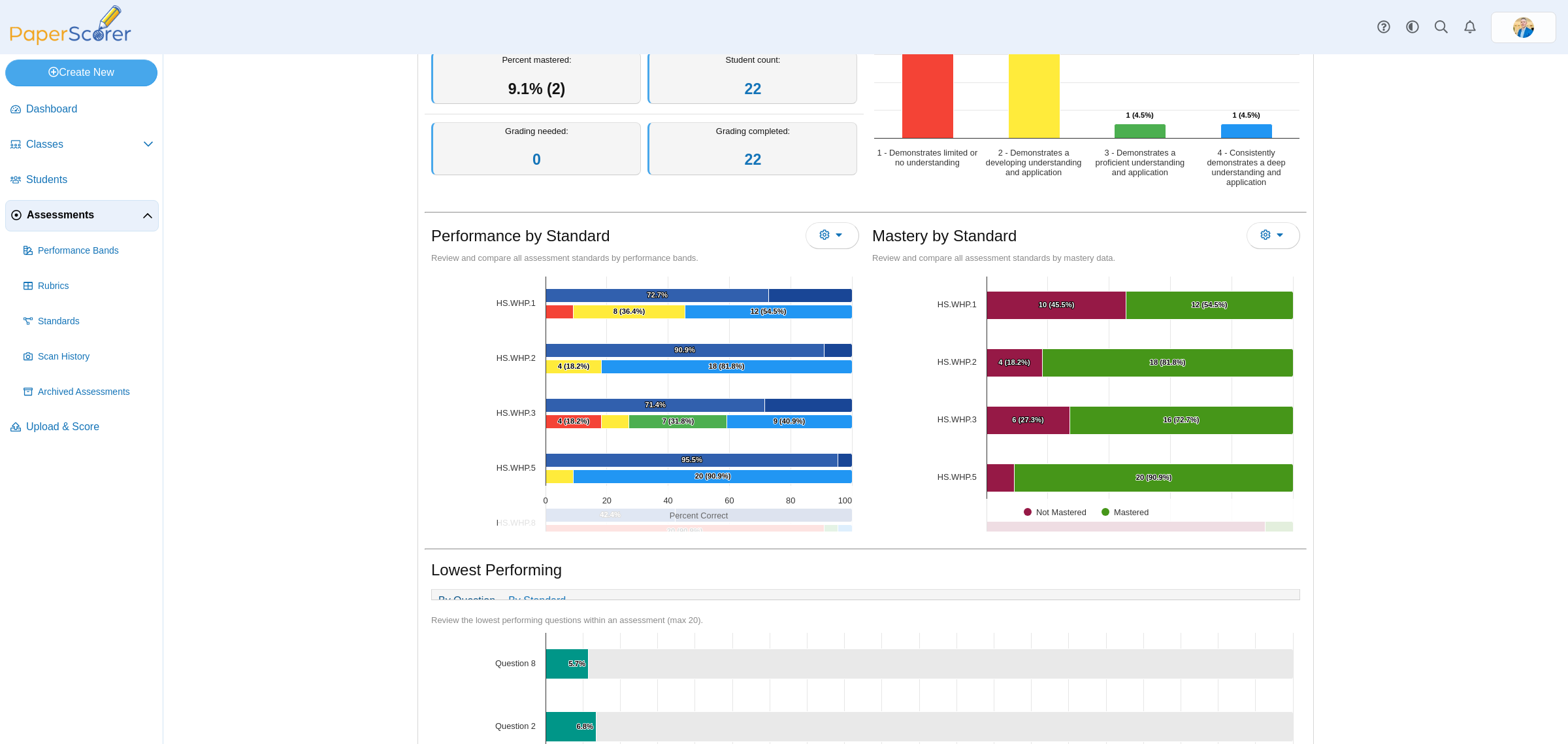
scroll to position [246, 0]
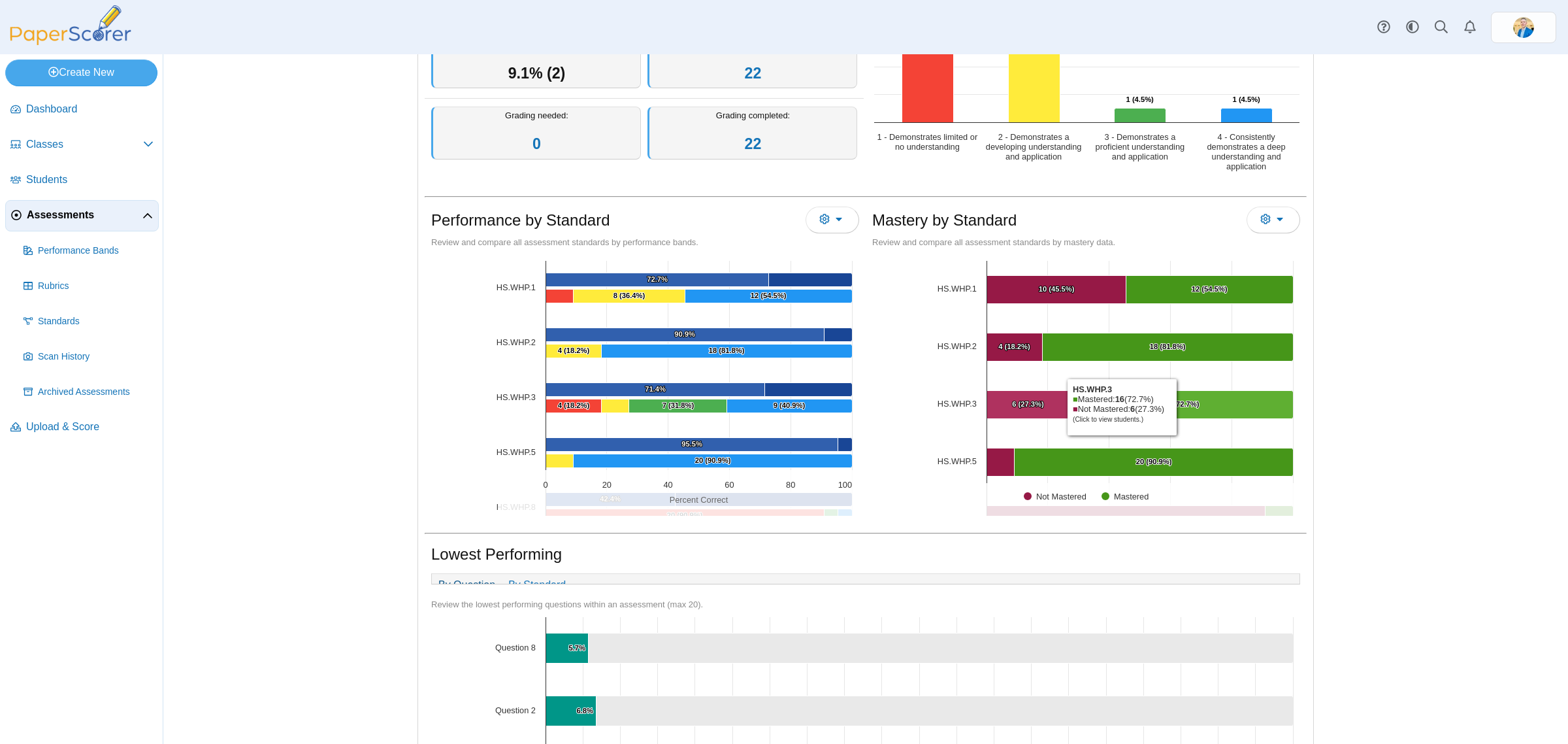
click at [1200, 401] on Mastered "[object Object], 16. Mastered." at bounding box center [1182, 405] width 224 height 28
